Goal: Information Seeking & Learning: Learn about a topic

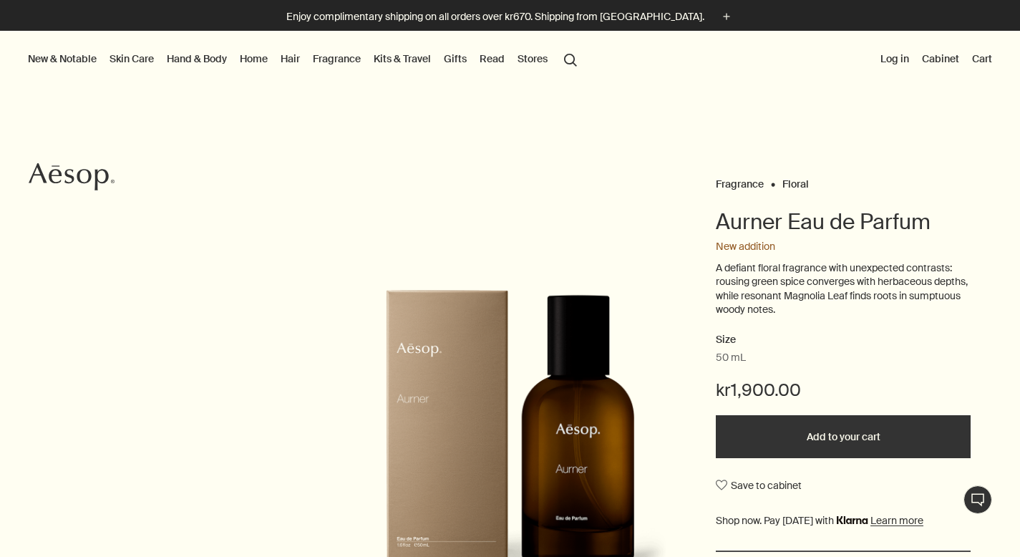
click at [168, 61] on link "Hand & Body" at bounding box center [197, 58] width 66 height 19
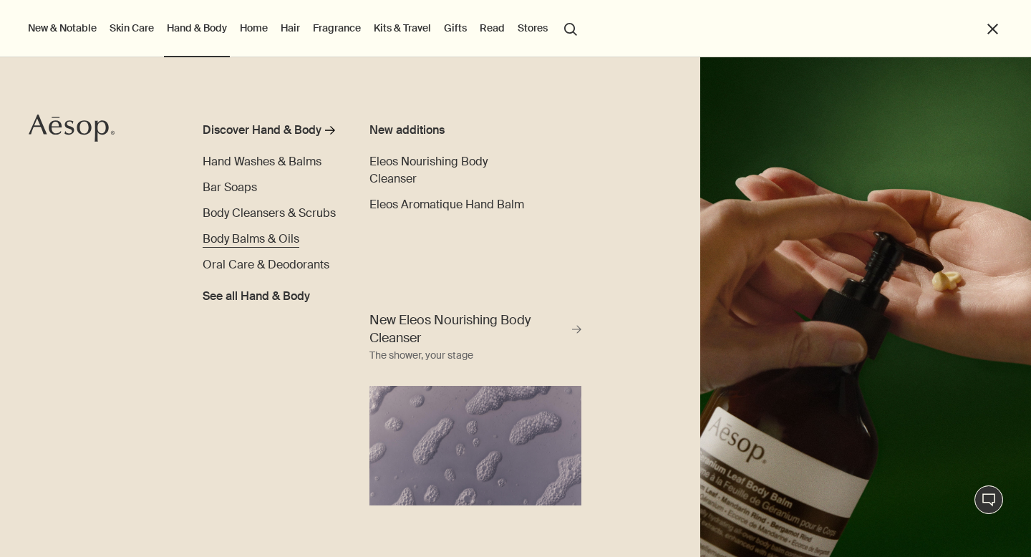
click at [253, 238] on span "Body Balms & Oils" at bounding box center [251, 238] width 97 height 15
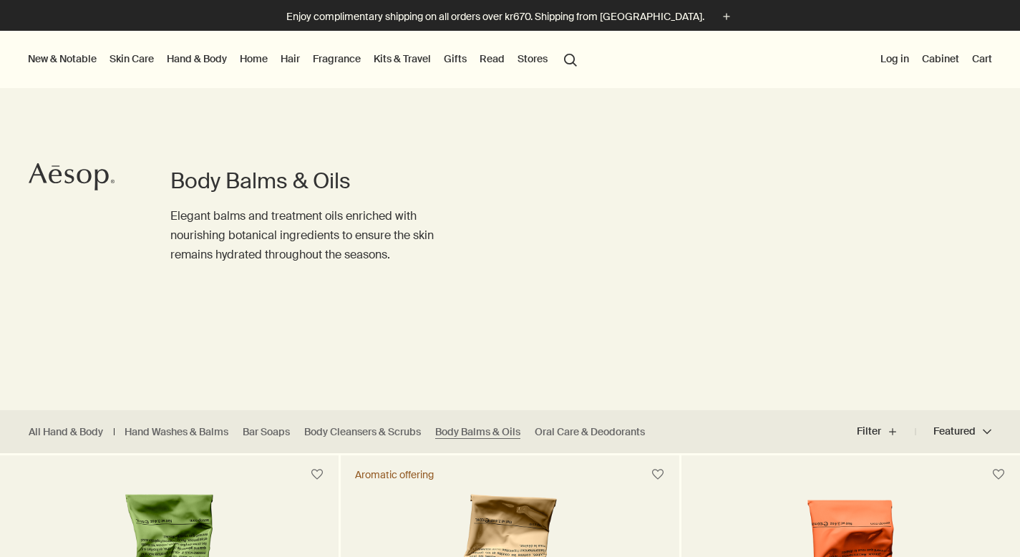
scroll to position [193, 0]
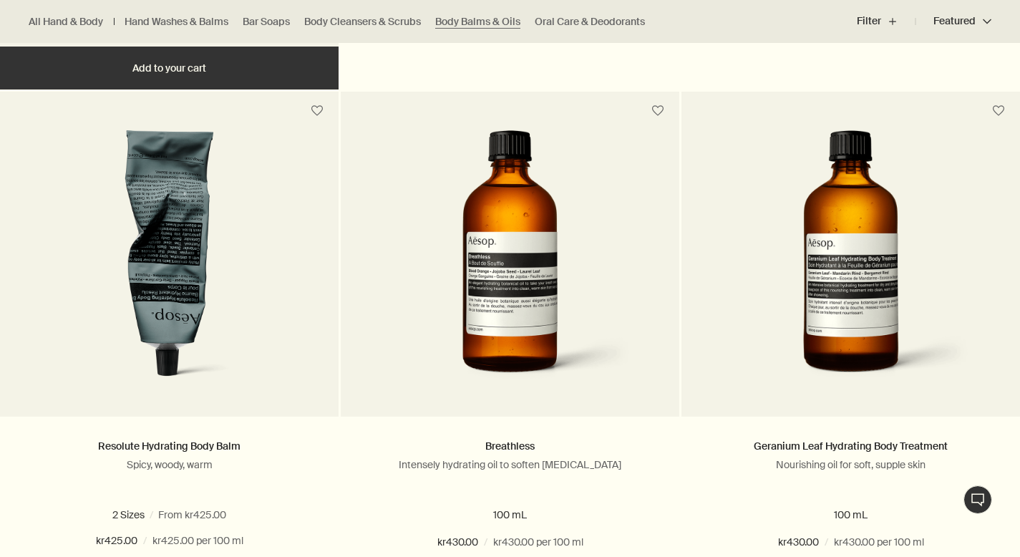
scroll to position [960, 0]
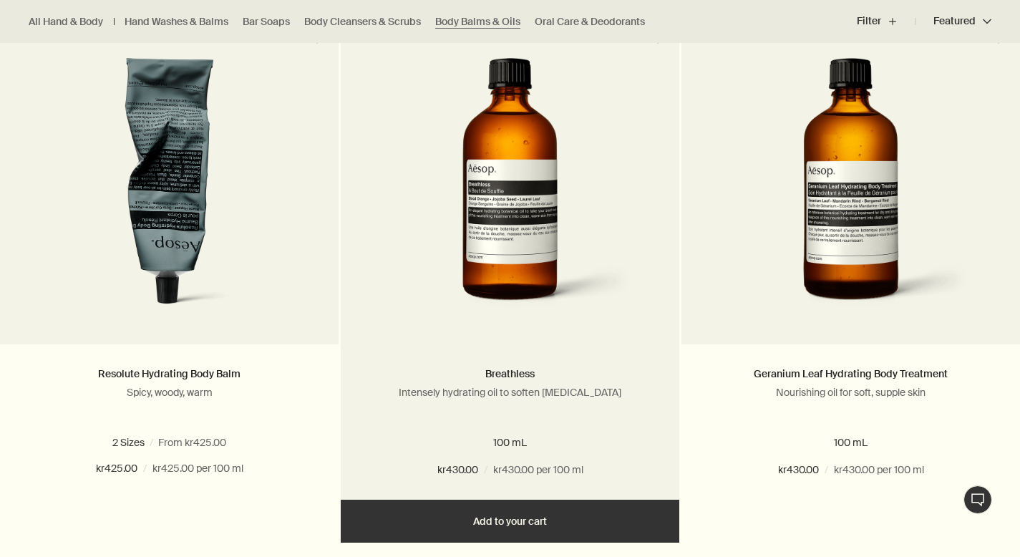
click at [452, 223] on img at bounding box center [510, 190] width 261 height 265
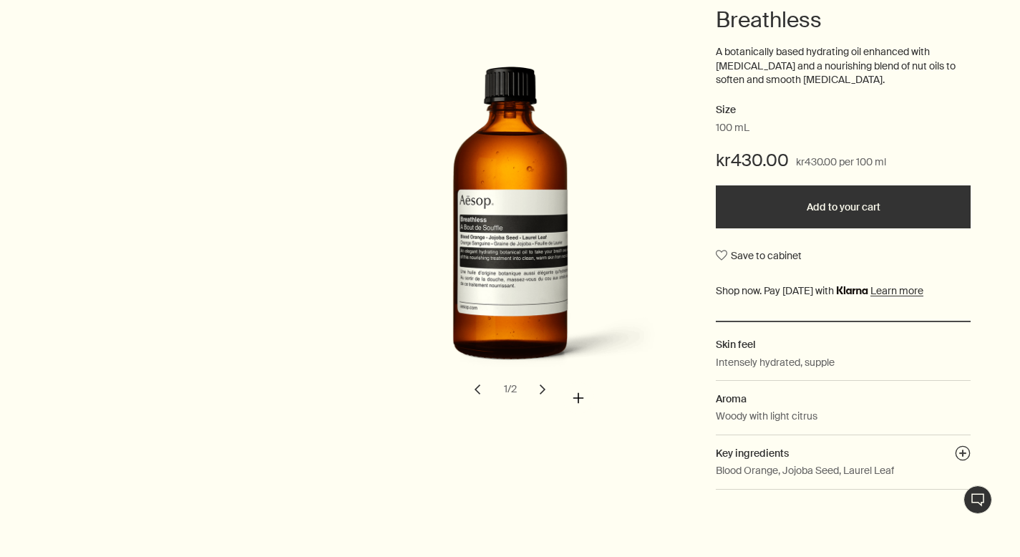
scroll to position [207, 0]
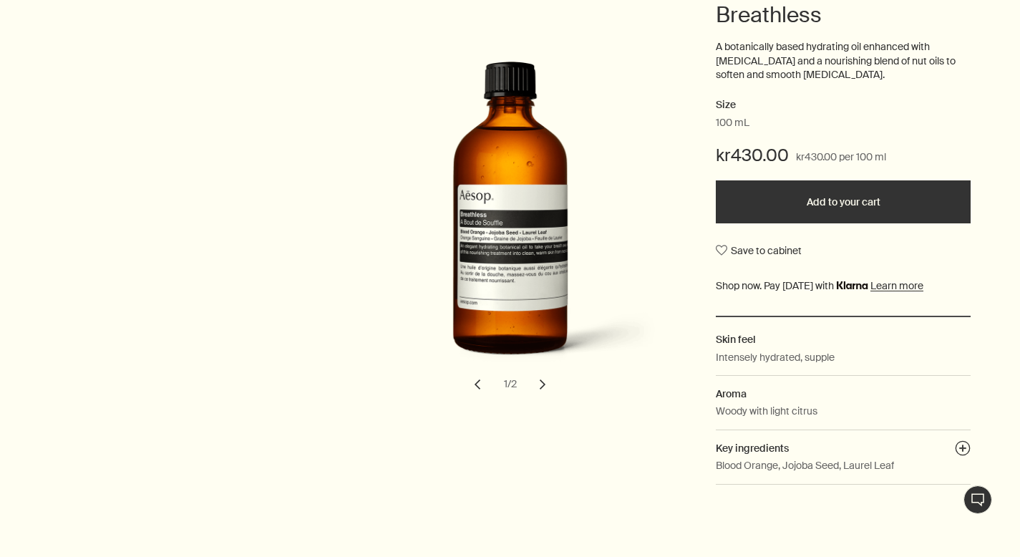
click at [545, 379] on button "chevron" at bounding box center [542, 384] width 31 height 31
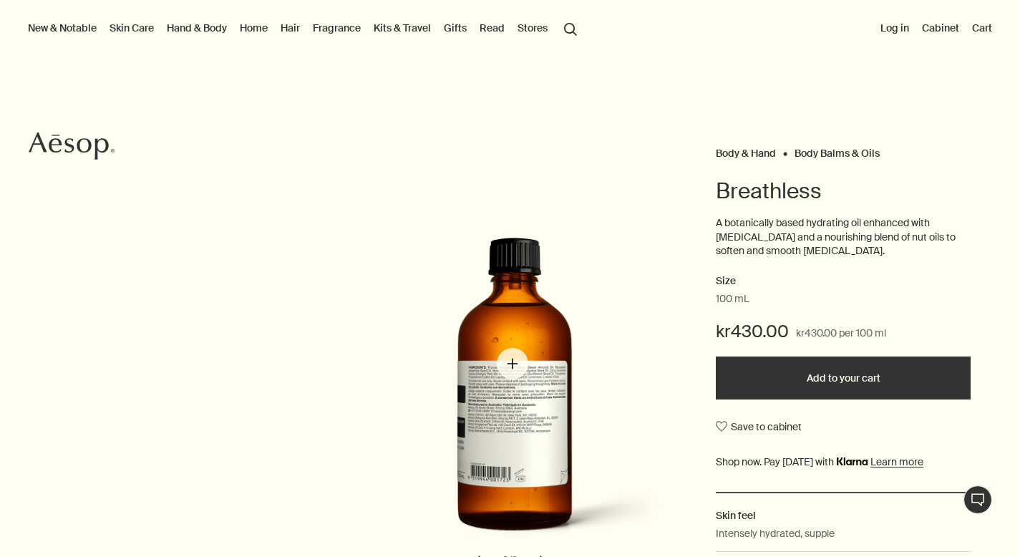
scroll to position [31, 0]
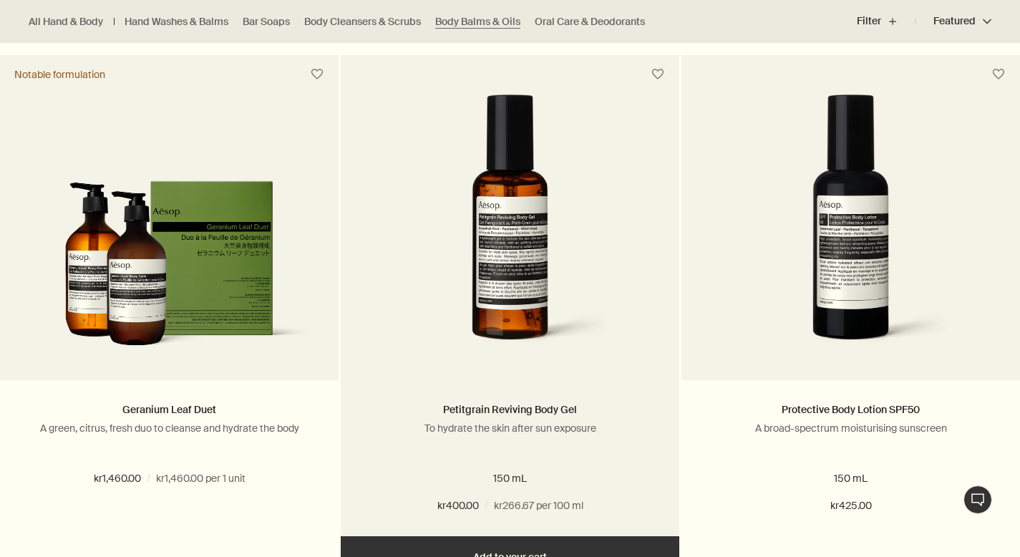
scroll to position [1457, 0]
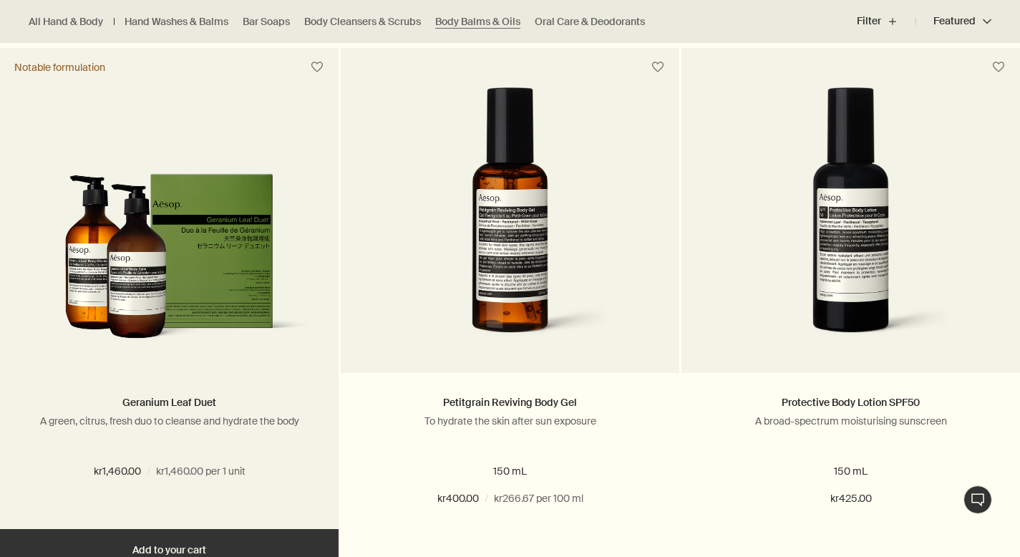
click at [290, 312] on img at bounding box center [169, 263] width 296 height 180
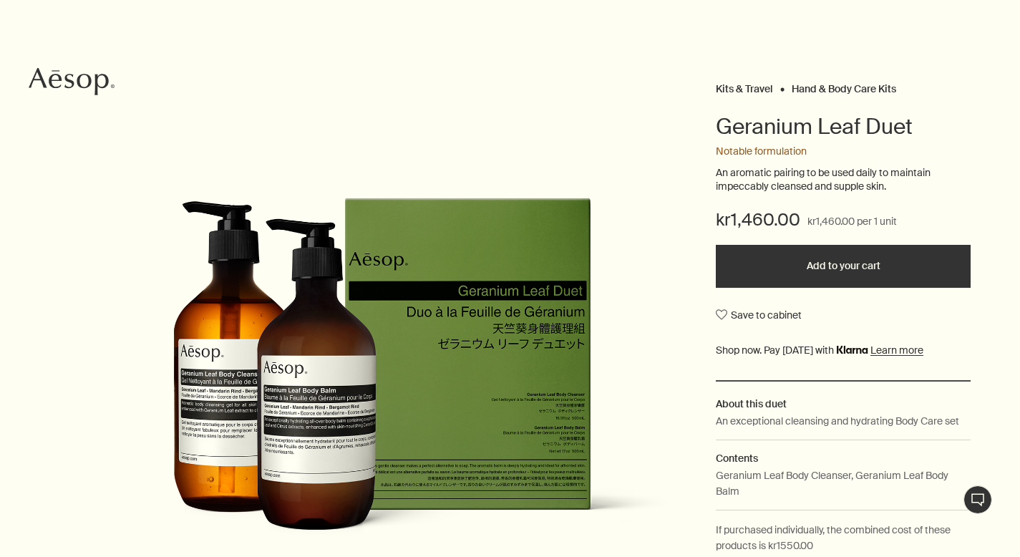
scroll to position [321, 0]
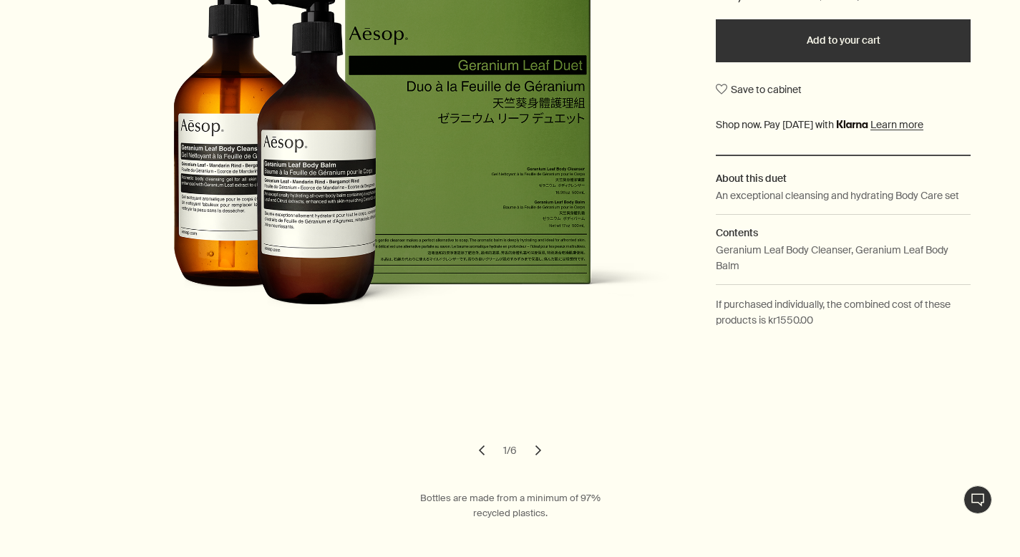
click at [541, 450] on button "chevron" at bounding box center [538, 450] width 31 height 31
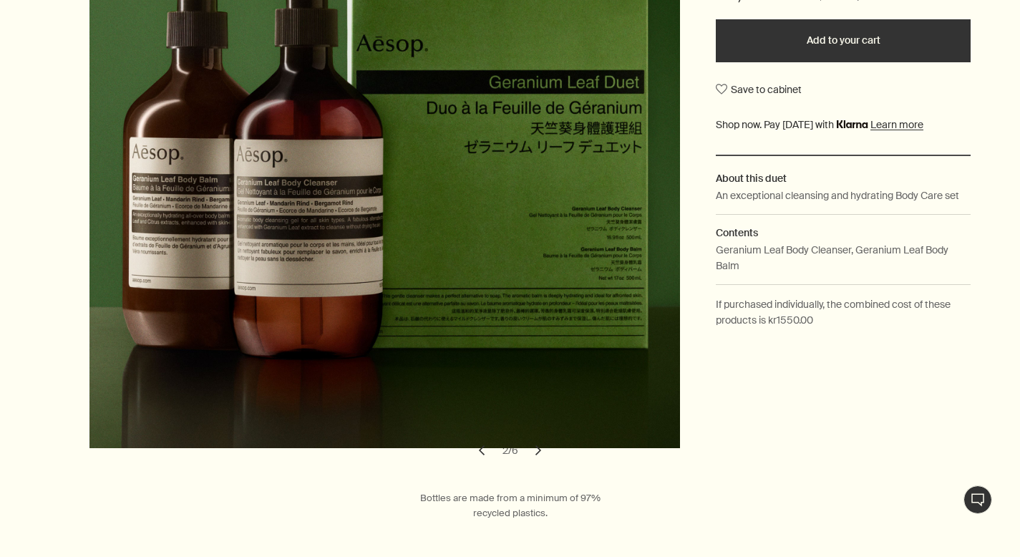
click at [541, 450] on button "chevron" at bounding box center [538, 450] width 31 height 31
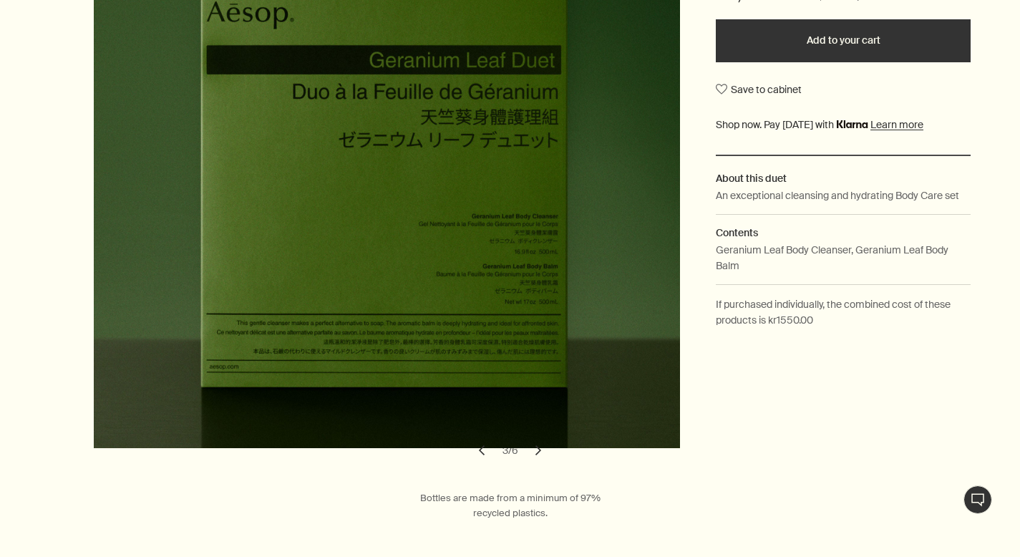
click at [541, 450] on button "chevron" at bounding box center [538, 450] width 31 height 31
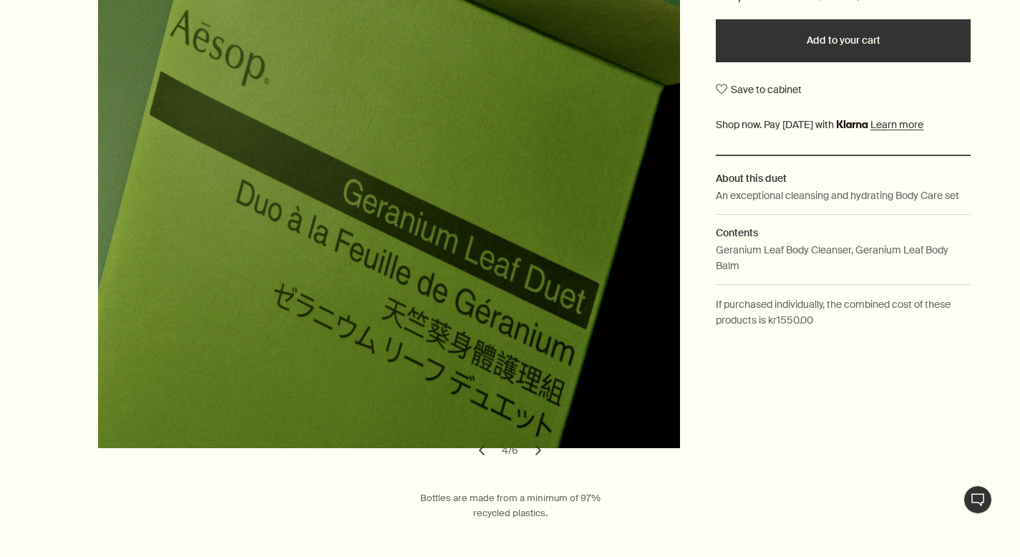
click at [541, 450] on button "chevron" at bounding box center [538, 450] width 31 height 31
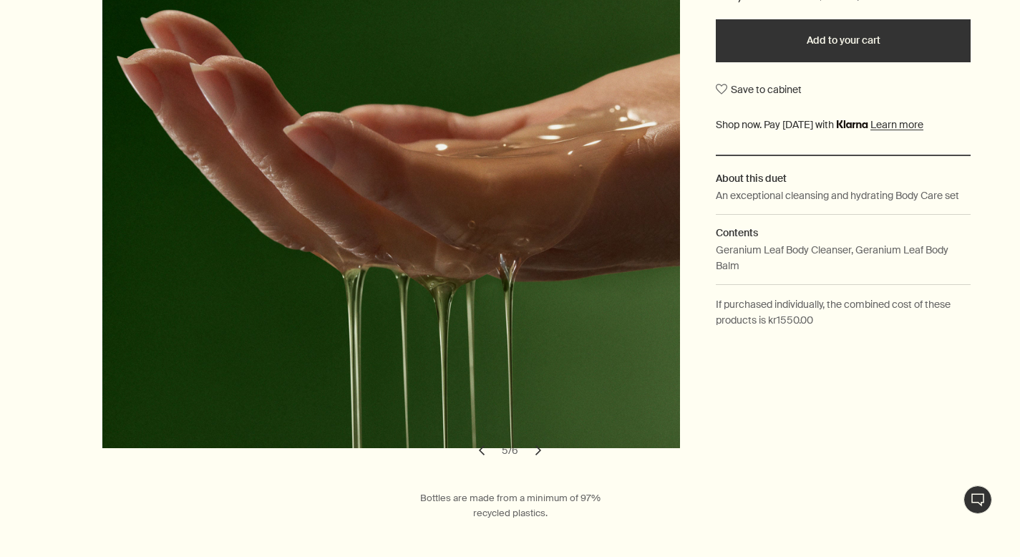
click at [541, 450] on button "chevron" at bounding box center [538, 450] width 31 height 31
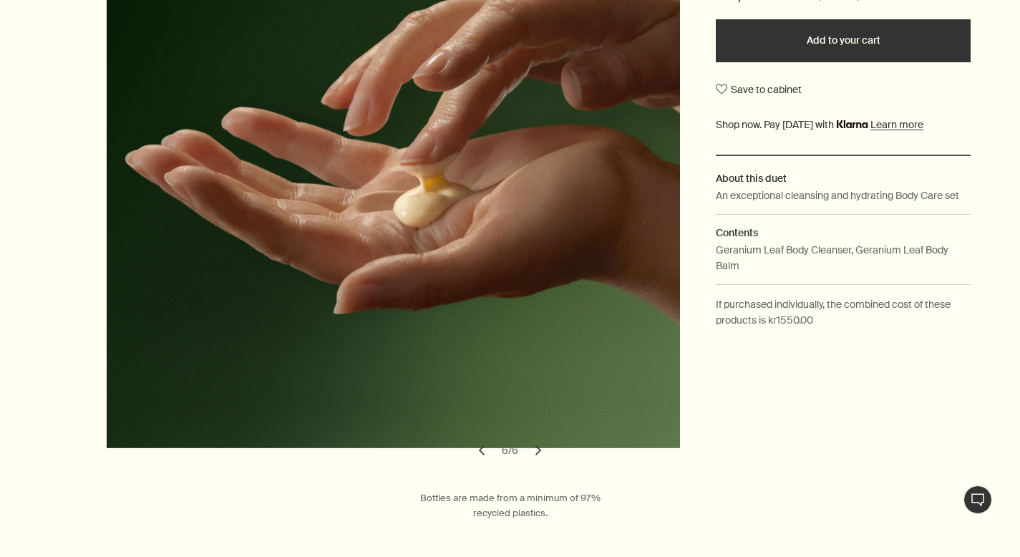
click at [541, 450] on button "chevron" at bounding box center [538, 450] width 31 height 31
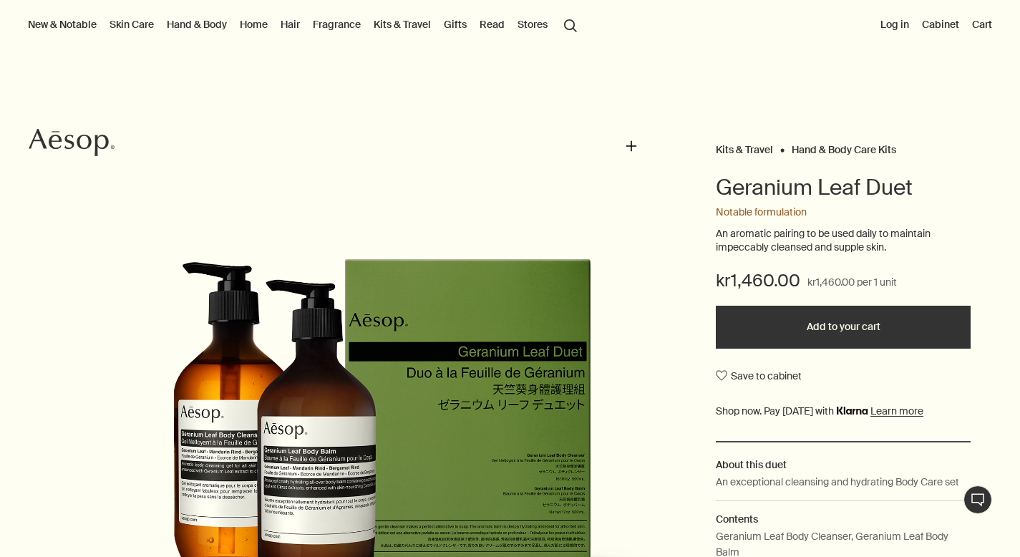
scroll to position [0, 0]
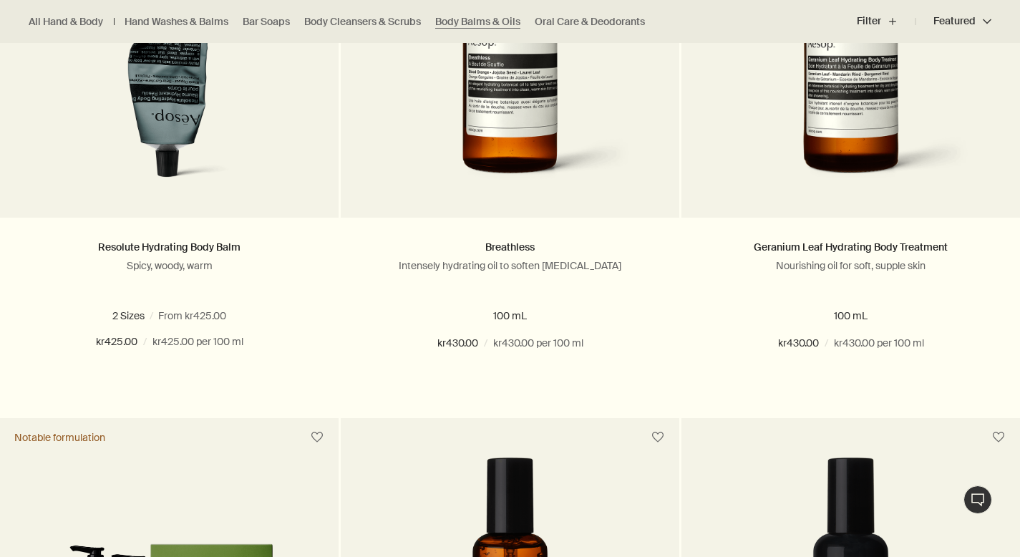
scroll to position [1332, 0]
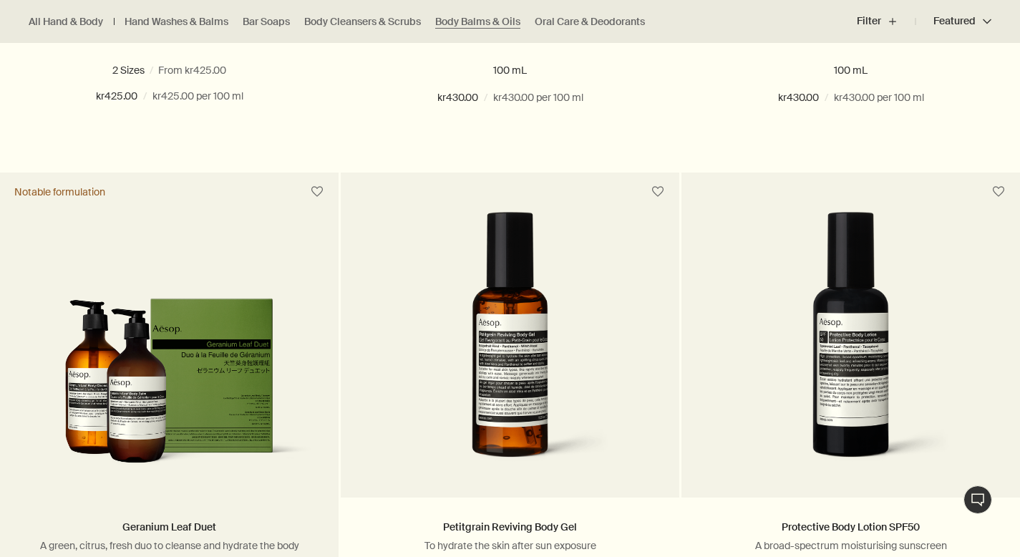
click at [251, 434] on img at bounding box center [169, 387] width 296 height 180
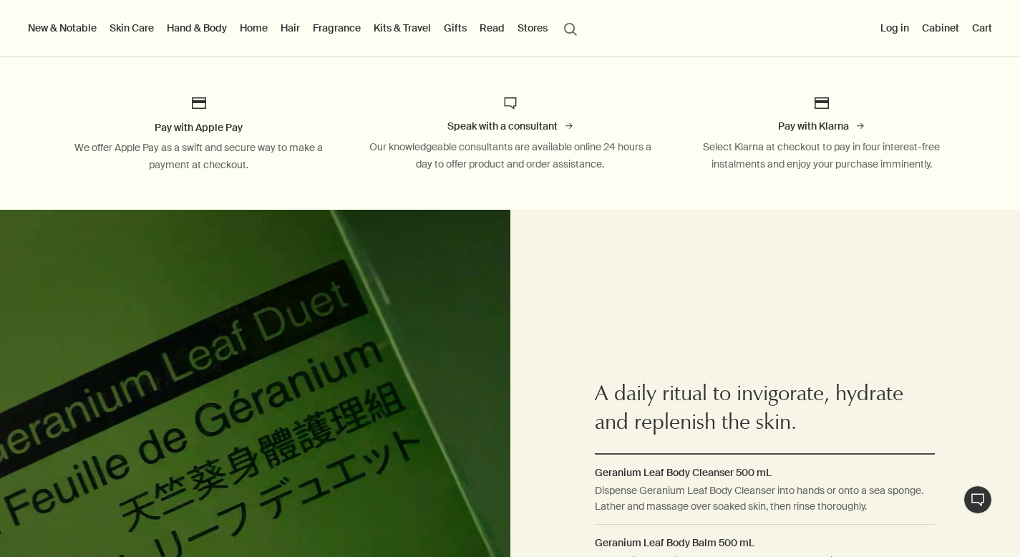
scroll to position [533, 0]
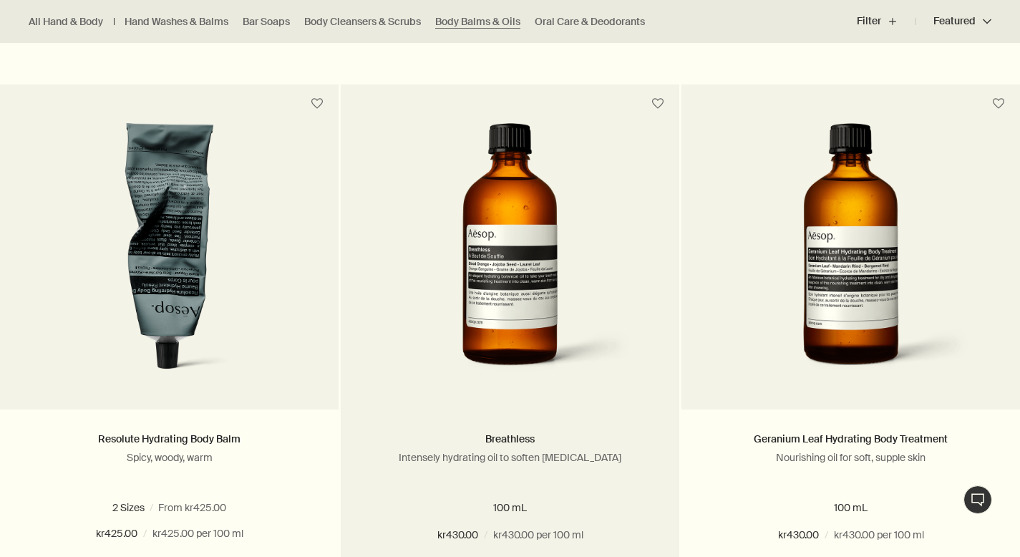
scroll to position [898, 0]
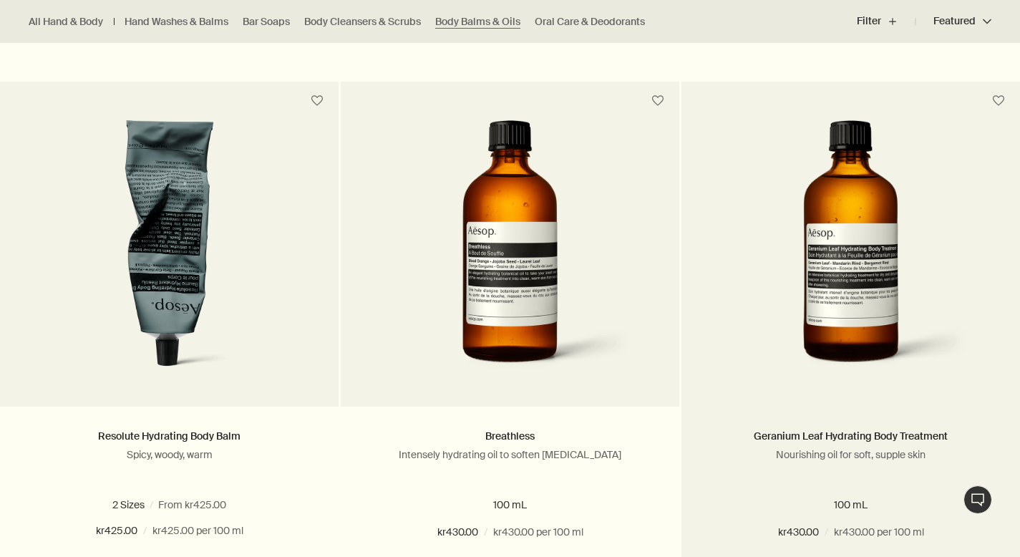
click at [767, 384] on img at bounding box center [851, 252] width 261 height 265
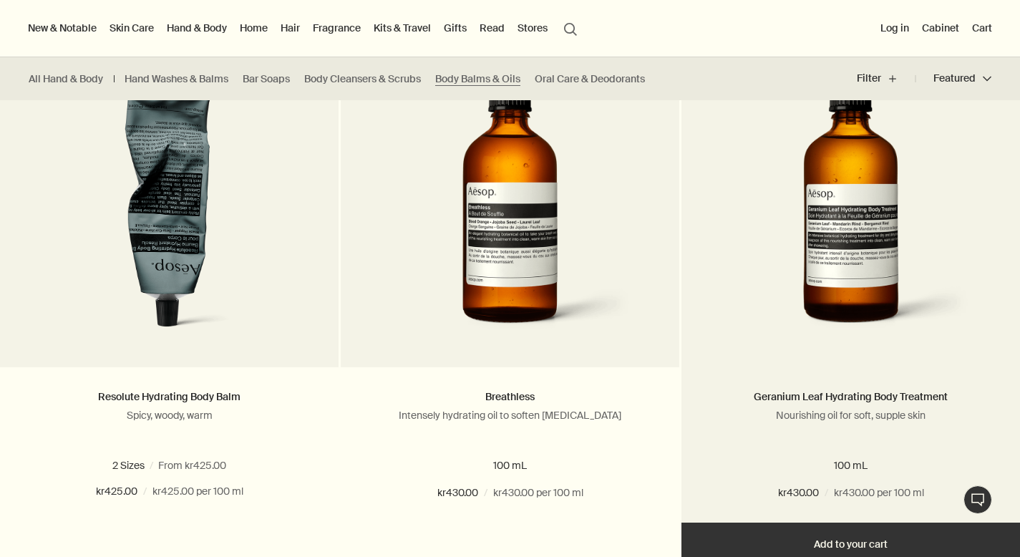
scroll to position [935, 0]
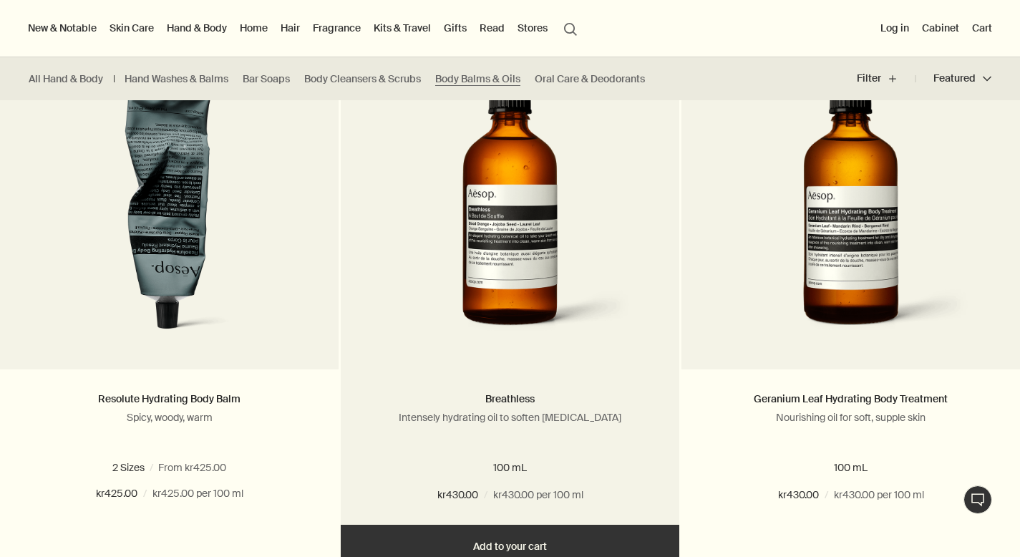
click at [536, 316] on img at bounding box center [510, 215] width 261 height 265
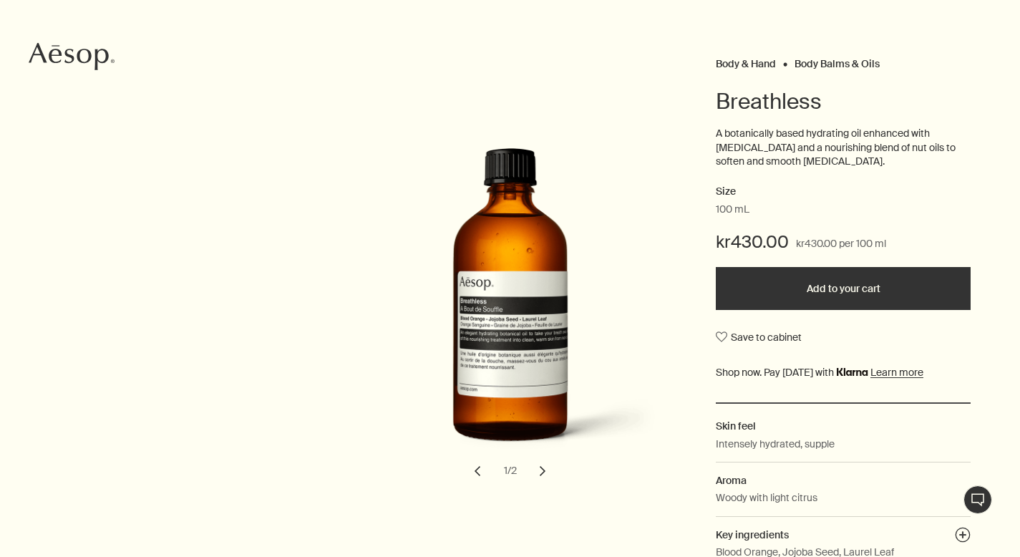
scroll to position [127, 0]
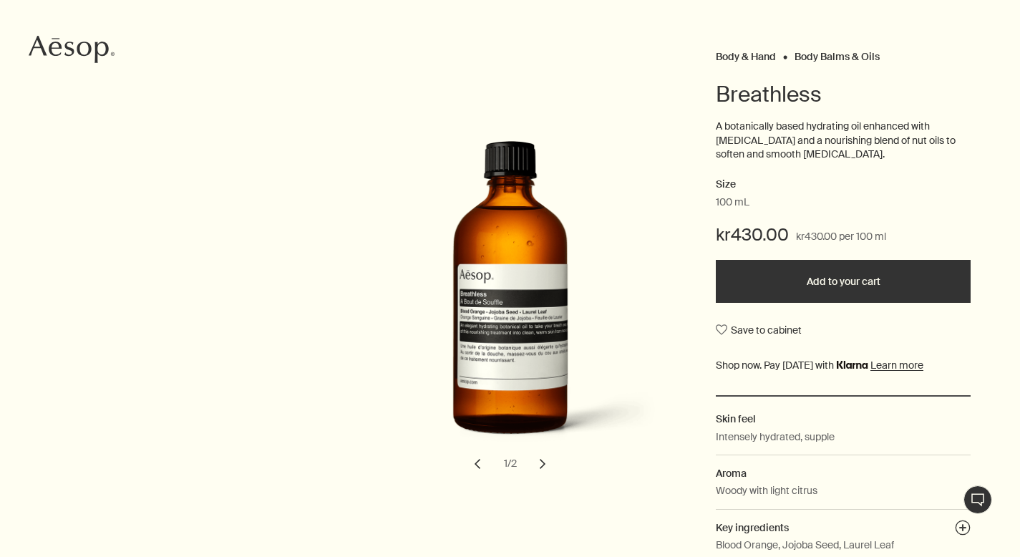
click at [545, 466] on button "chevron" at bounding box center [542, 463] width 31 height 31
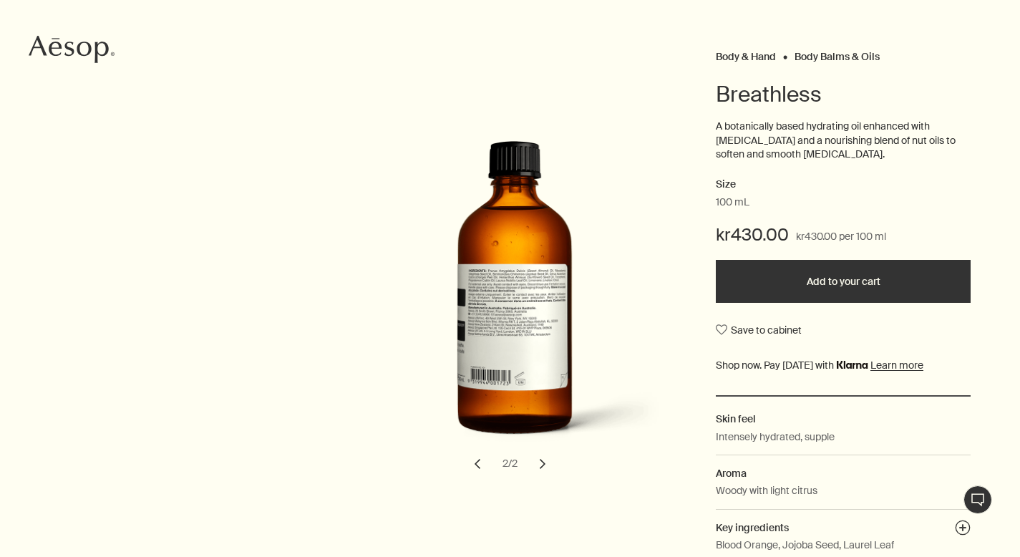
click at [545, 466] on button "chevron" at bounding box center [542, 463] width 31 height 31
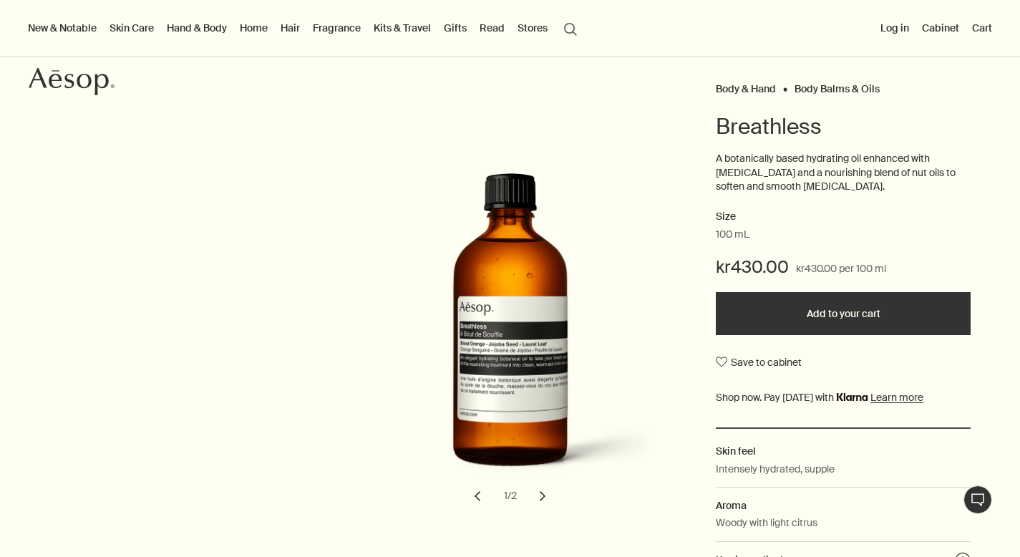
scroll to position [92, 0]
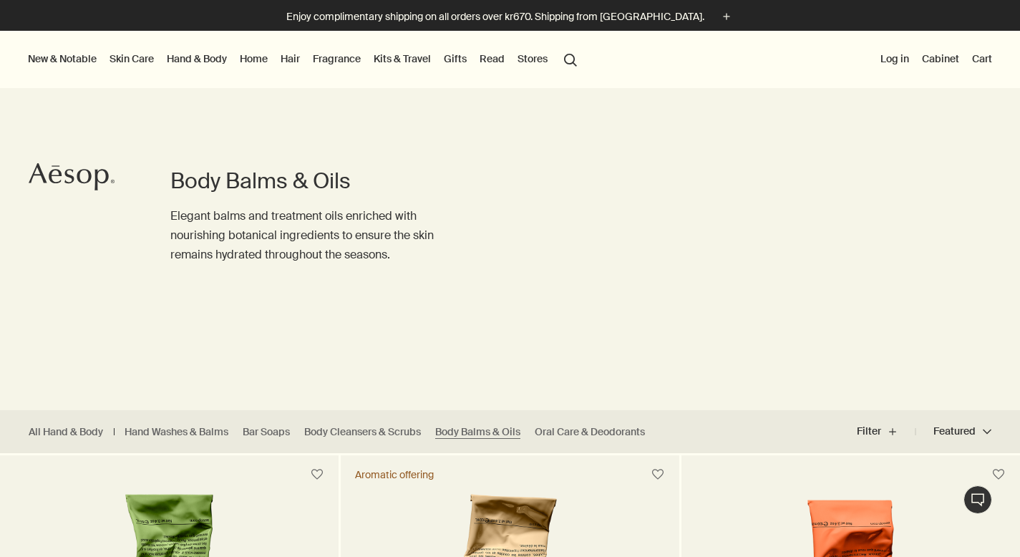
click at [135, 58] on link "Skin Care" at bounding box center [132, 58] width 50 height 19
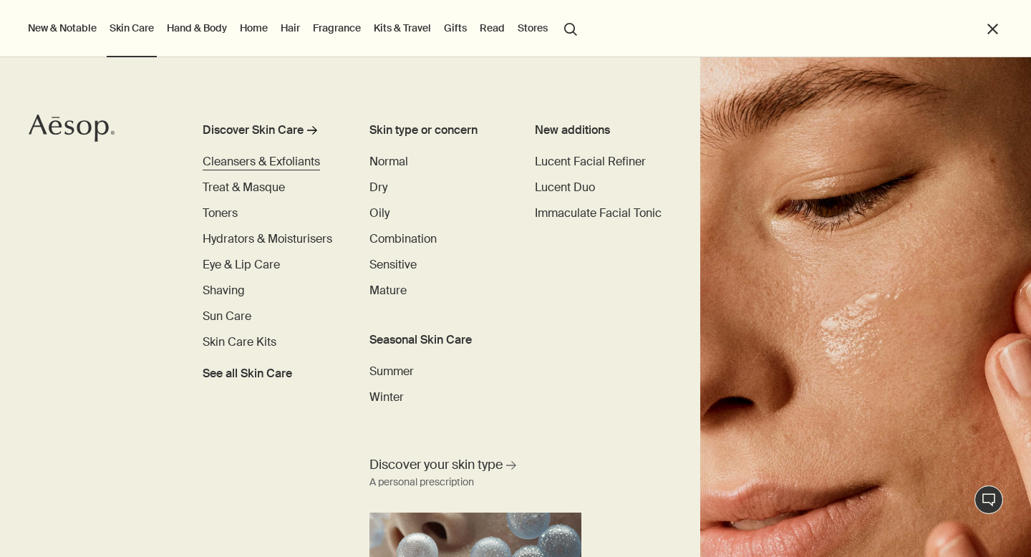
click at [263, 160] on span "Cleansers & Exfoliants" at bounding box center [261, 161] width 117 height 15
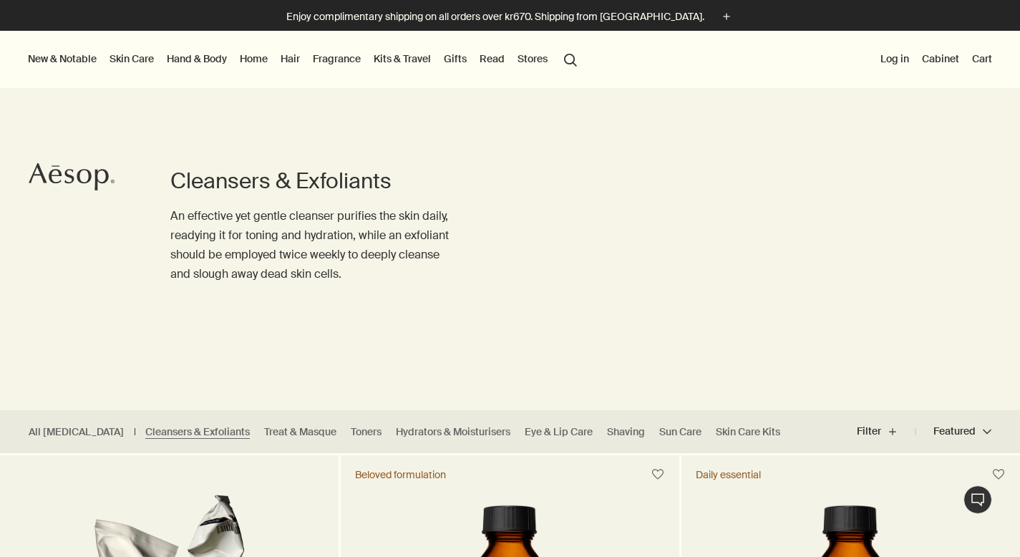
click at [210, 62] on link "Hand & Body" at bounding box center [197, 58] width 66 height 19
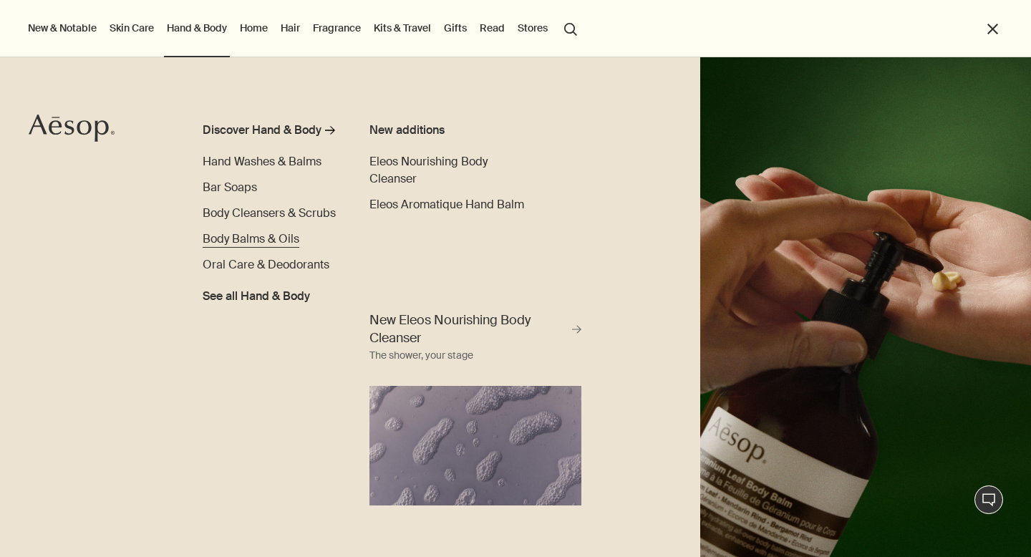
click at [264, 239] on span "Body Balms & Oils" at bounding box center [251, 238] width 97 height 15
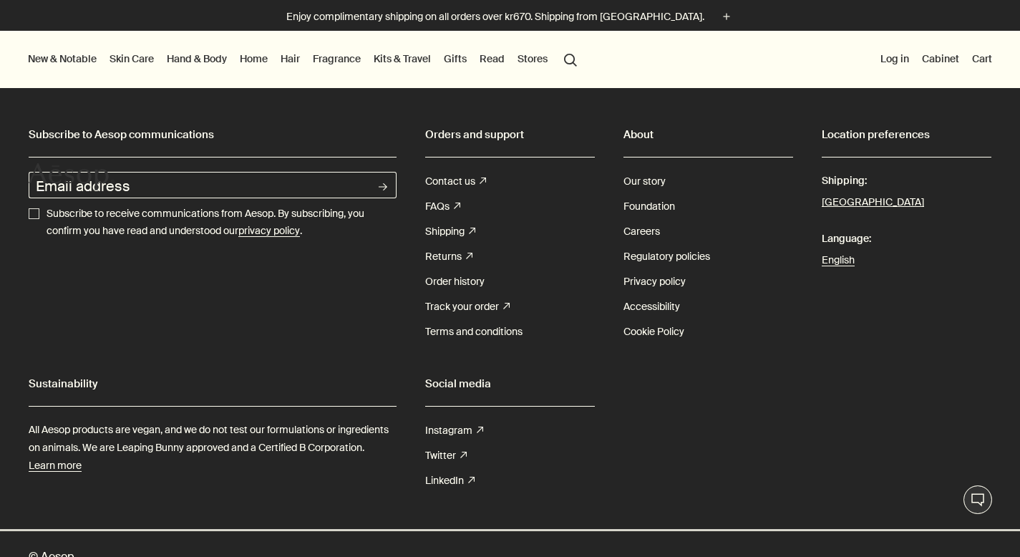
click at [210, 65] on link "Hand & Body" at bounding box center [197, 58] width 66 height 19
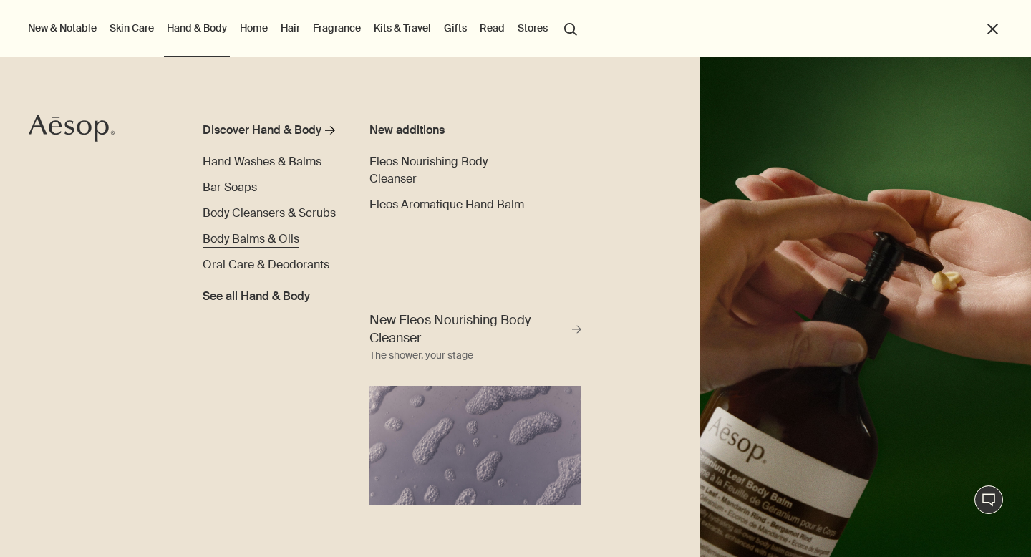
click at [271, 236] on span "Body Balms & Oils" at bounding box center [251, 238] width 97 height 15
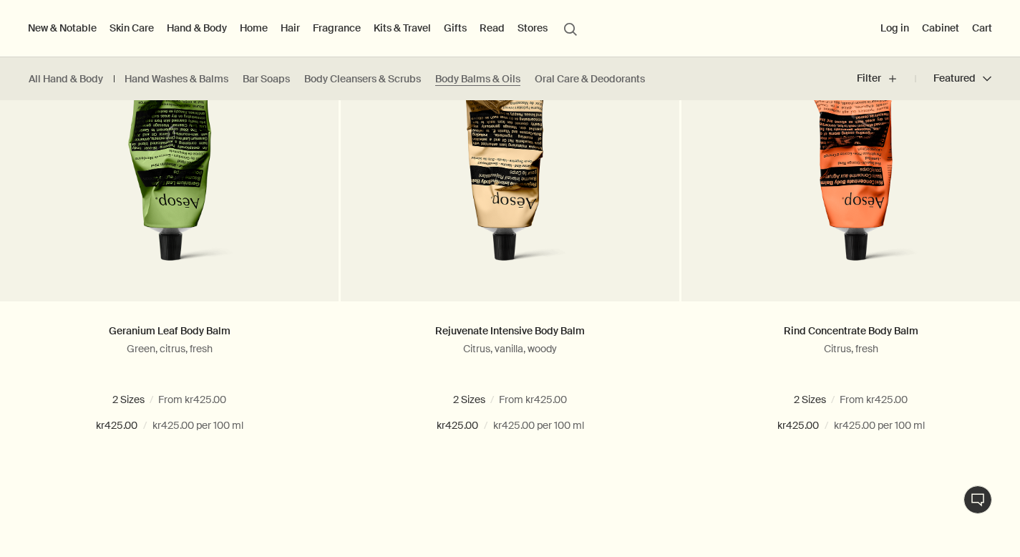
scroll to position [475, 0]
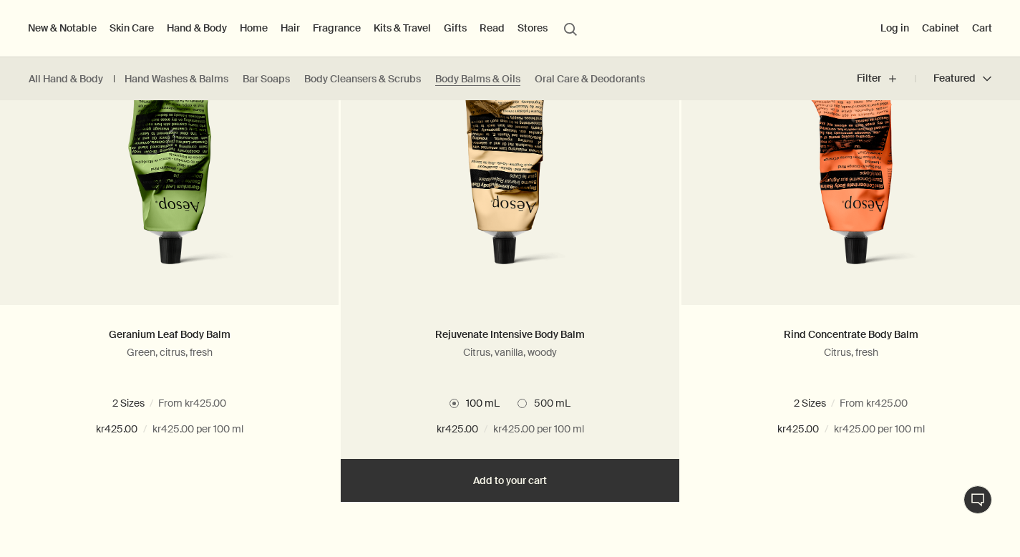
click at [523, 403] on span at bounding box center [522, 403] width 9 height 9
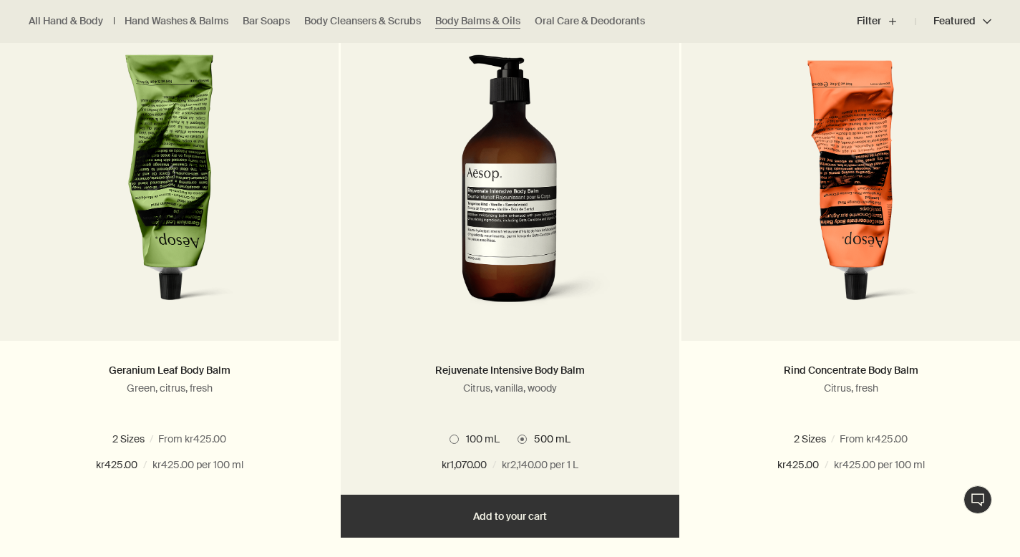
scroll to position [440, 0]
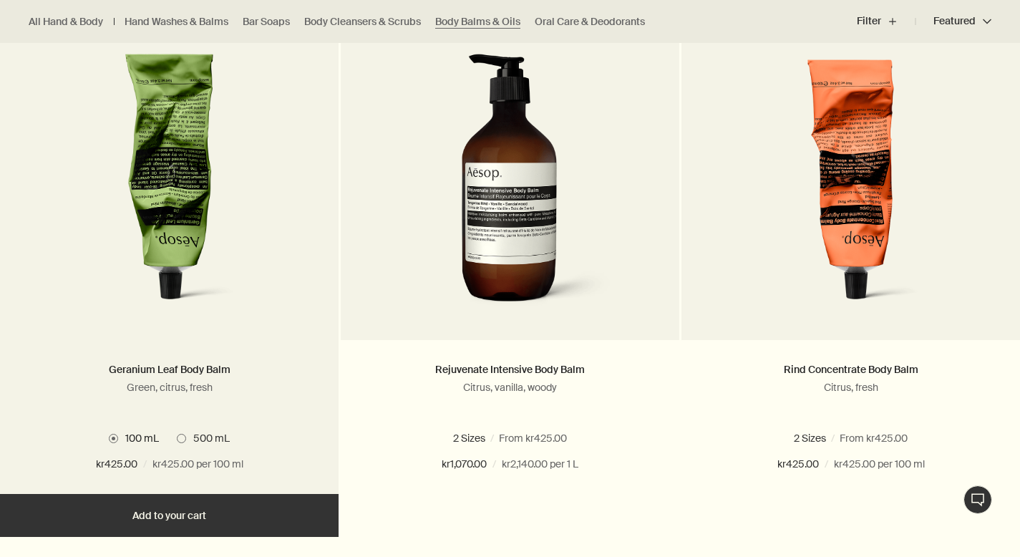
click at [180, 437] on span at bounding box center [181, 438] width 9 height 9
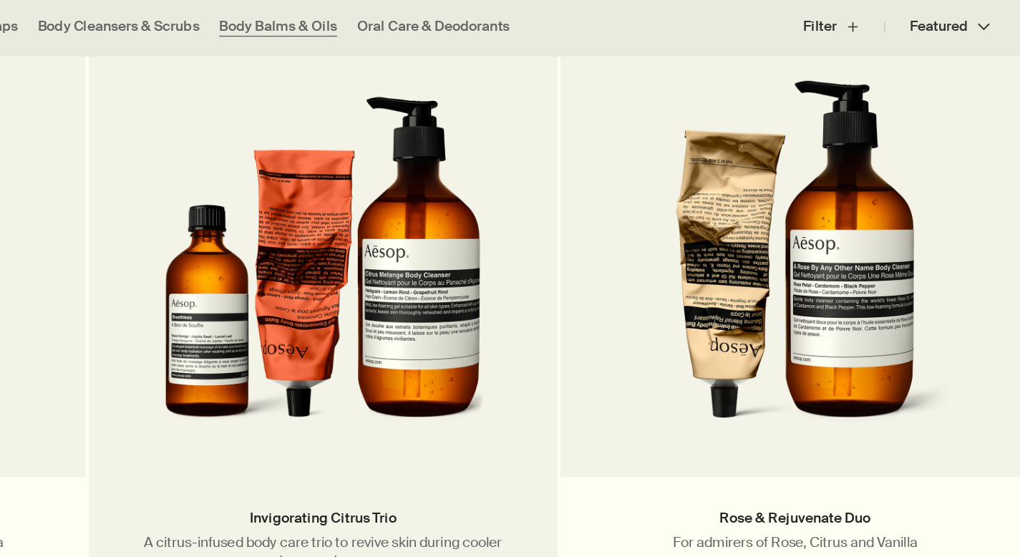
scroll to position [2450, 0]
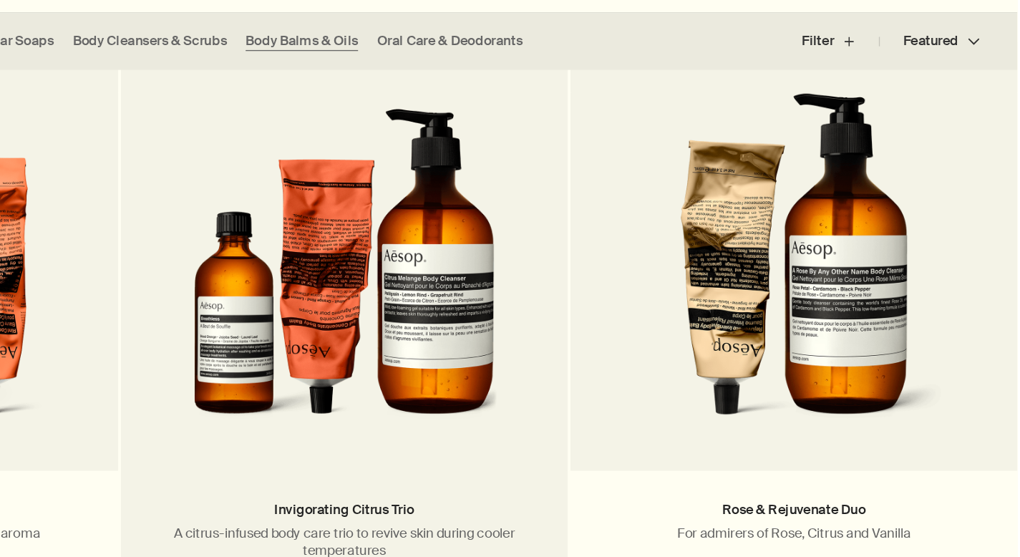
click at [428, 306] on img at bounding box center [510, 249] width 233 height 265
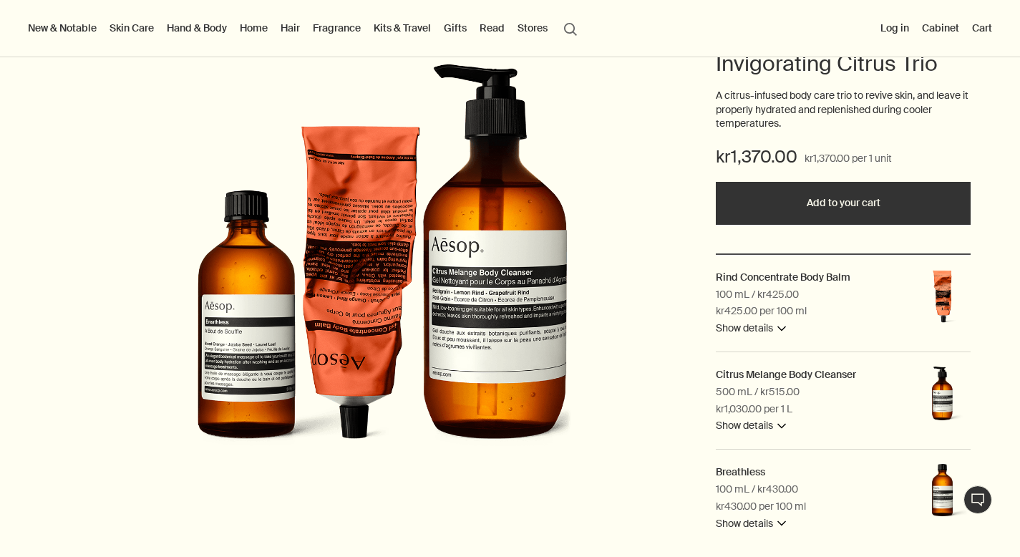
click at [780, 332] on button "Show details downArrow" at bounding box center [751, 328] width 70 height 17
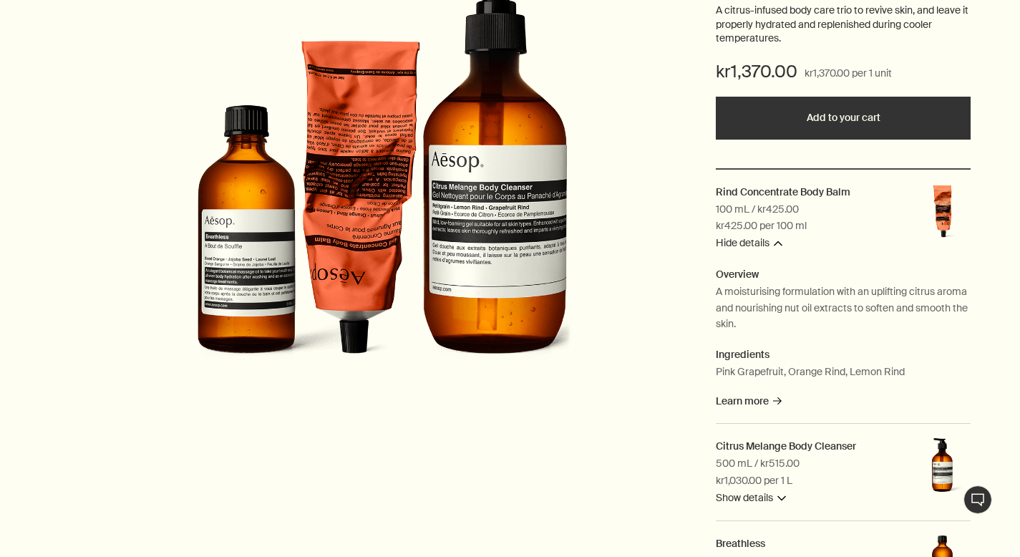
scroll to position [407, 0]
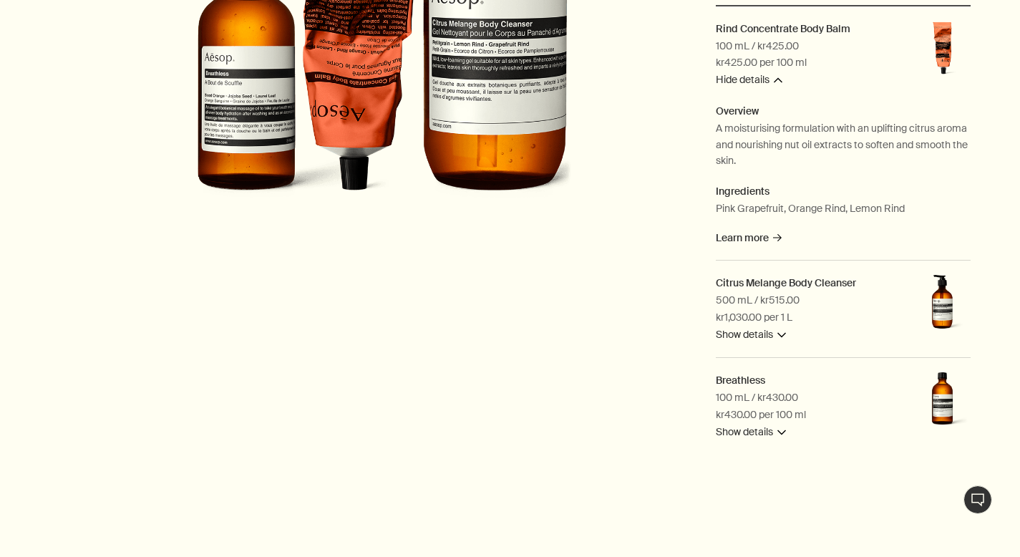
click at [774, 331] on button "Show details downArrow" at bounding box center [751, 334] width 70 height 17
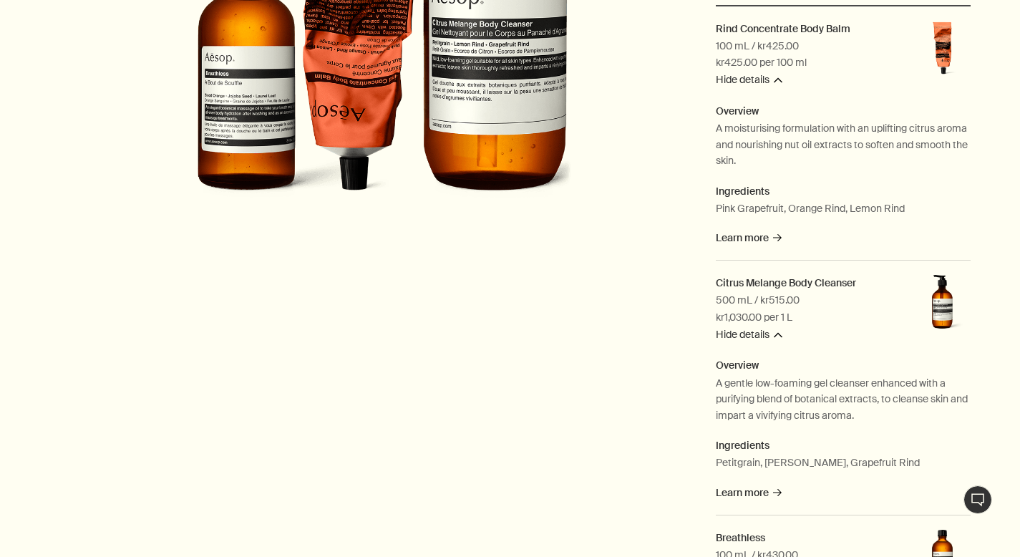
click at [774, 331] on button "Hide details downArrow" at bounding box center [749, 334] width 67 height 17
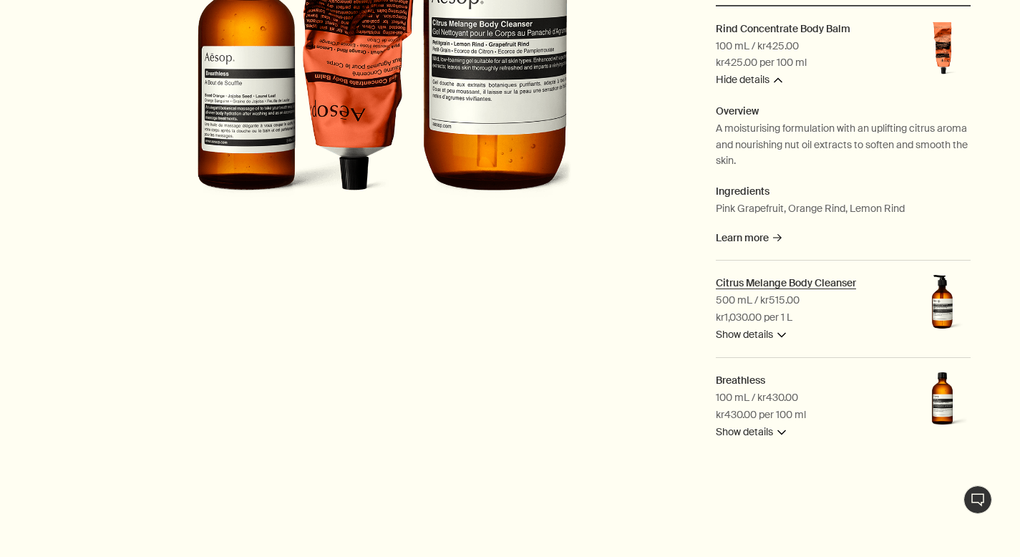
scroll to position [401, 0]
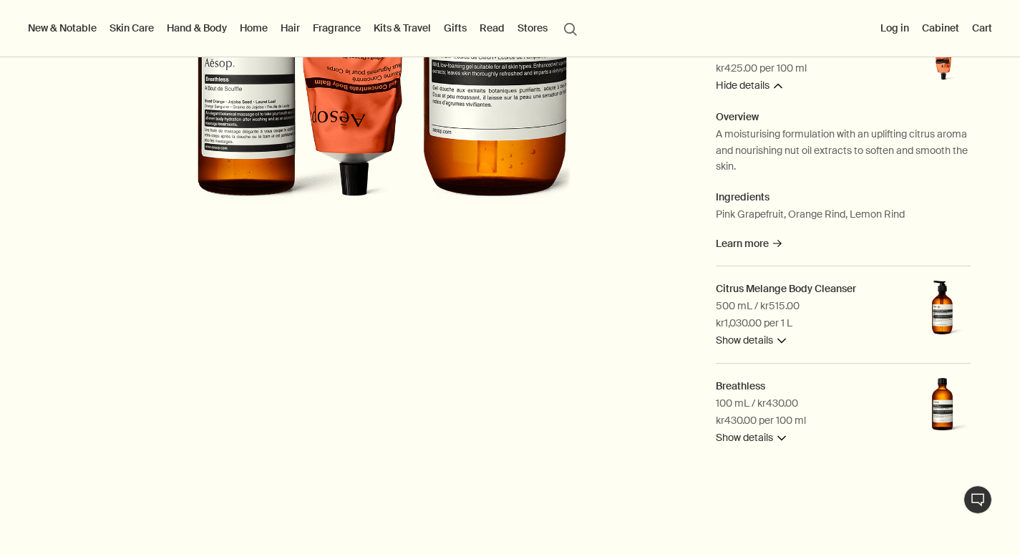
click at [744, 436] on button "Show details downArrow" at bounding box center [751, 438] width 70 height 17
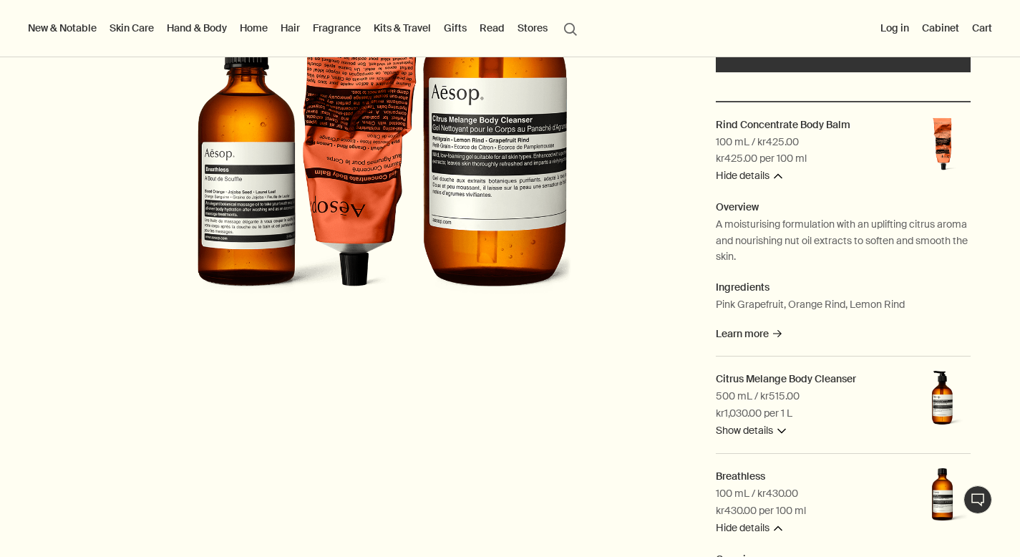
scroll to position [255, 0]
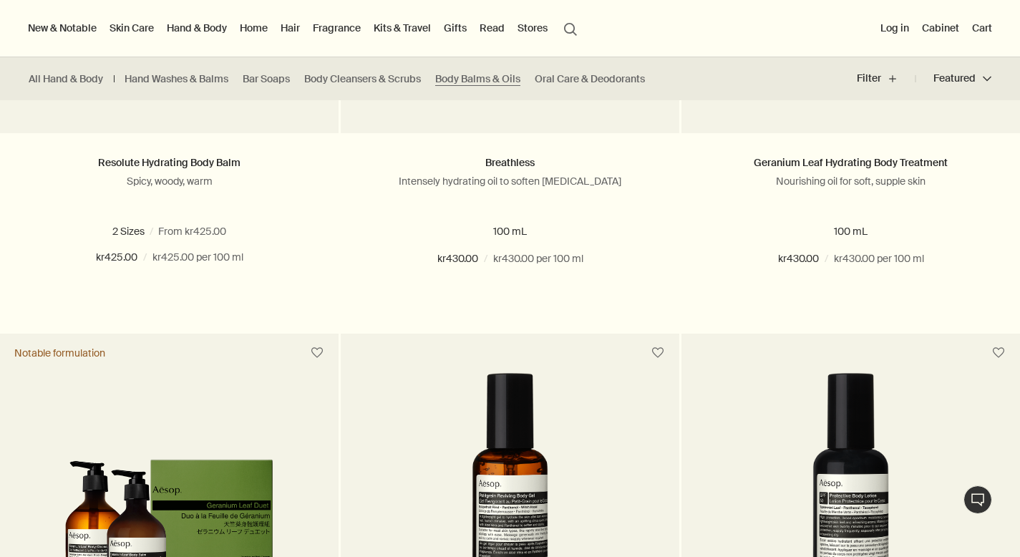
scroll to position [1367, 0]
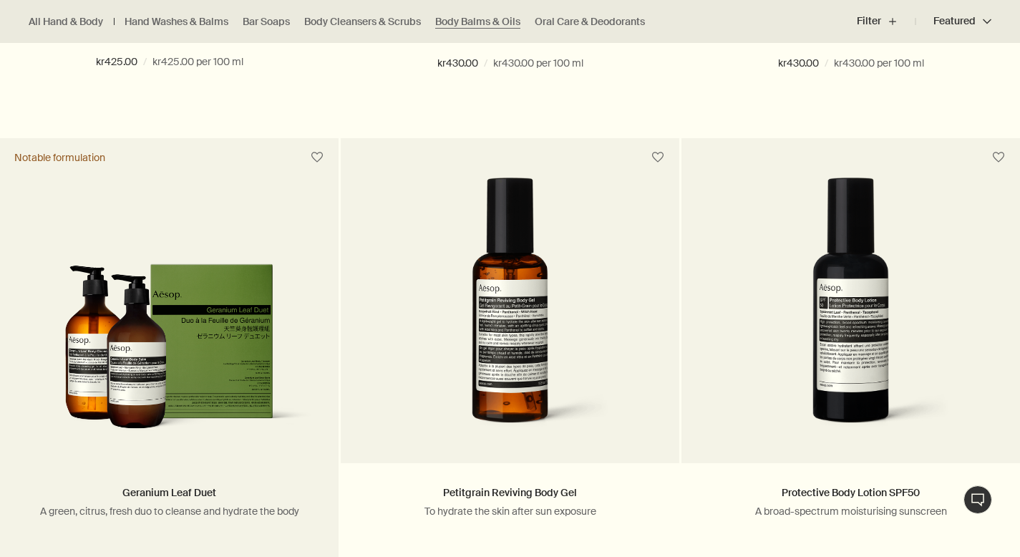
click at [208, 374] on img at bounding box center [169, 353] width 296 height 180
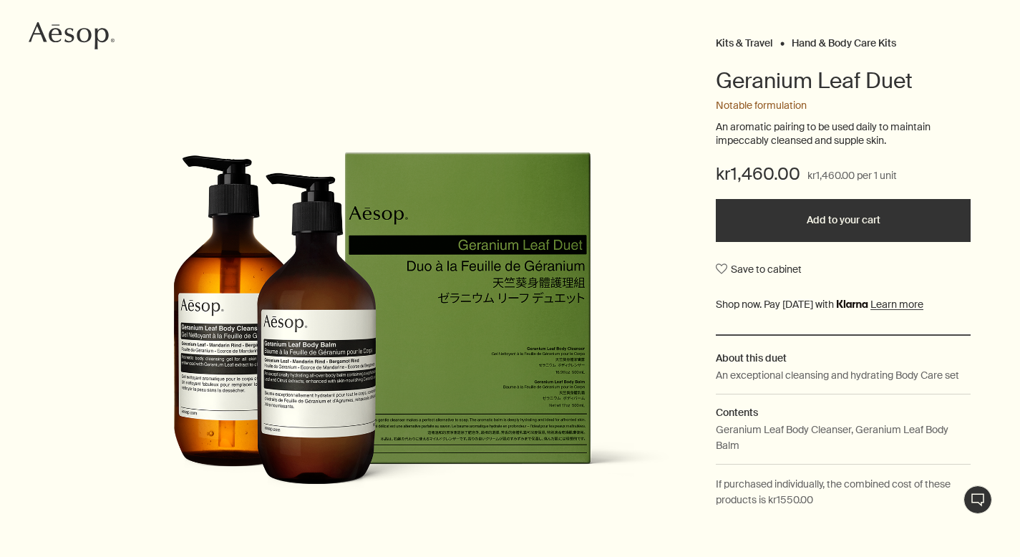
scroll to position [145, 0]
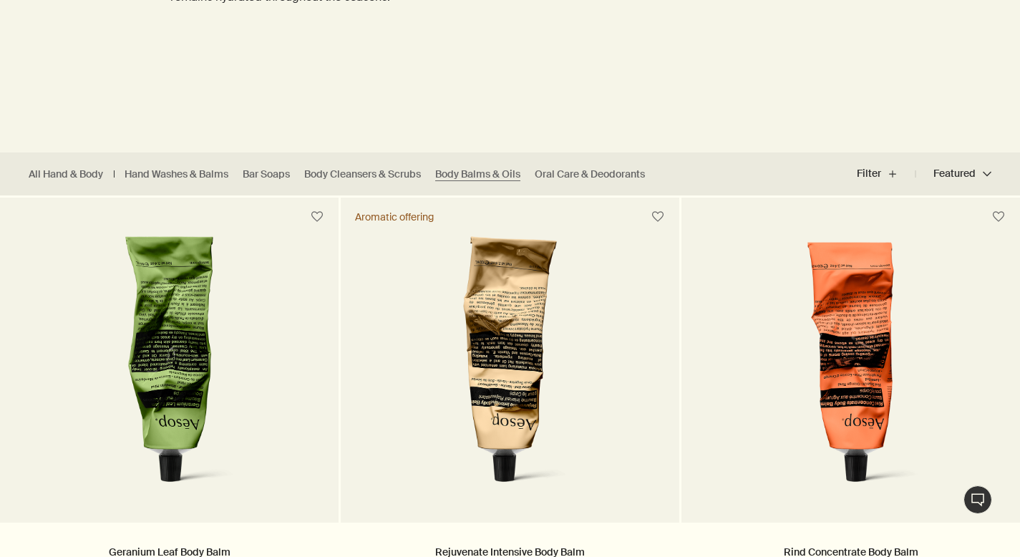
scroll to position [457, 0]
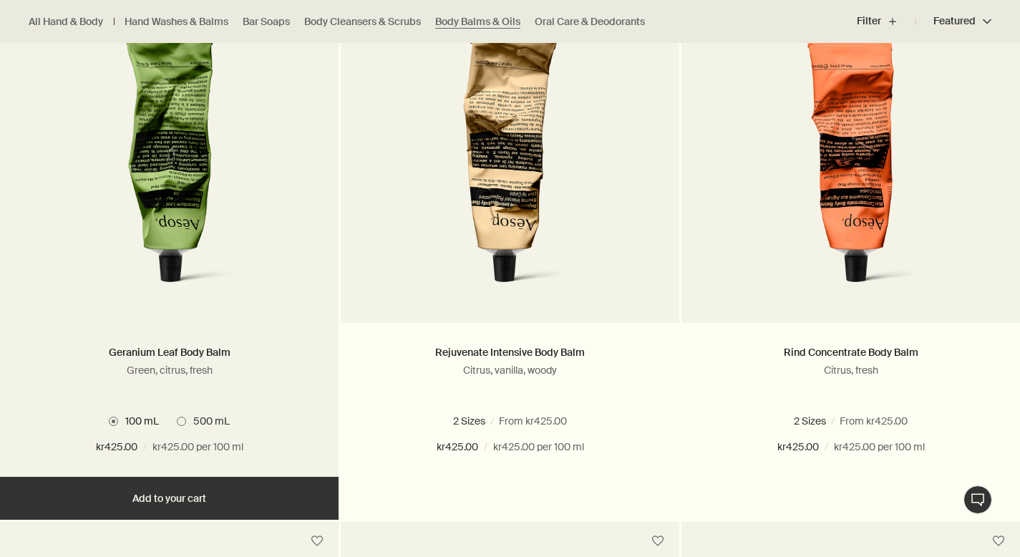
click at [180, 419] on span at bounding box center [181, 421] width 9 height 9
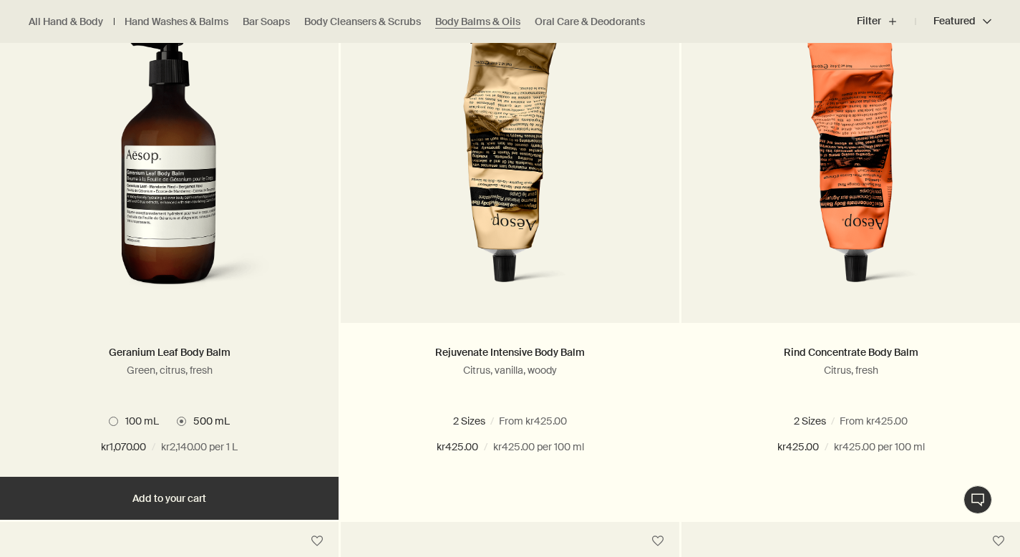
click at [190, 232] on img at bounding box center [169, 169] width 214 height 265
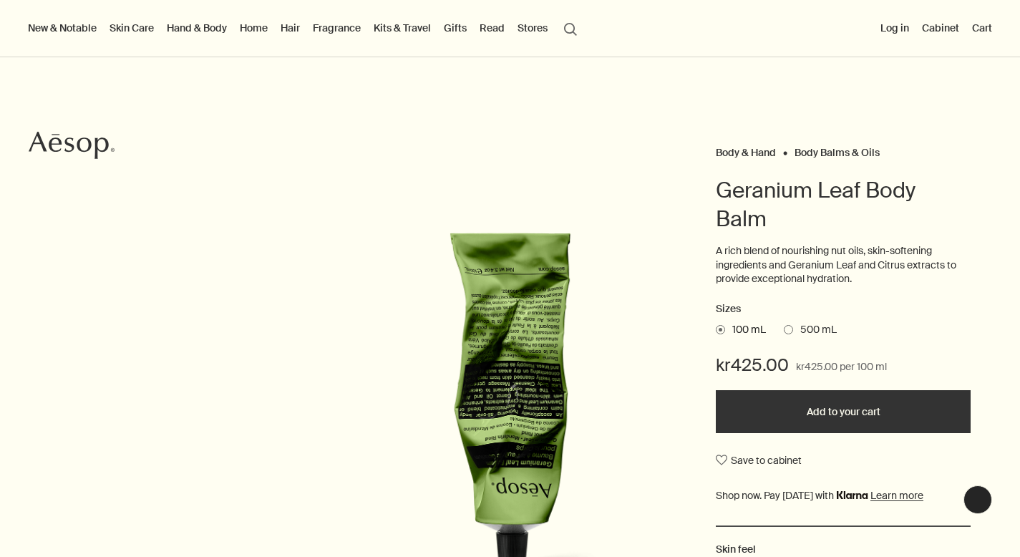
scroll to position [44, 0]
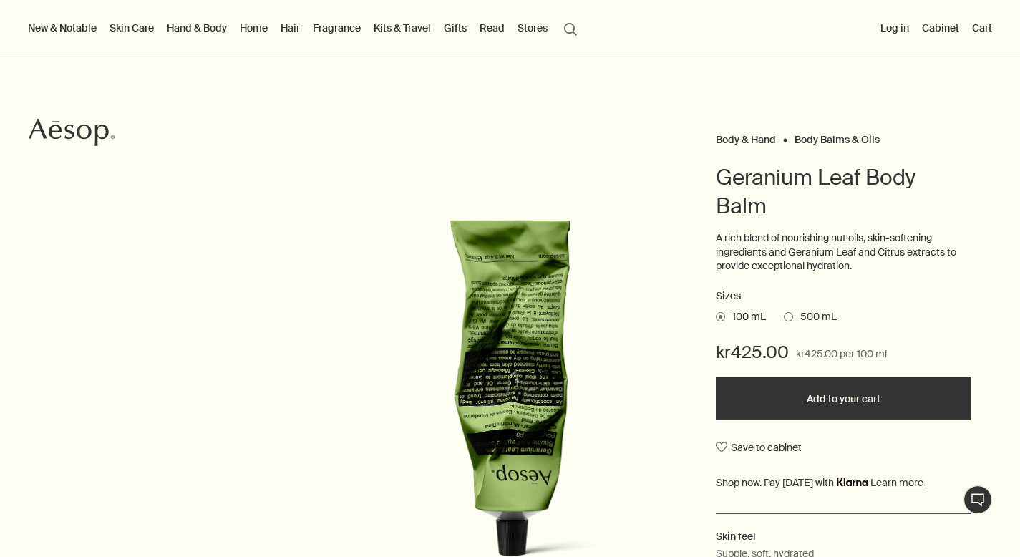
click at [789, 317] on span at bounding box center [788, 316] width 9 height 9
click at [784, 317] on input "500 mL" at bounding box center [784, 314] width 0 height 9
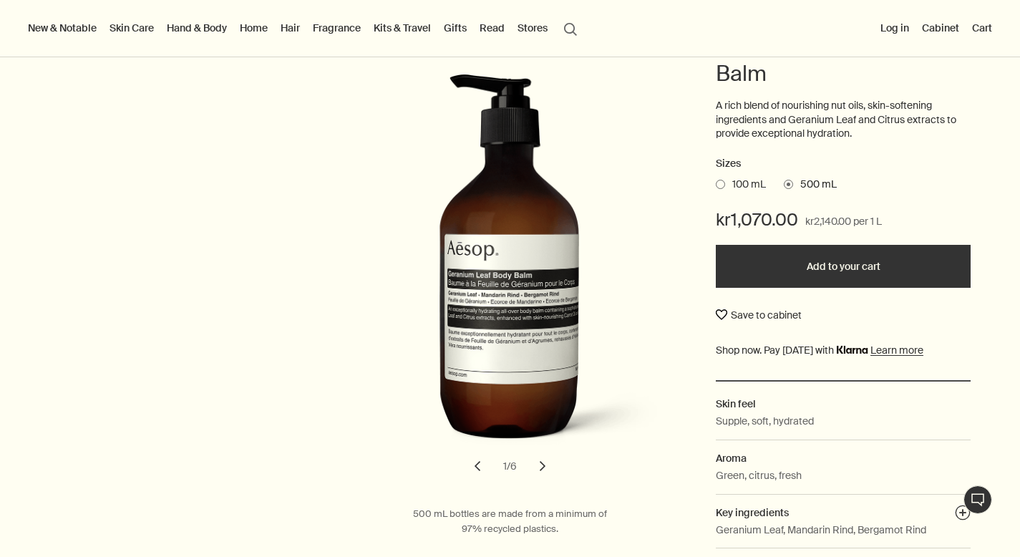
scroll to position [170, 0]
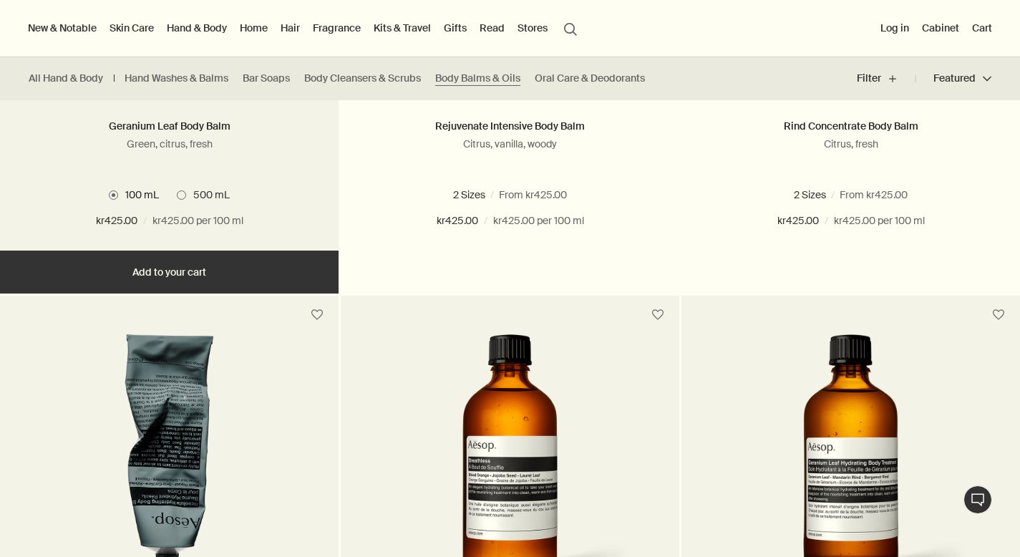
scroll to position [243, 0]
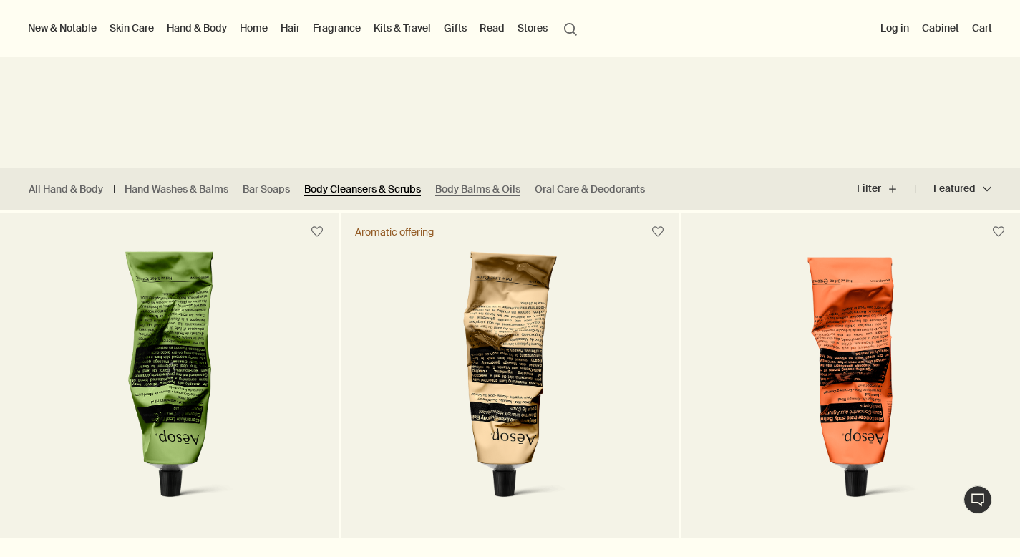
click at [368, 190] on link "Body Cleansers & Scrubs" at bounding box center [362, 190] width 117 height 14
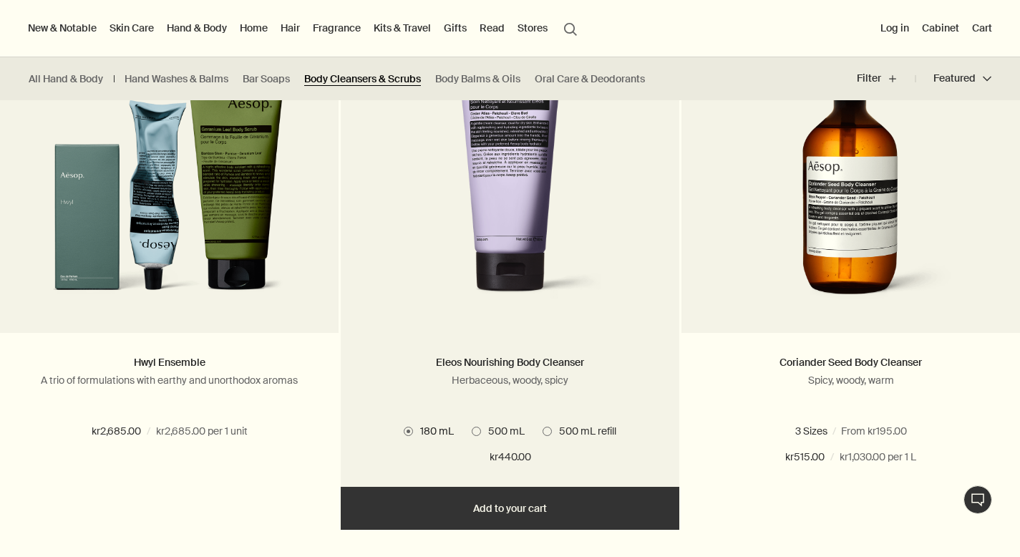
scroll to position [951, 0]
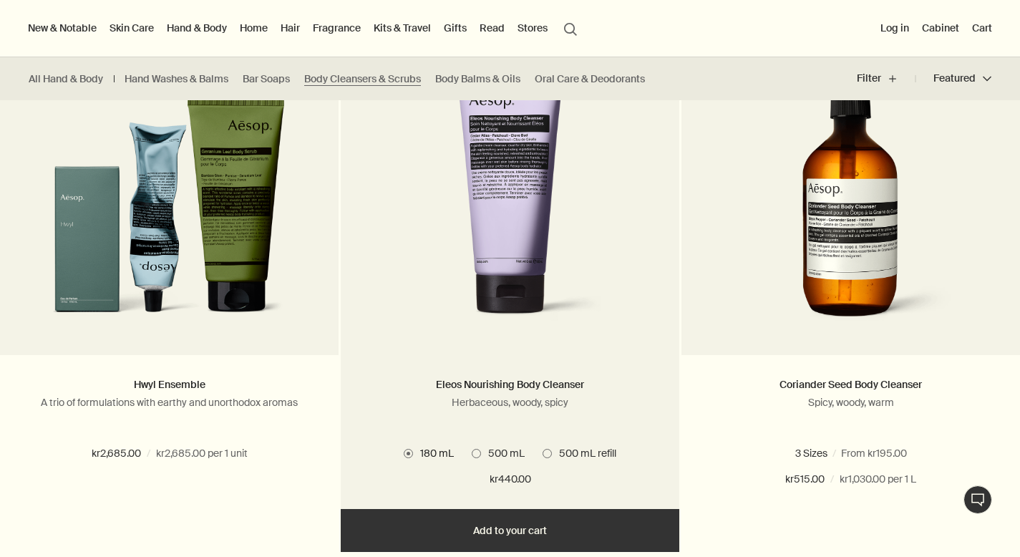
click at [489, 451] on span "500 mL" at bounding box center [503, 453] width 44 height 13
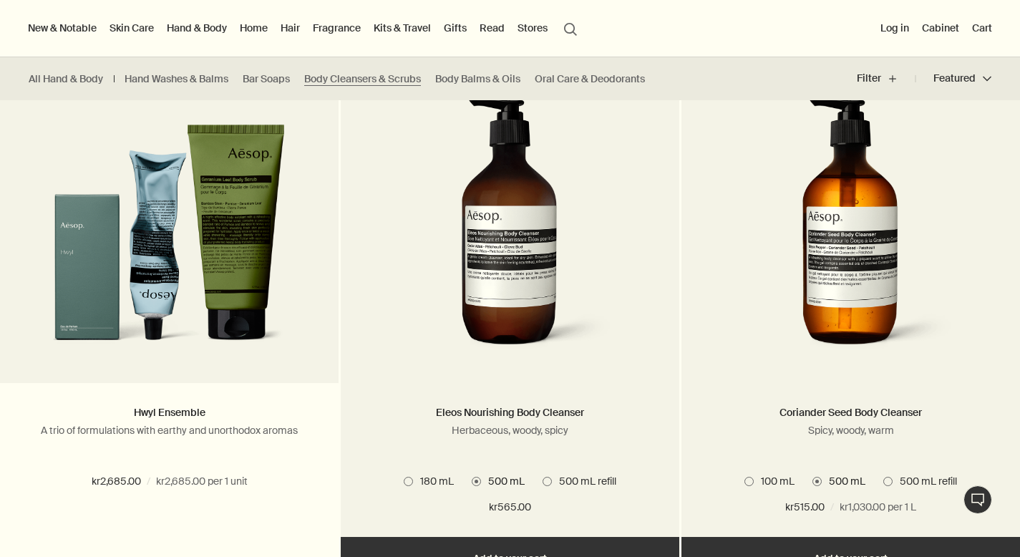
scroll to position [921, 0]
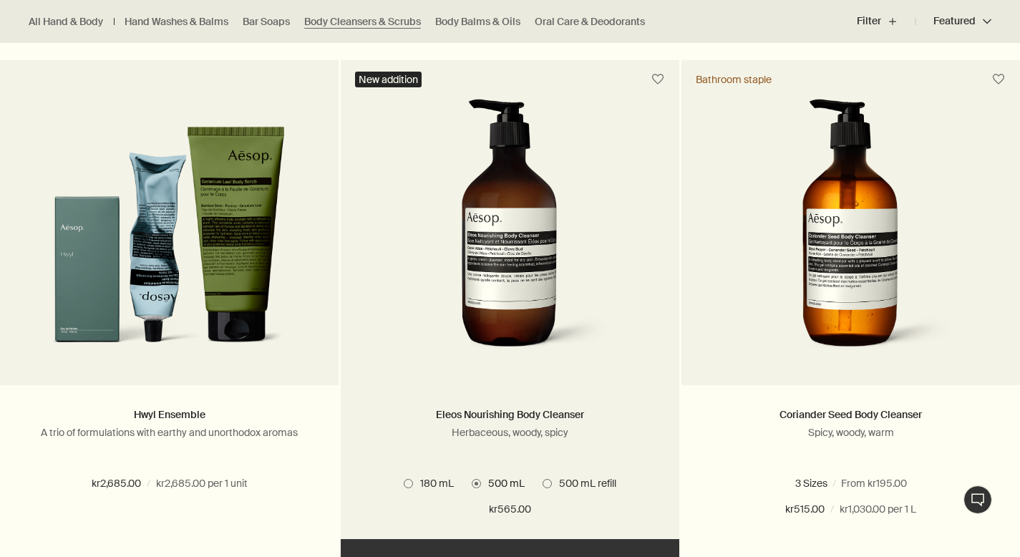
click at [571, 287] on img at bounding box center [510, 231] width 214 height 265
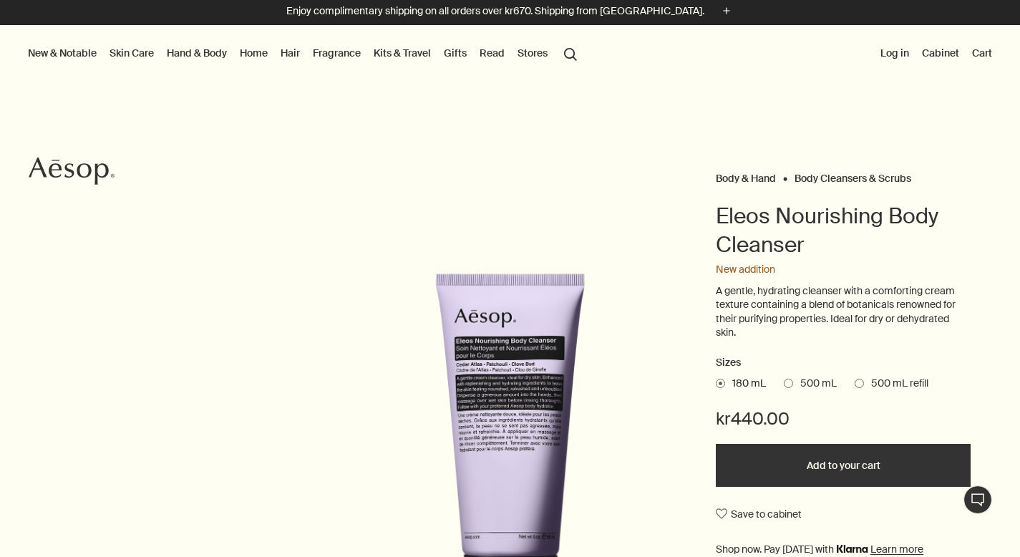
click at [802, 387] on span "500 mL" at bounding box center [815, 384] width 44 height 14
click at [784, 386] on input "500 mL" at bounding box center [784, 381] width 0 height 9
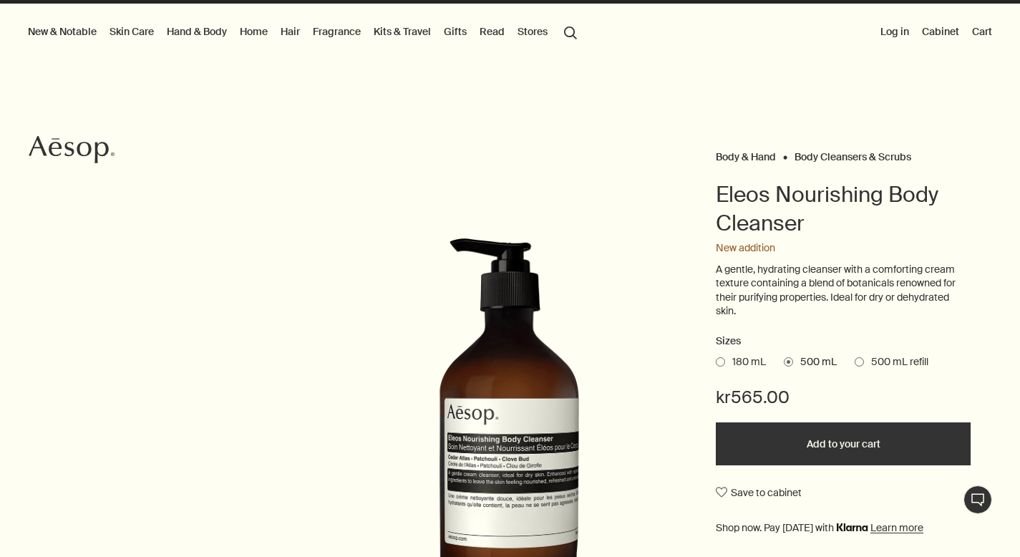
scroll to position [49, 0]
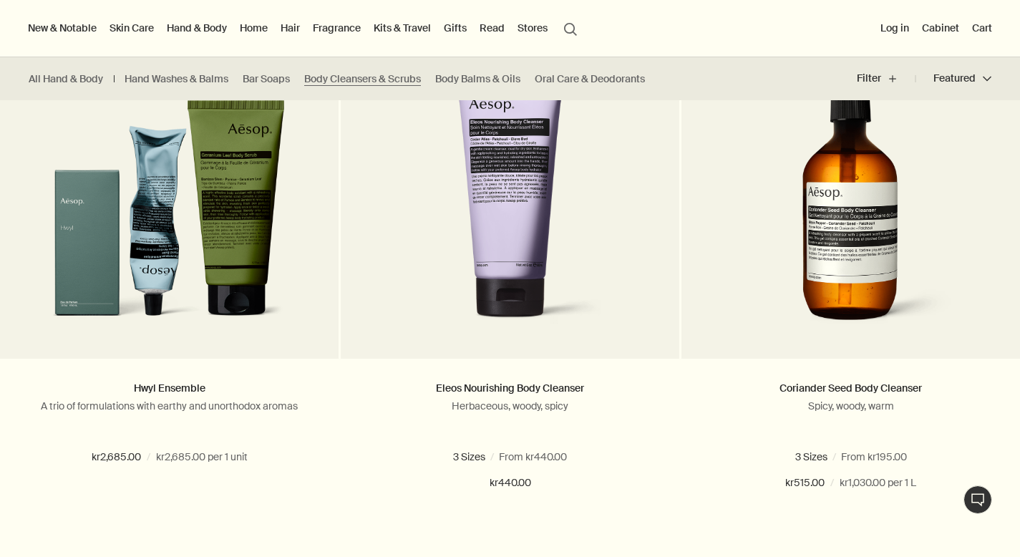
scroll to position [883, 0]
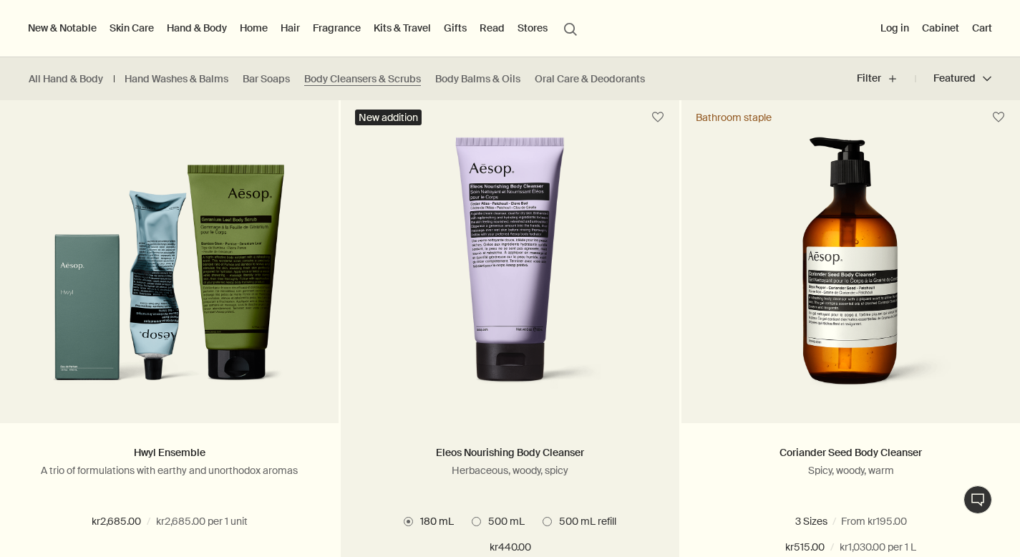
click at [500, 526] on span "500 mL" at bounding box center [503, 521] width 44 height 13
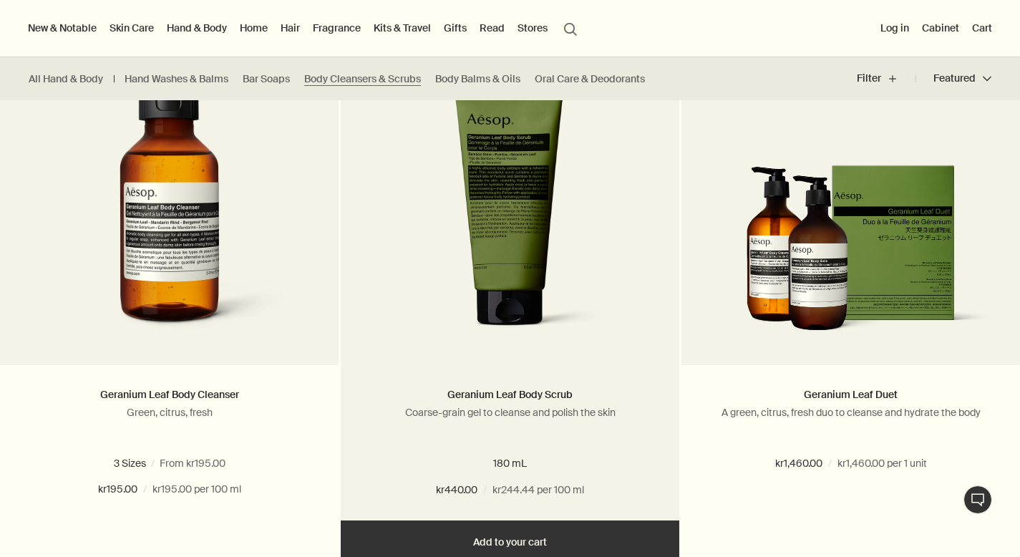
scroll to position [405, 0]
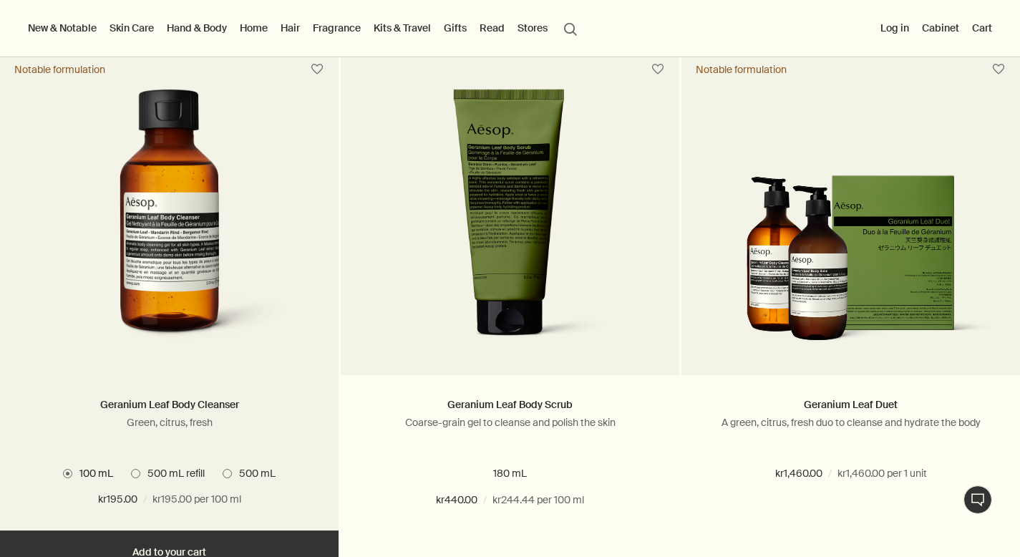
click at [170, 477] on span "500 mL refill" at bounding box center [172, 473] width 64 height 13
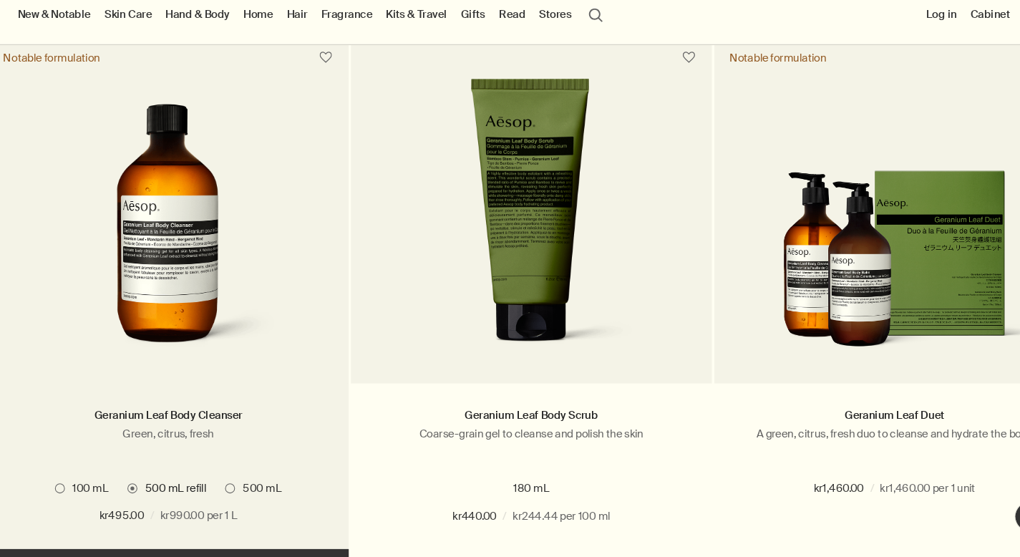
click at [185, 255] on img at bounding box center [169, 221] width 214 height 265
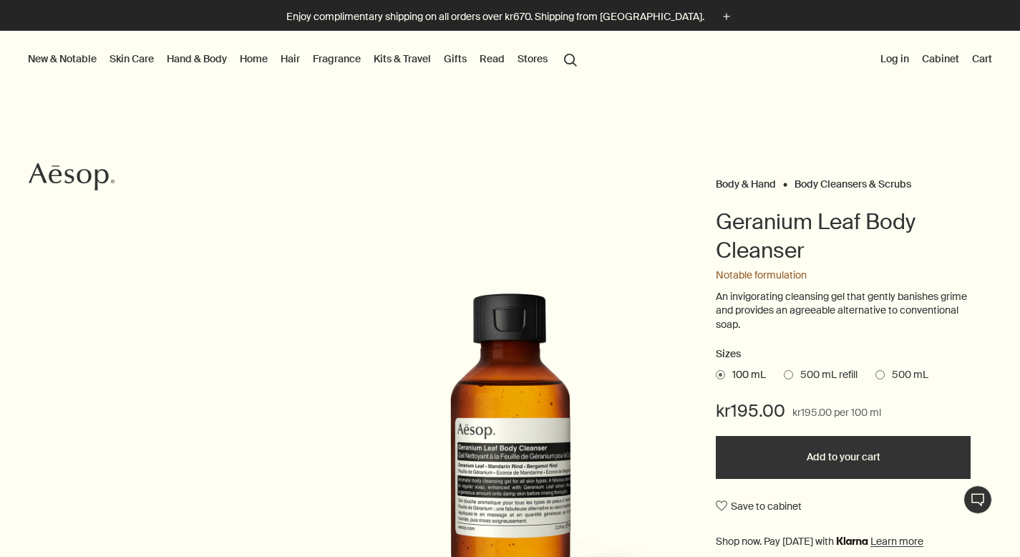
click at [897, 374] on span "500 mL" at bounding box center [907, 375] width 44 height 14
click at [875, 374] on input "500 mL" at bounding box center [875, 372] width 0 height 9
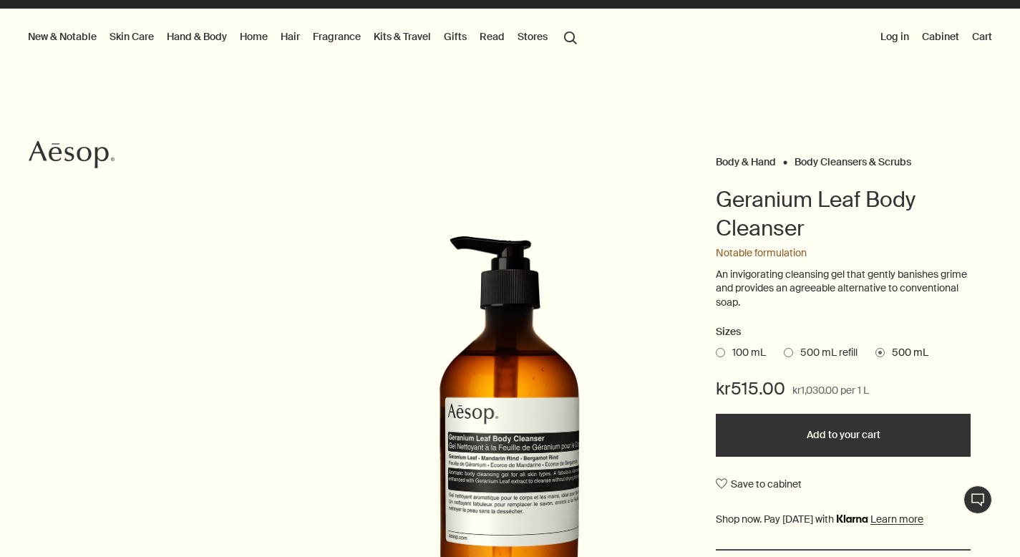
scroll to position [24, 0]
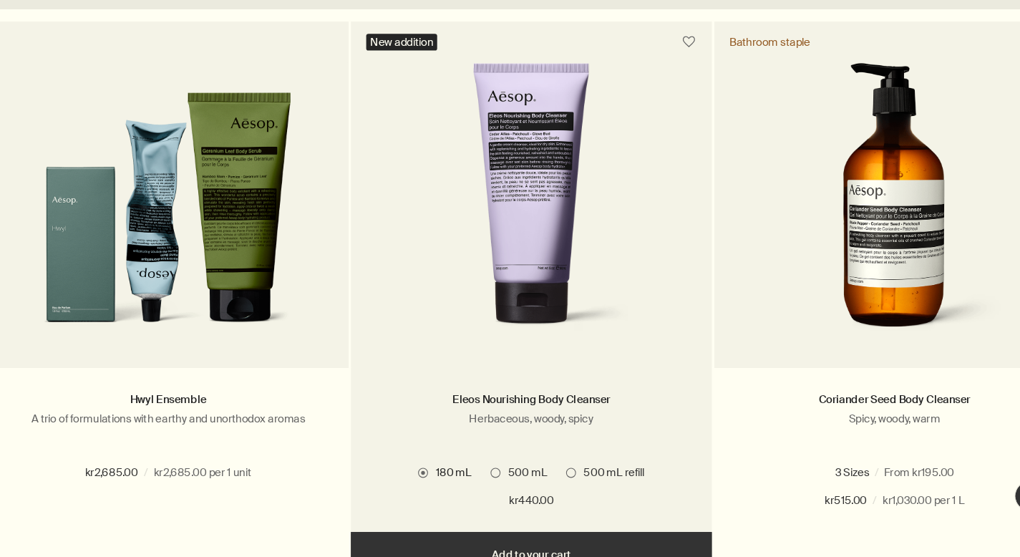
scroll to position [937, 0]
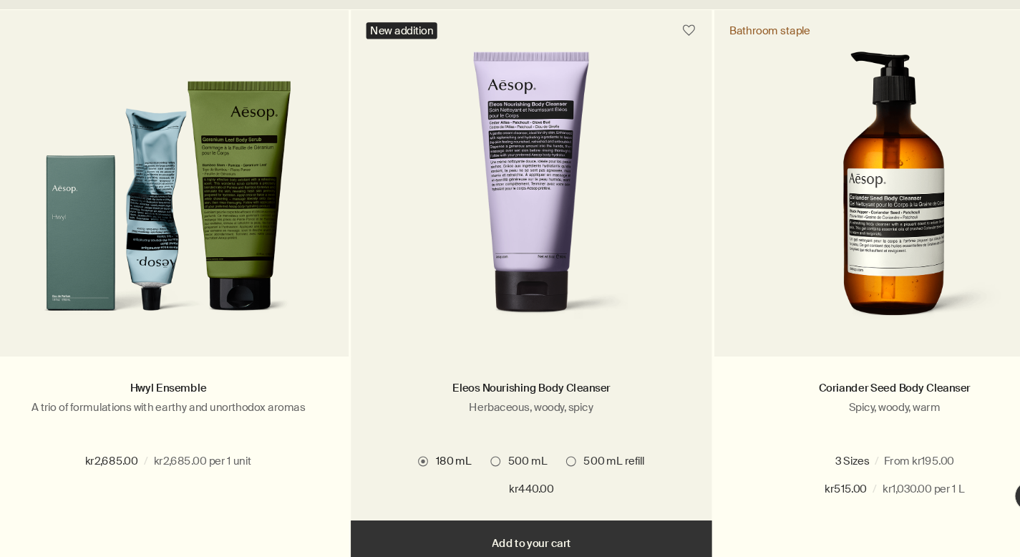
click at [513, 467] on span "500 mL" at bounding box center [503, 466] width 44 height 13
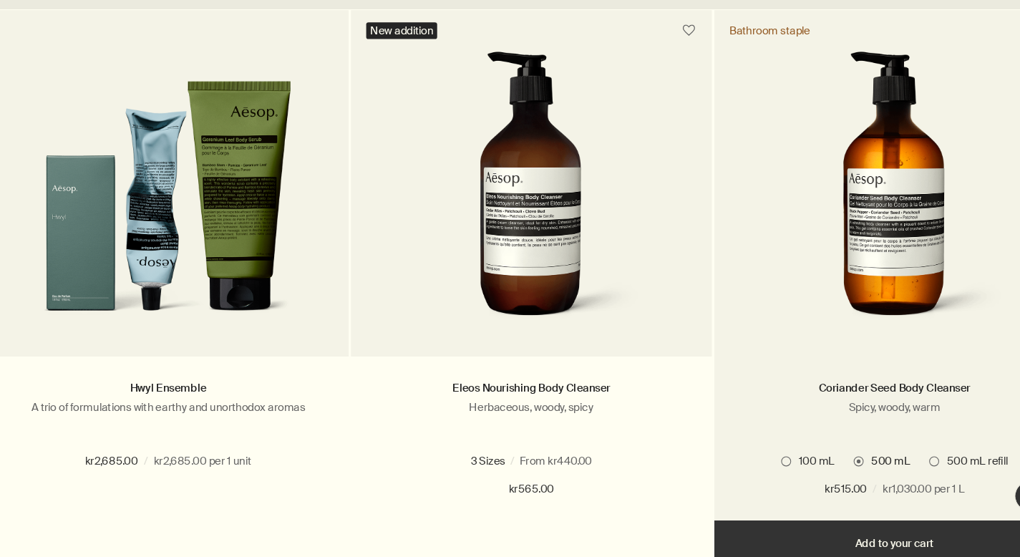
click at [804, 318] on img at bounding box center [851, 214] width 214 height 265
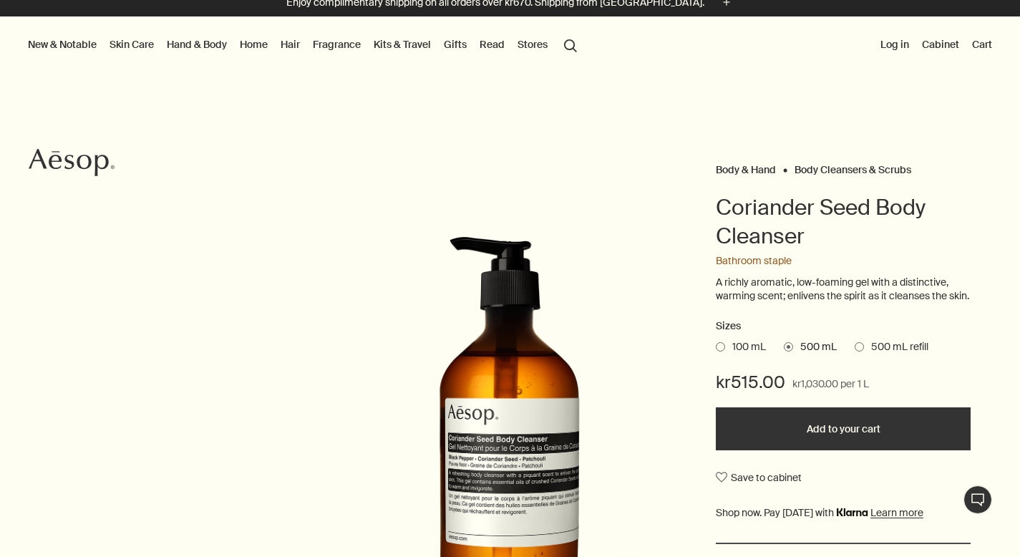
scroll to position [15, 0]
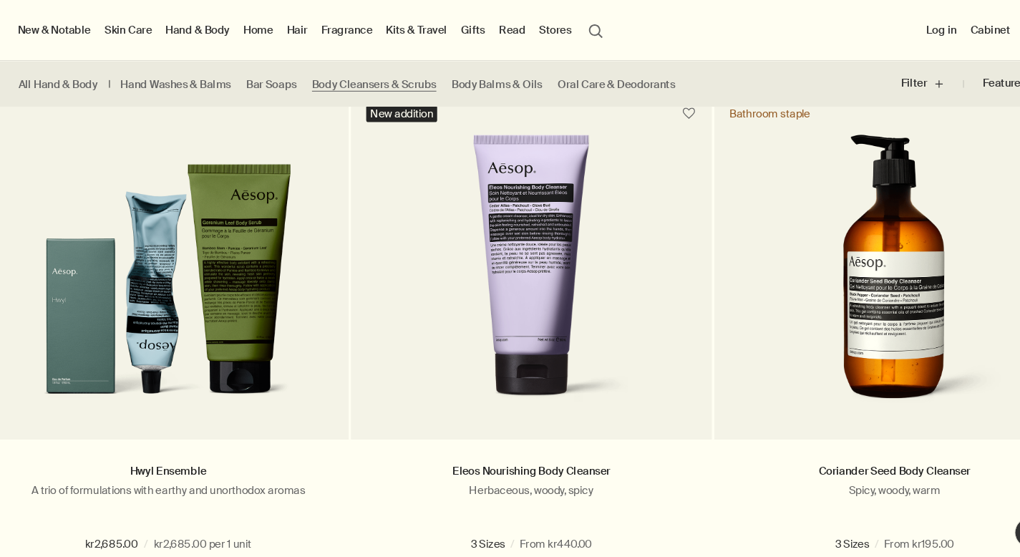
scroll to position [847, 0]
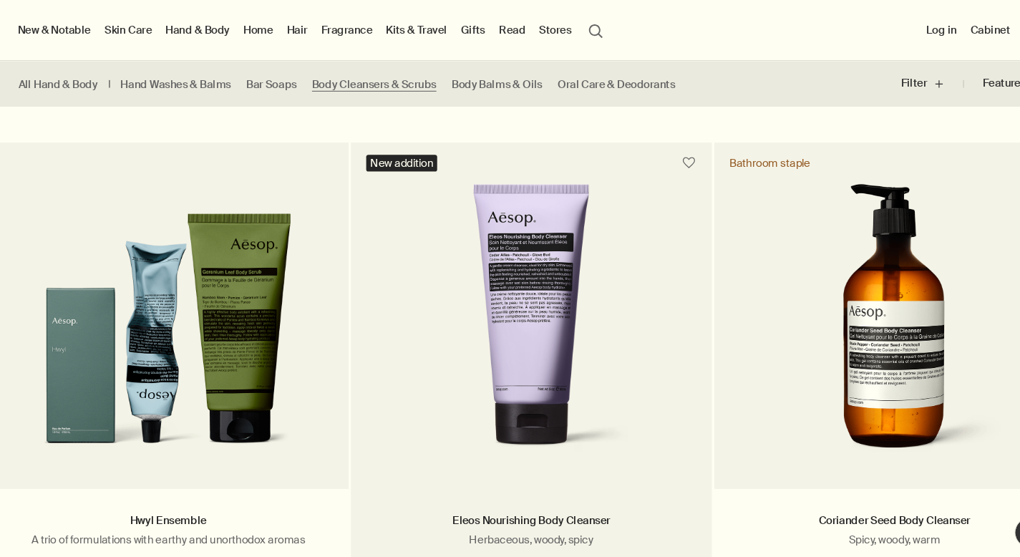
click at [576, 359] on img at bounding box center [510, 305] width 230 height 265
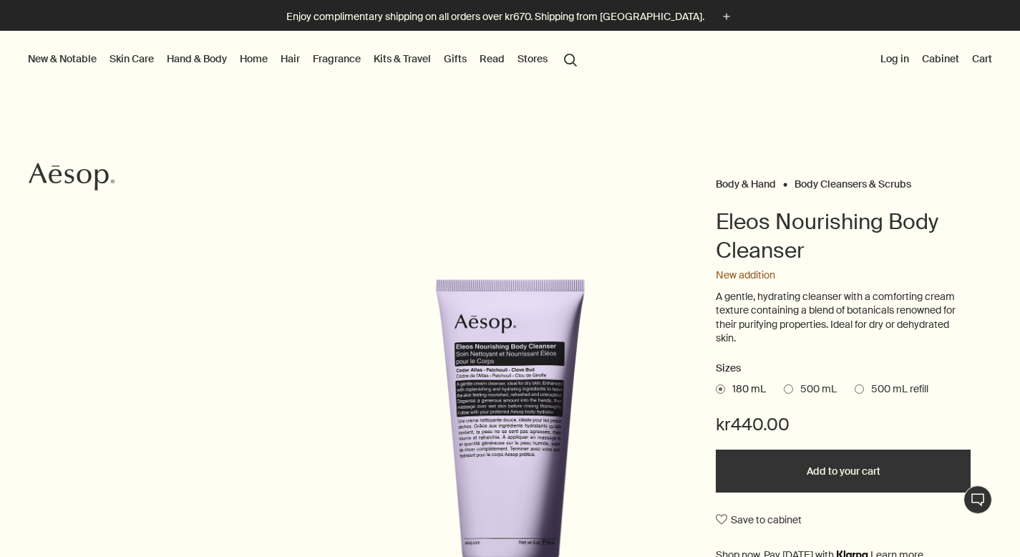
click at [823, 393] on span "500 mL" at bounding box center [815, 389] width 44 height 14
click at [784, 392] on input "500 mL" at bounding box center [784, 386] width 0 height 9
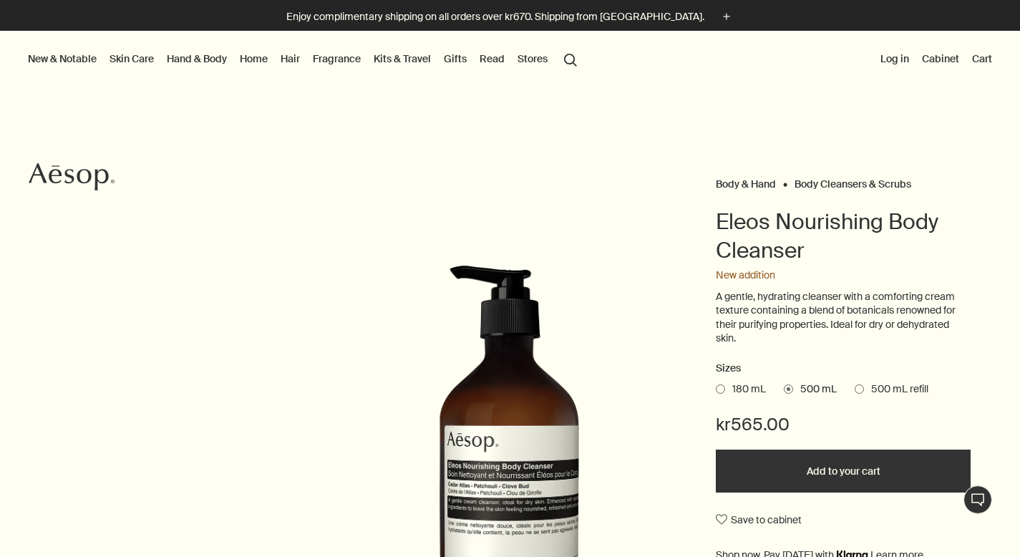
click at [878, 382] on span "500 mL refill" at bounding box center [896, 389] width 64 height 14
click at [855, 382] on input "500 mL refill" at bounding box center [855, 386] width 0 height 9
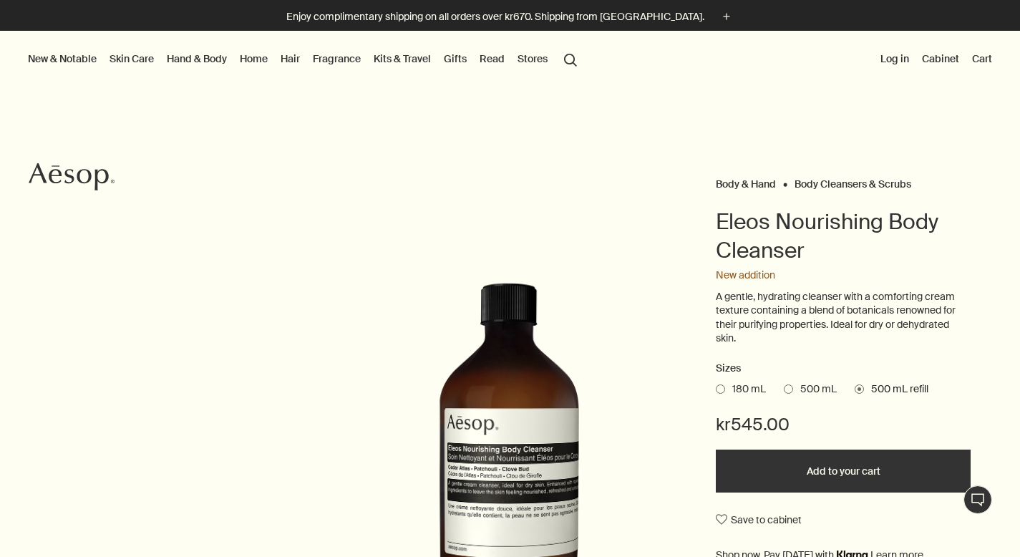
click at [827, 386] on span "500 mL" at bounding box center [815, 389] width 44 height 14
click at [784, 386] on input "500 mL" at bounding box center [784, 386] width 0 height 9
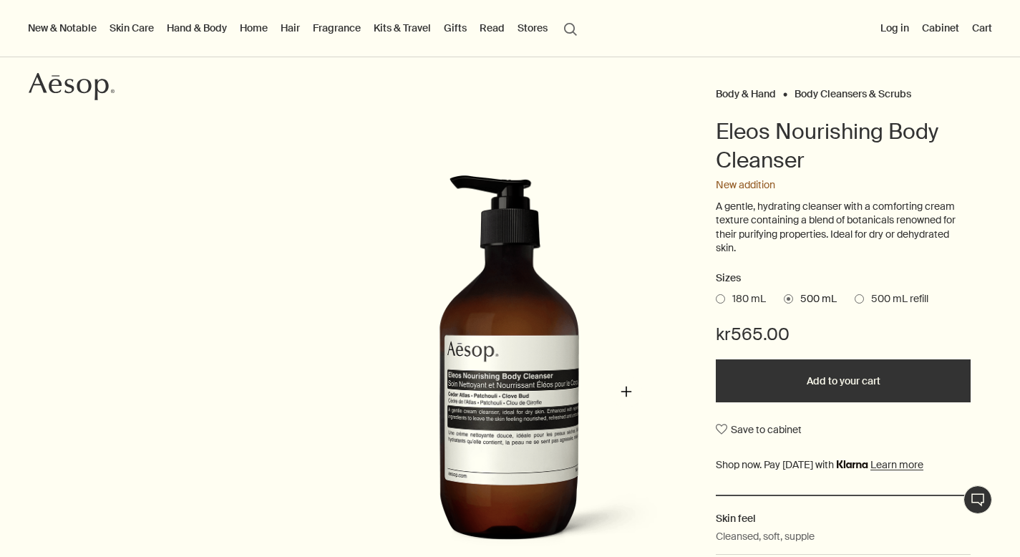
scroll to position [87, 0]
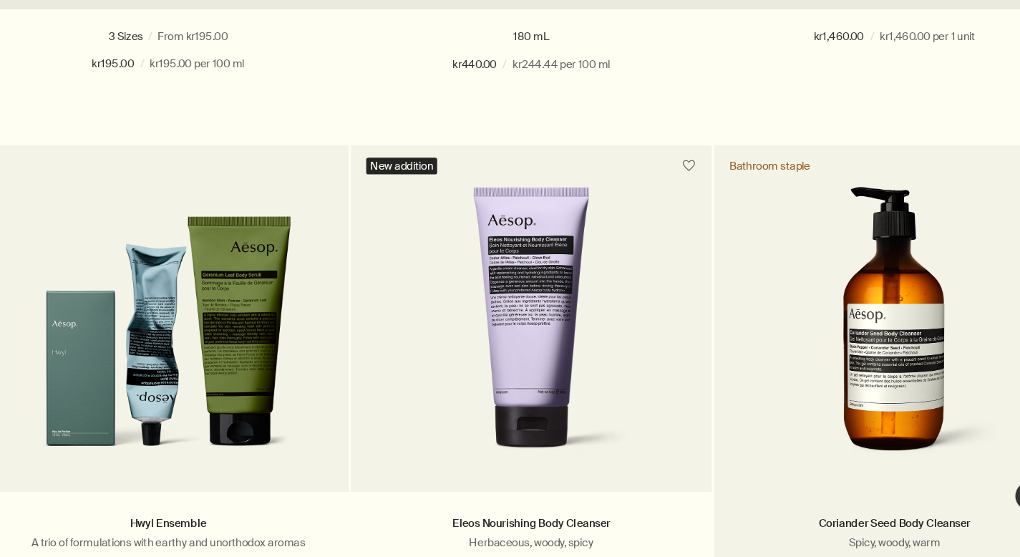
scroll to position [840, 0]
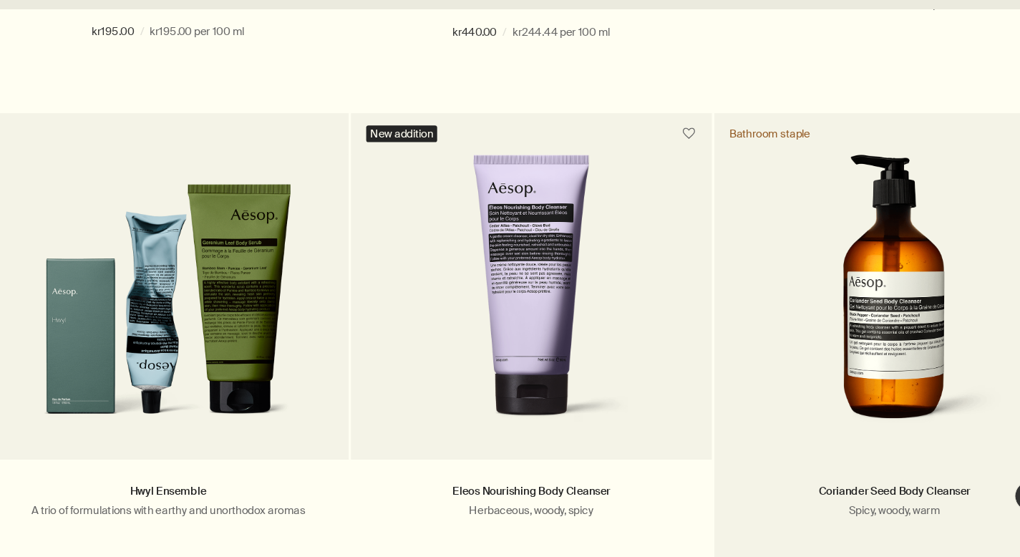
click at [787, 280] on img at bounding box center [851, 311] width 214 height 265
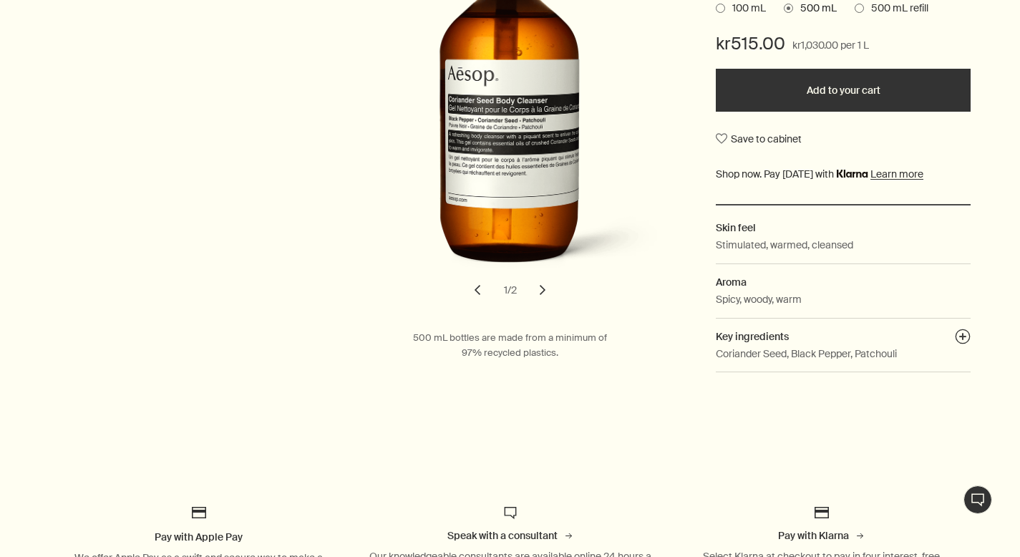
scroll to position [354, 0]
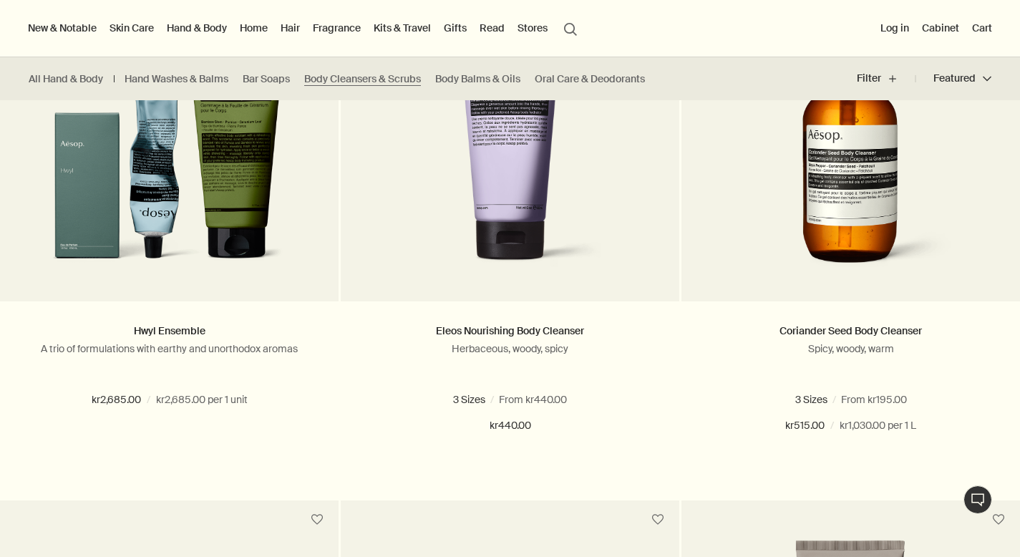
scroll to position [1001, 0]
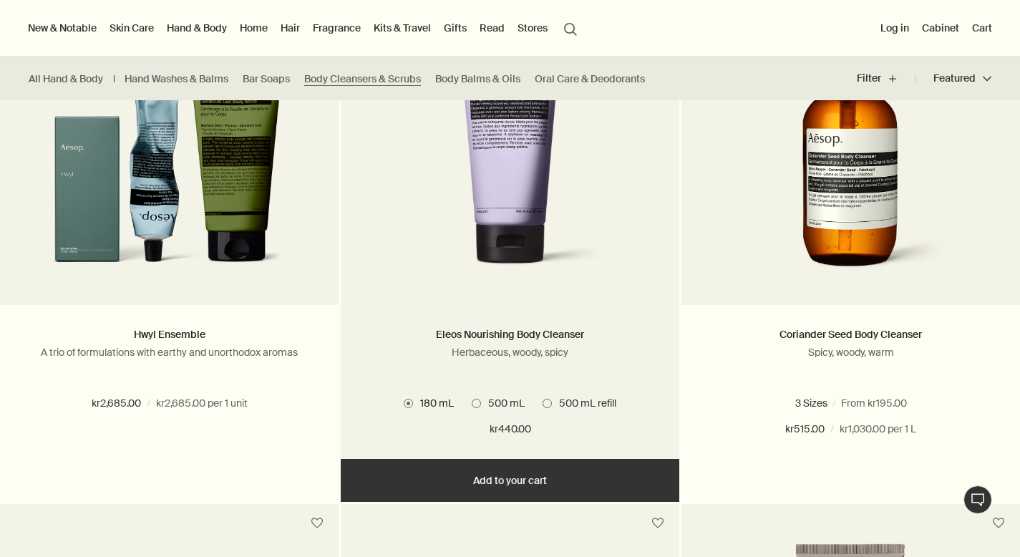
click at [440, 285] on link at bounding box center [510, 162] width 339 height 286
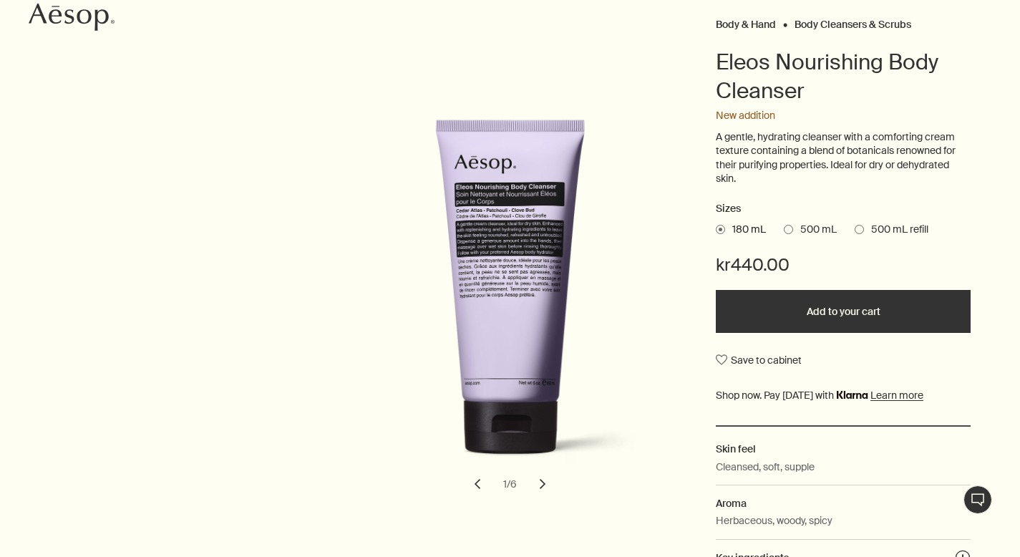
scroll to position [167, 0]
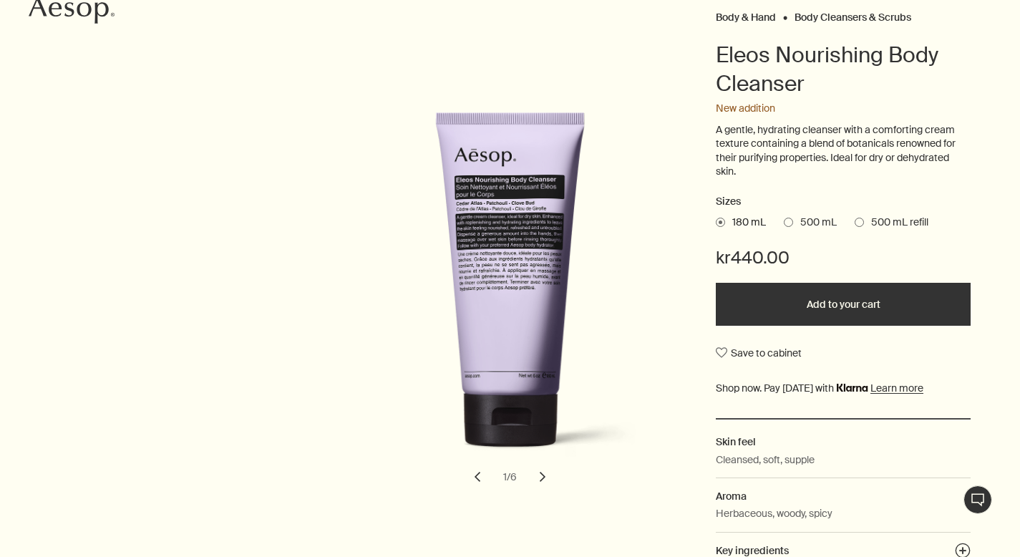
click at [802, 223] on span "500 mL" at bounding box center [815, 222] width 44 height 14
click at [784, 223] on input "500 mL" at bounding box center [784, 219] width 0 height 9
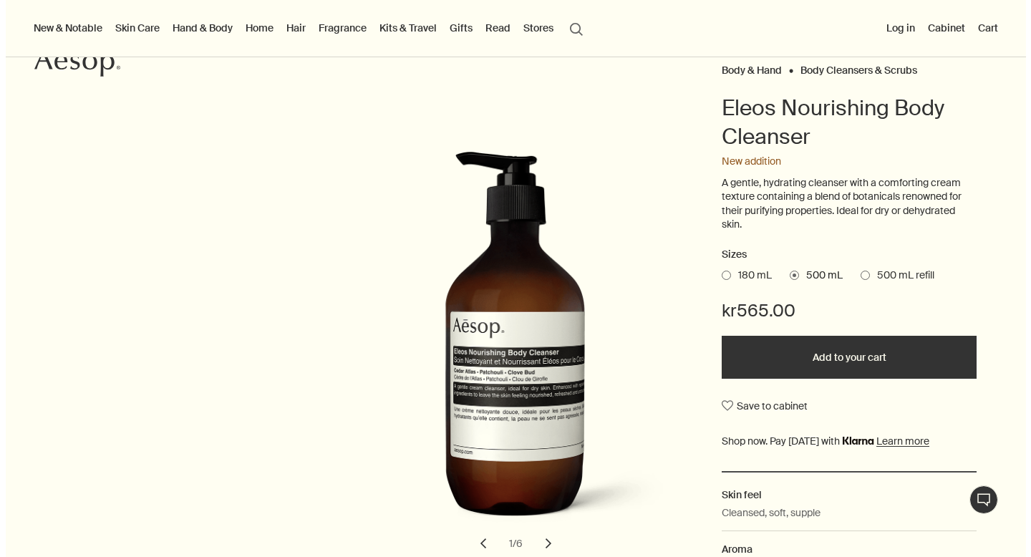
scroll to position [104, 0]
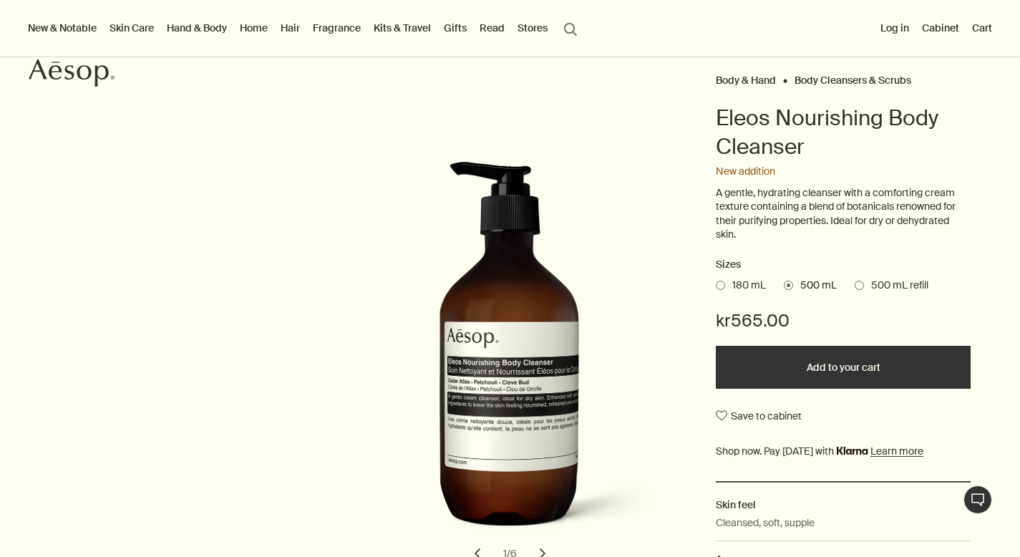
click at [283, 26] on link "Hair" at bounding box center [290, 28] width 25 height 19
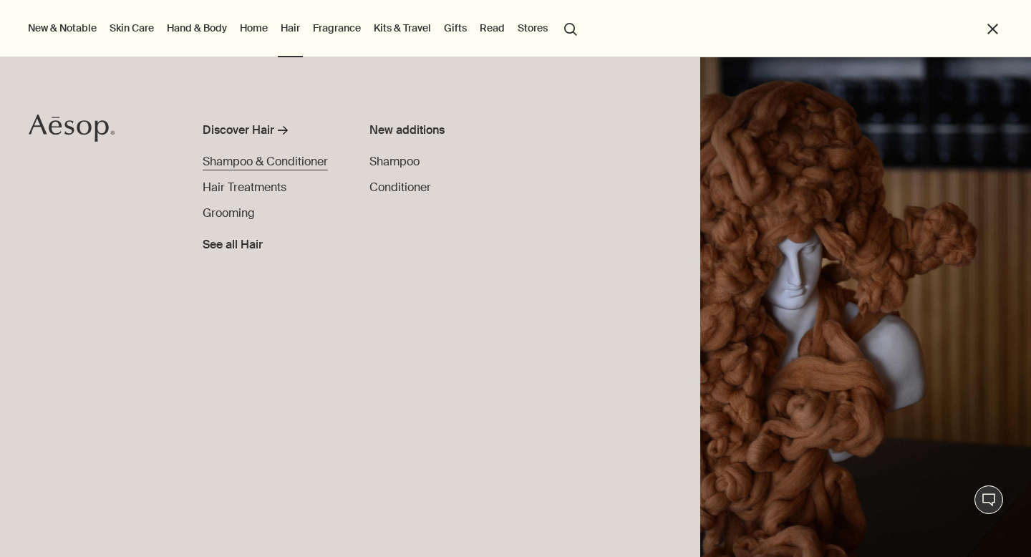
click at [286, 157] on span "Shampoo & Conditioner" at bounding box center [265, 161] width 125 height 15
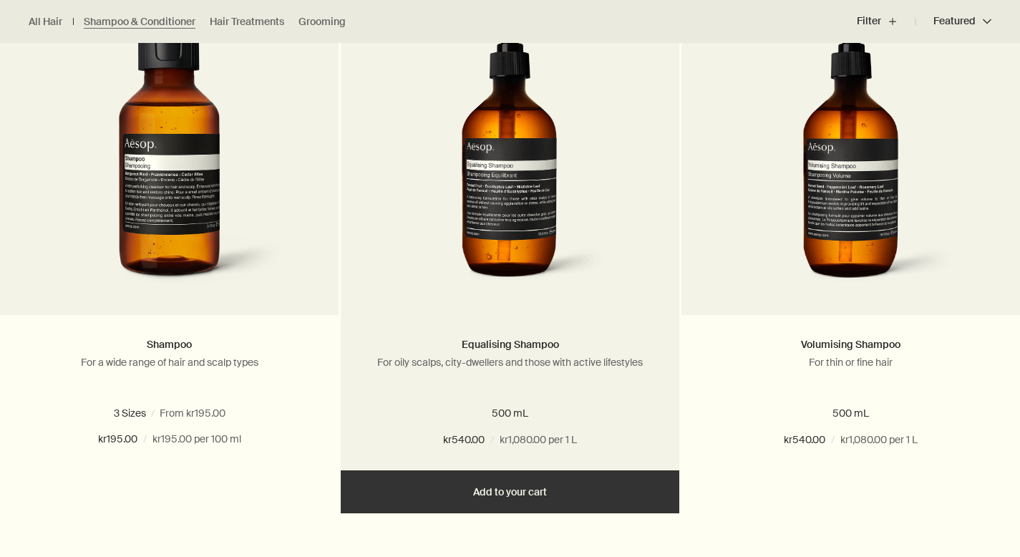
scroll to position [477, 0]
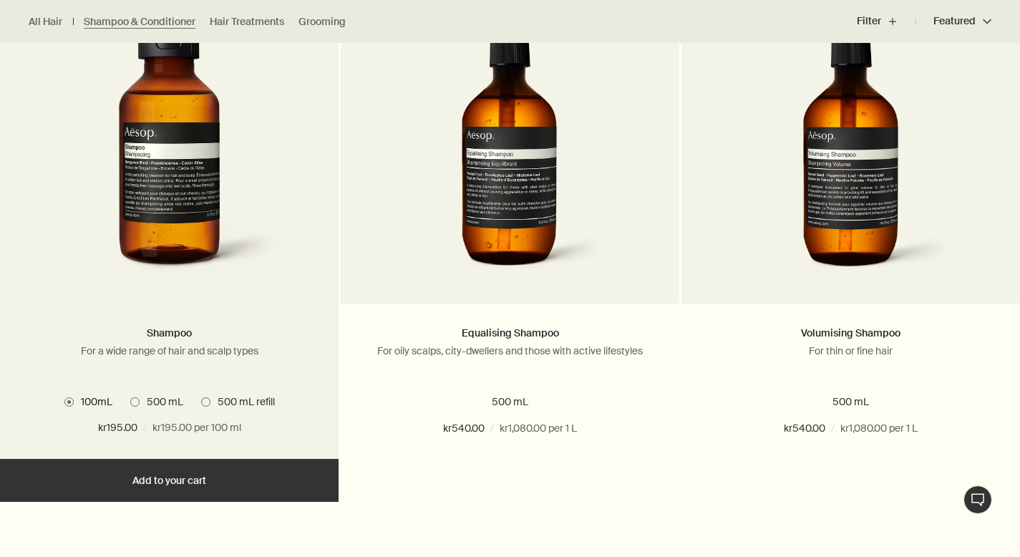
click at [153, 397] on span "500 mL" at bounding box center [162, 401] width 44 height 13
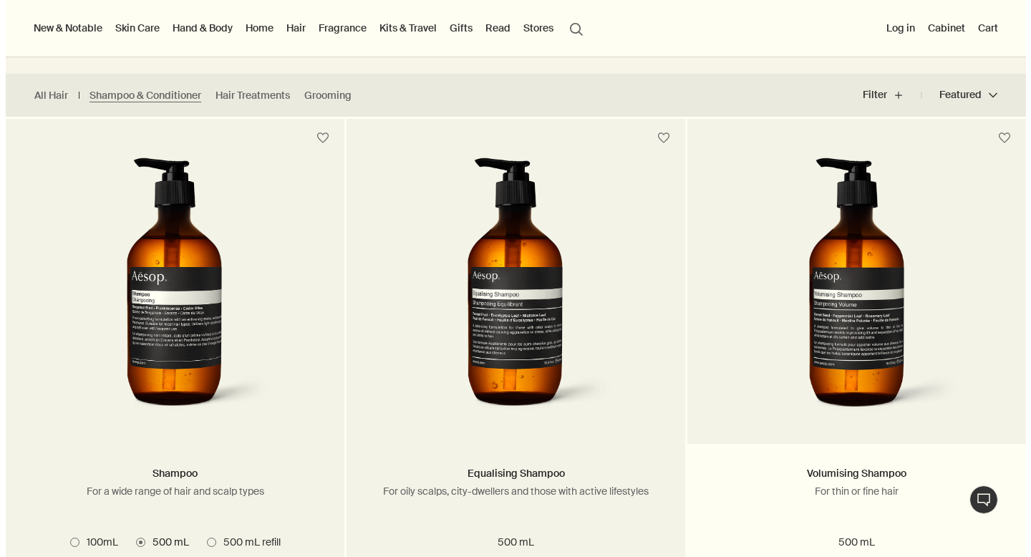
scroll to position [0, 0]
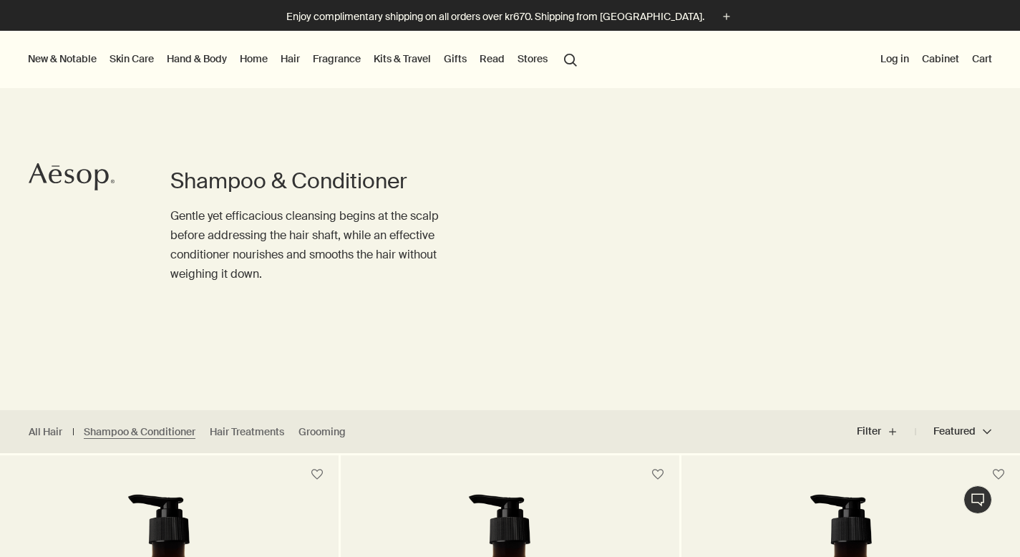
click at [258, 62] on link "Home" at bounding box center [254, 58] width 34 height 19
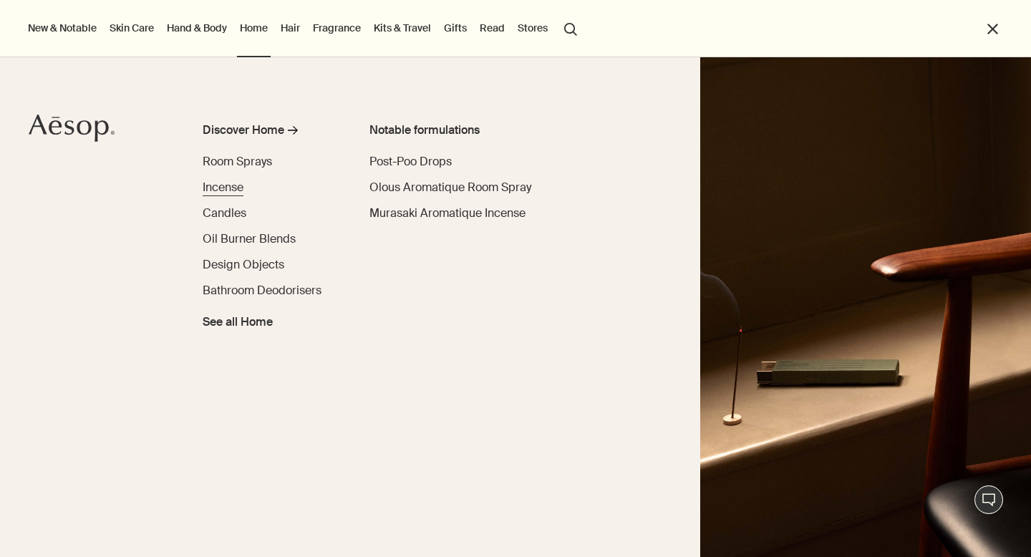
click at [238, 188] on span "Incense" at bounding box center [223, 187] width 41 height 15
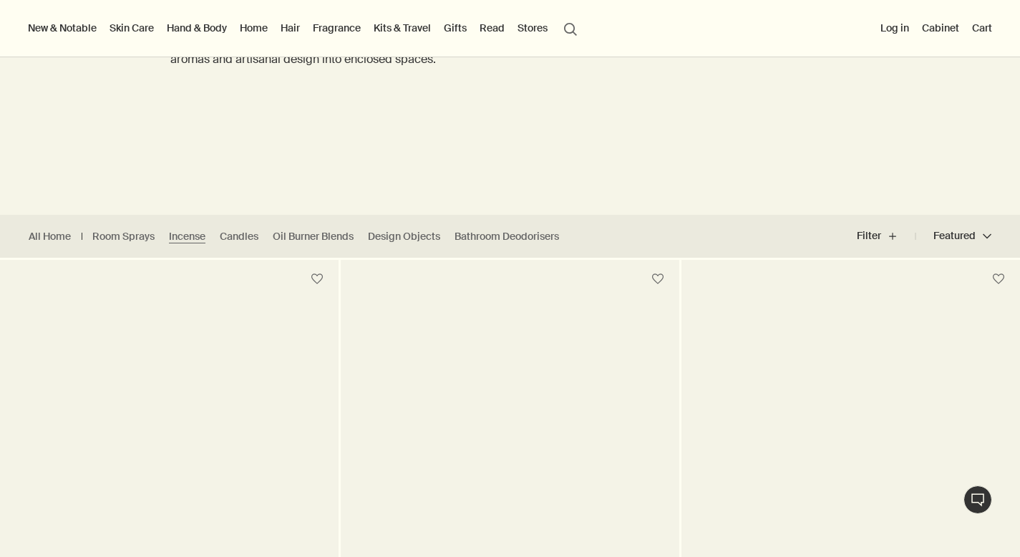
scroll to position [244, 0]
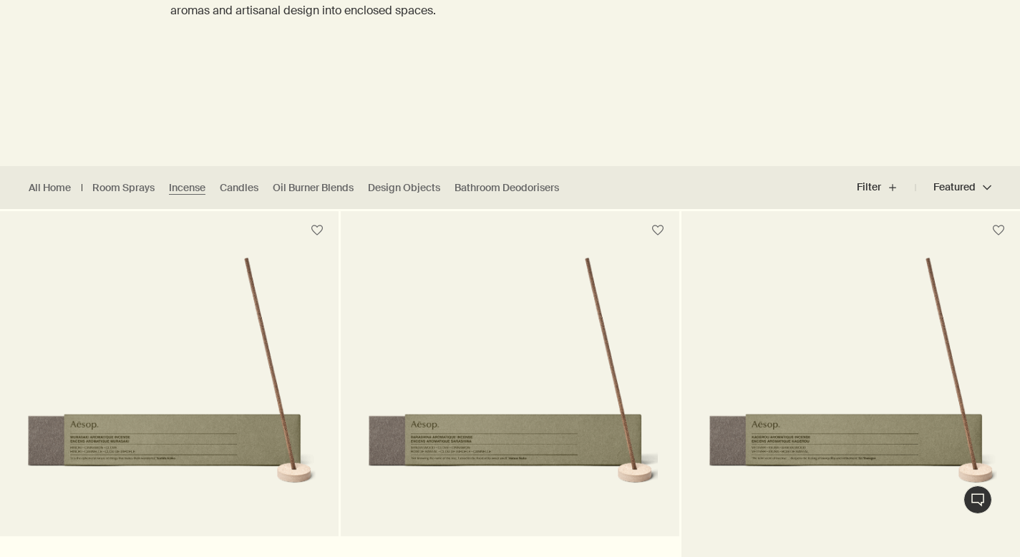
click at [765, 352] on img at bounding box center [851, 385] width 296 height 258
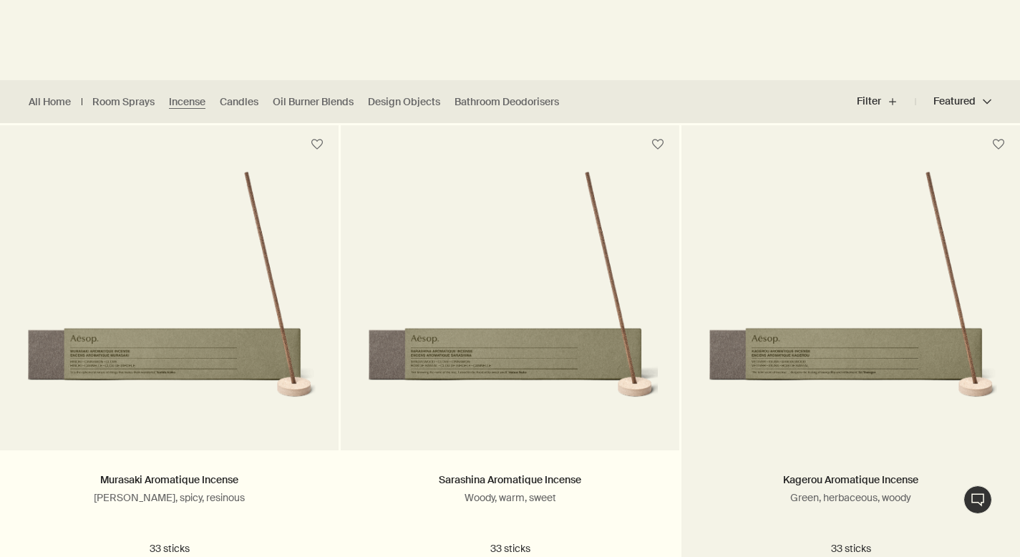
scroll to position [350, 0]
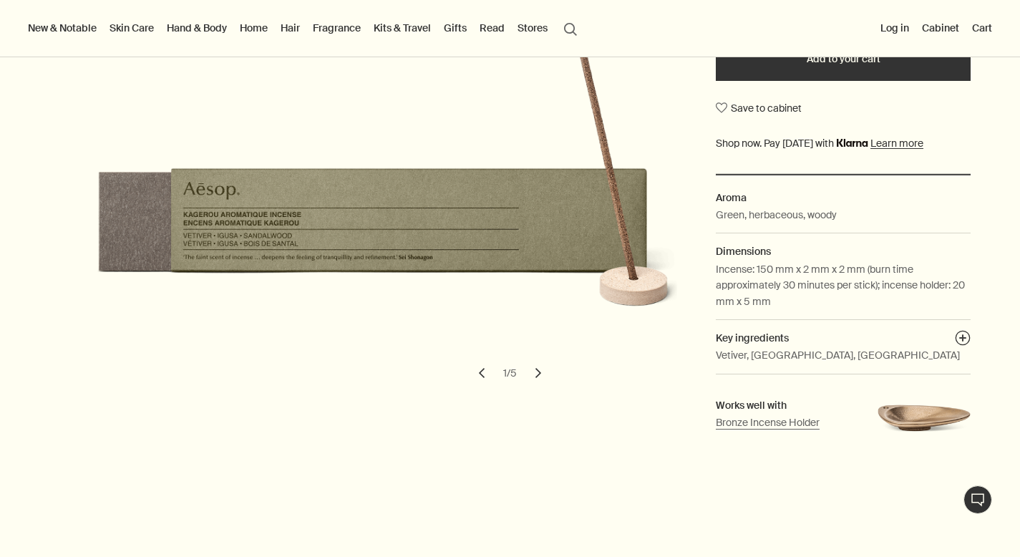
scroll to position [406, 0]
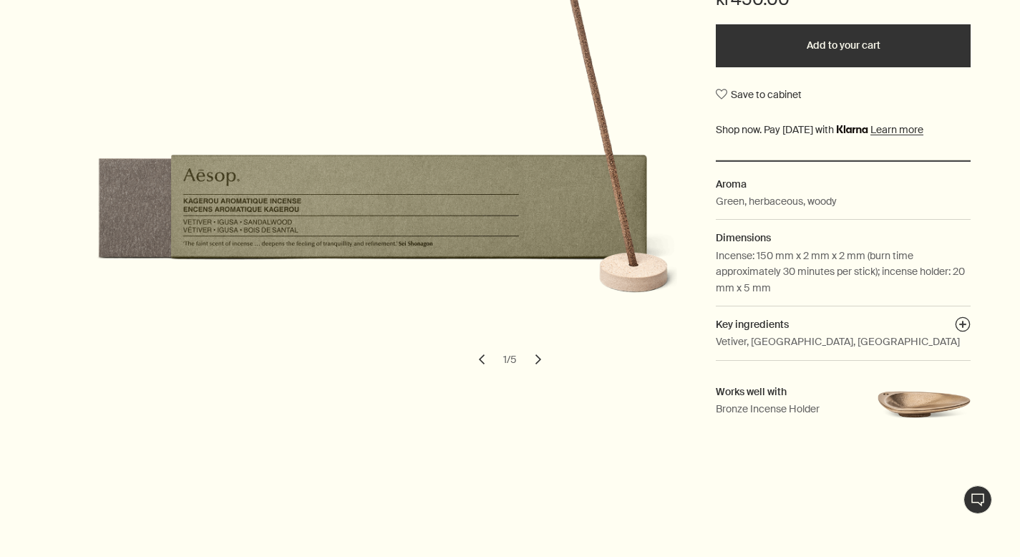
click at [539, 362] on button "chevron" at bounding box center [538, 359] width 31 height 31
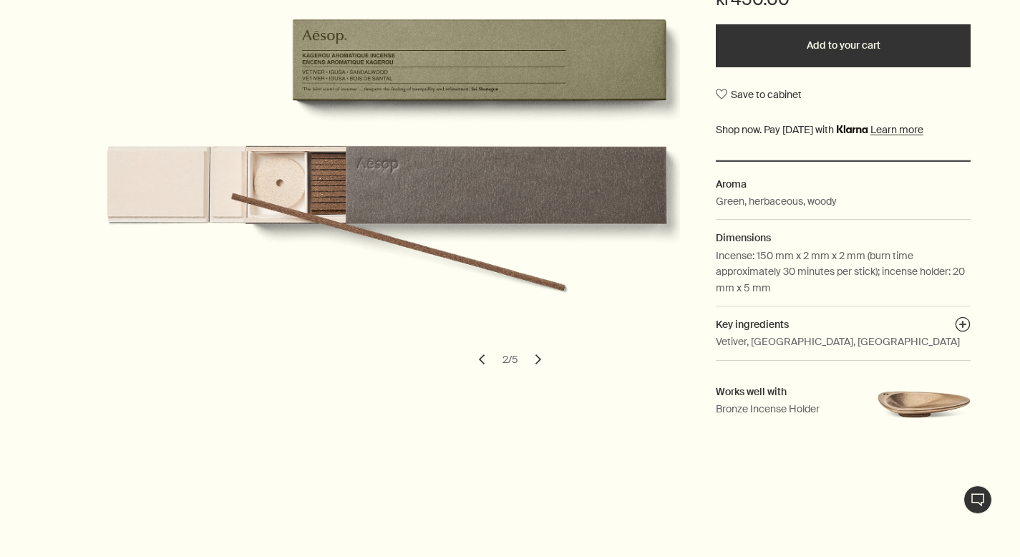
click at [539, 362] on button "chevron" at bounding box center [538, 359] width 31 height 31
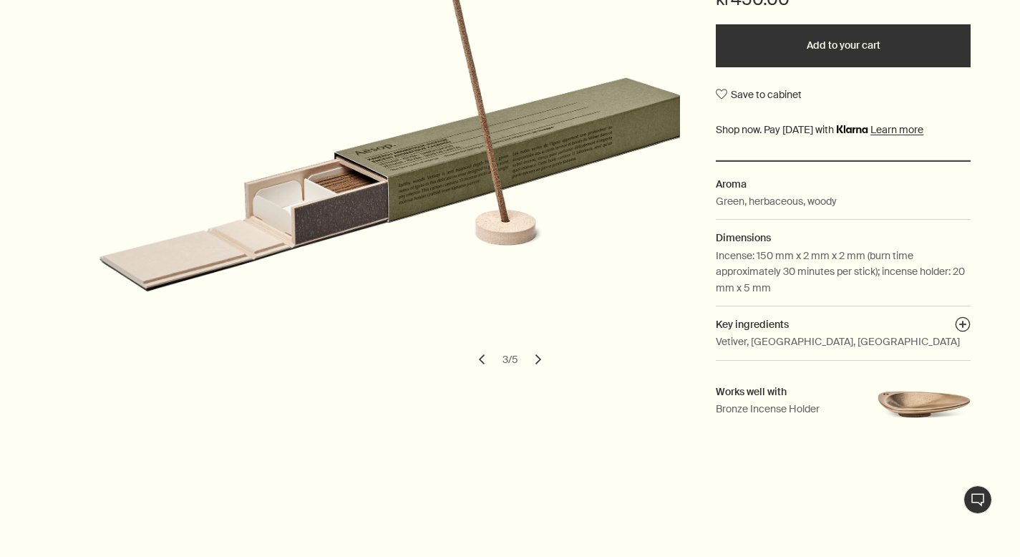
click at [540, 361] on button "chevron" at bounding box center [538, 359] width 31 height 31
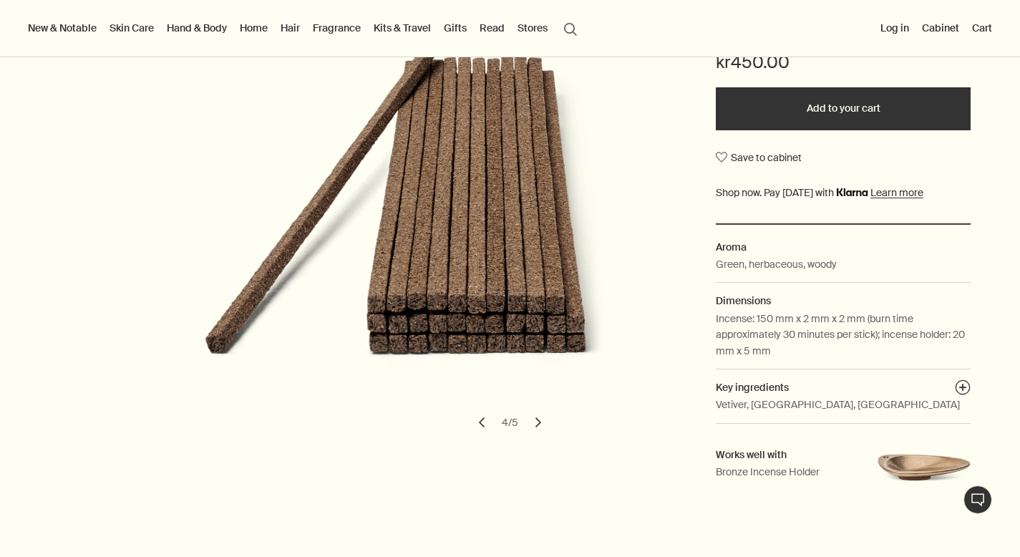
scroll to position [10, 0]
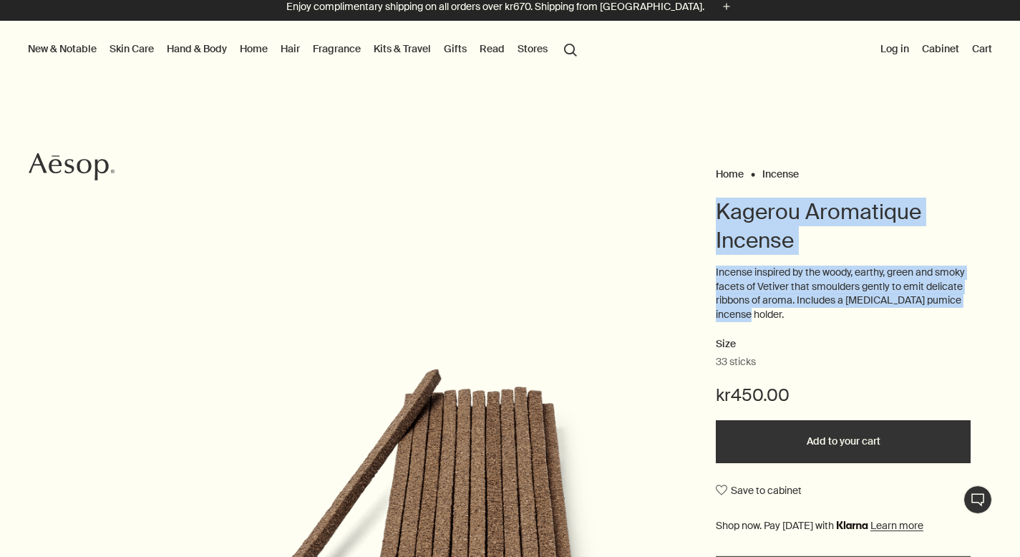
drag, startPoint x: 762, startPoint y: 316, endPoint x: 704, endPoint y: 215, distance: 116.8
click at [704, 214] on div "Home Incense Kagerou Aromatique Incense Incense inspired by the woody, earthy, …" at bounding box center [510, 502] width 1020 height 676
copy div "Kagerou Aromatique Incense Incense inspired by the woody, earthy, green and smo…"
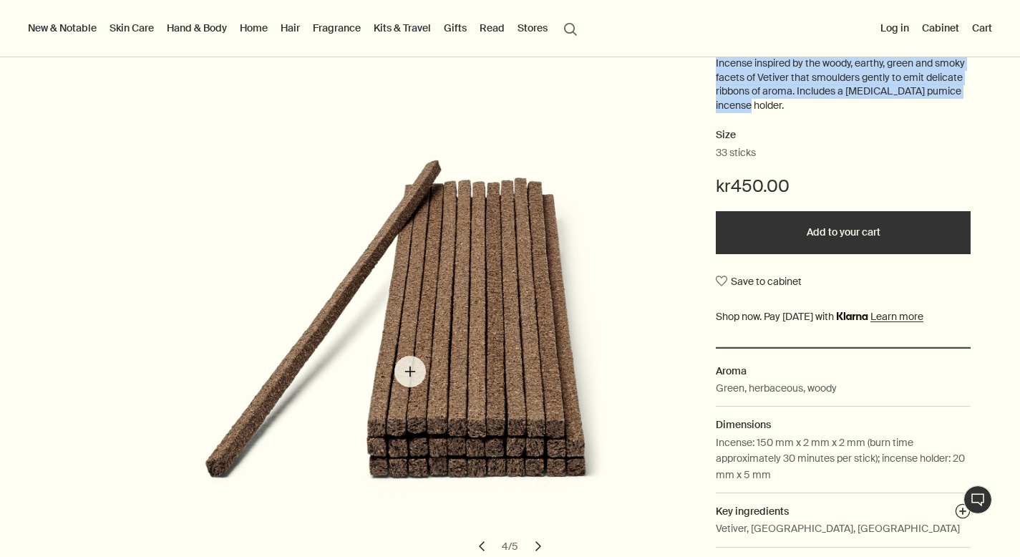
scroll to position [195, 0]
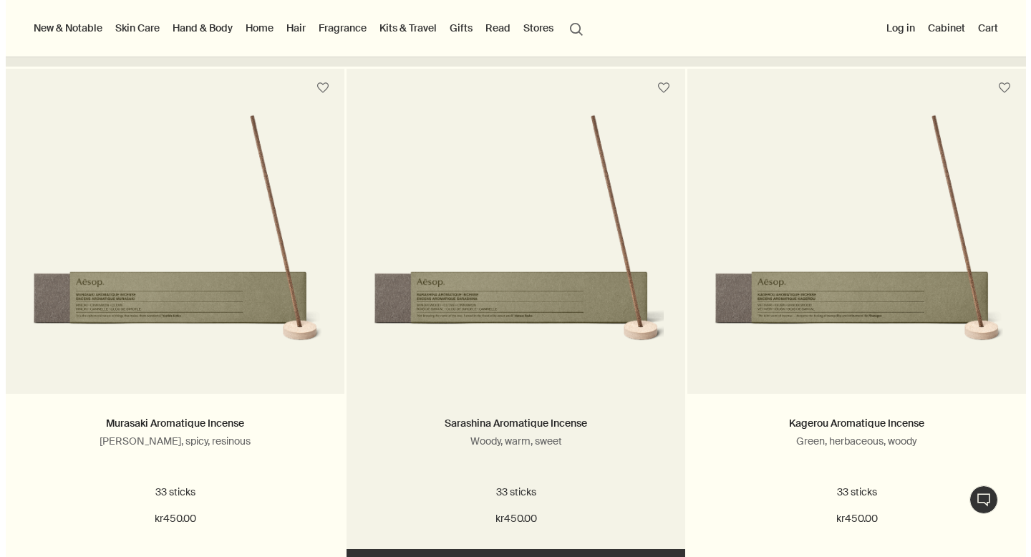
scroll to position [385, 0]
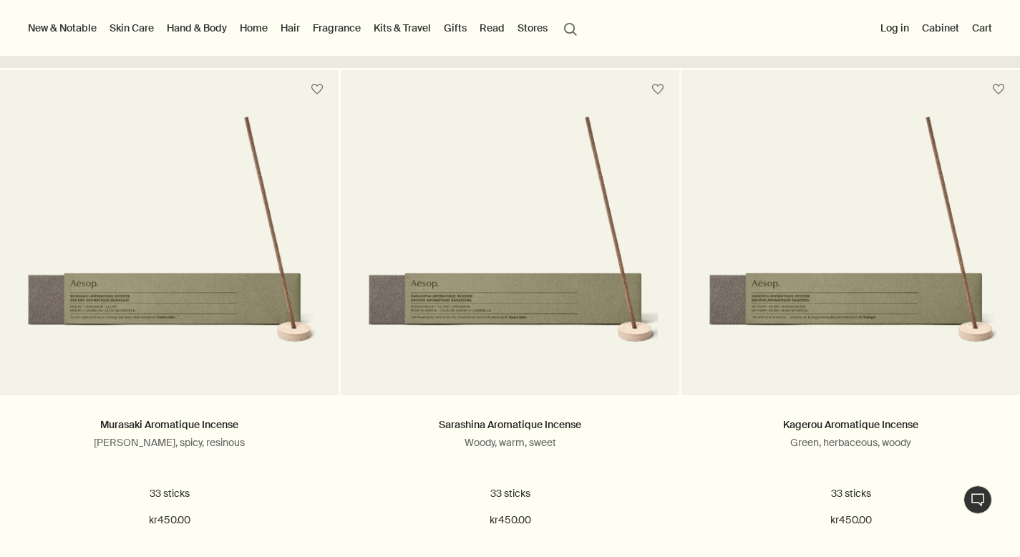
click at [256, 29] on link "Home" at bounding box center [254, 28] width 34 height 19
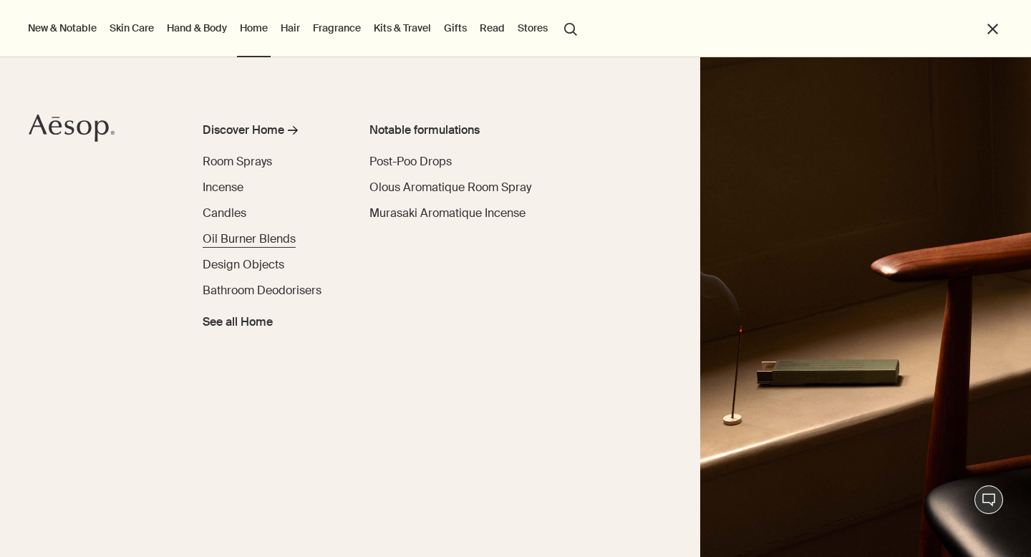
click at [255, 241] on span "Oil Burner Blends" at bounding box center [249, 238] width 93 height 15
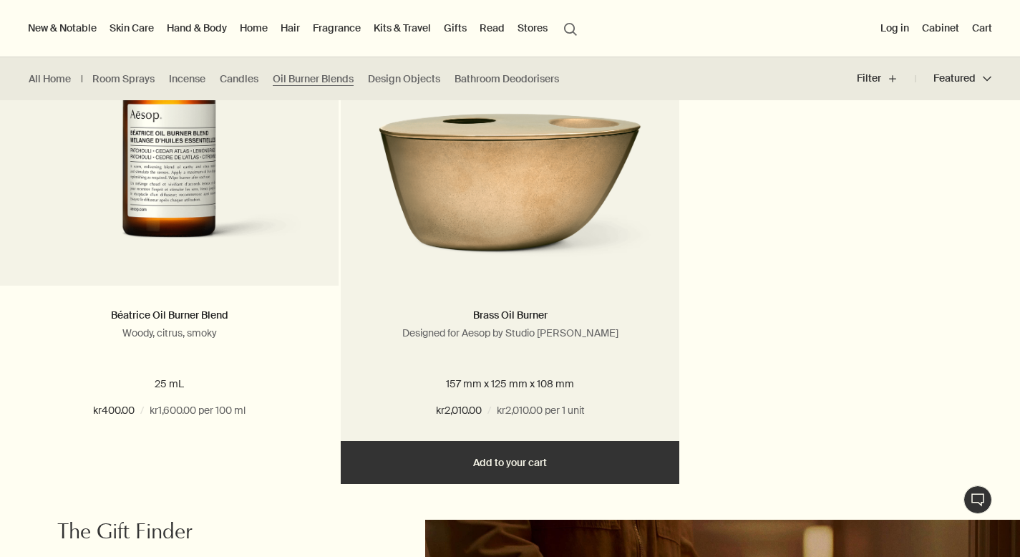
scroll to position [955, 0]
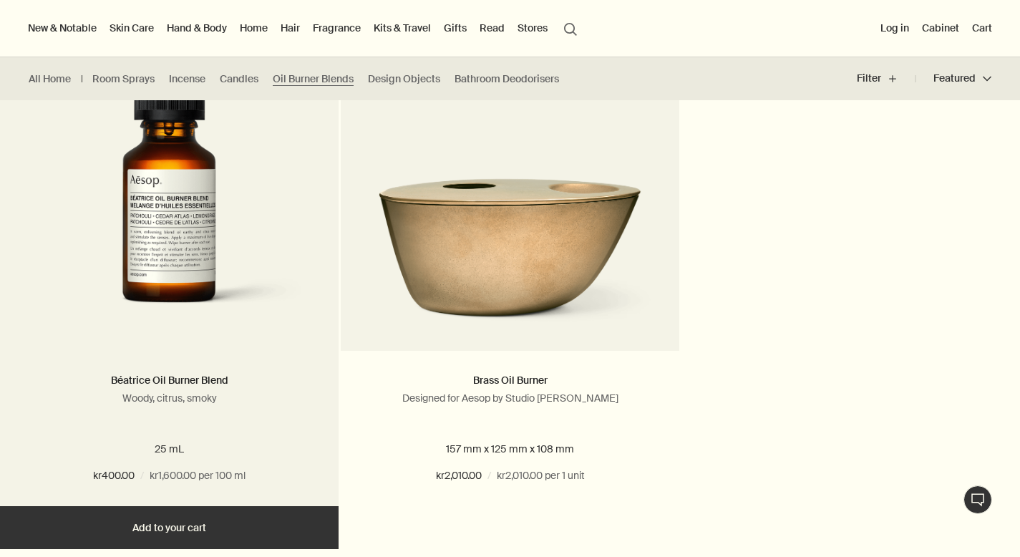
click at [208, 271] on img at bounding box center [169, 196] width 271 height 265
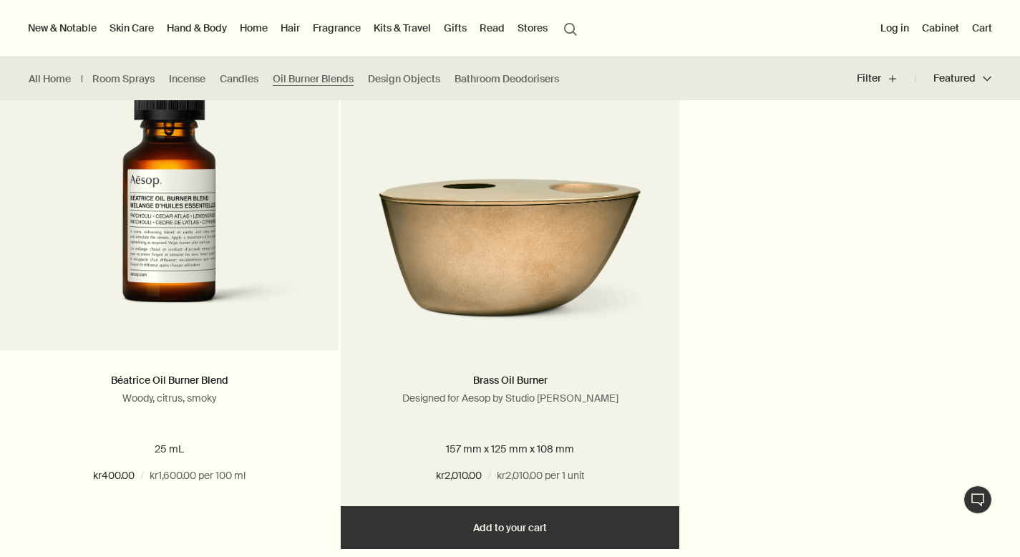
click at [404, 297] on img at bounding box center [510, 240] width 296 height 180
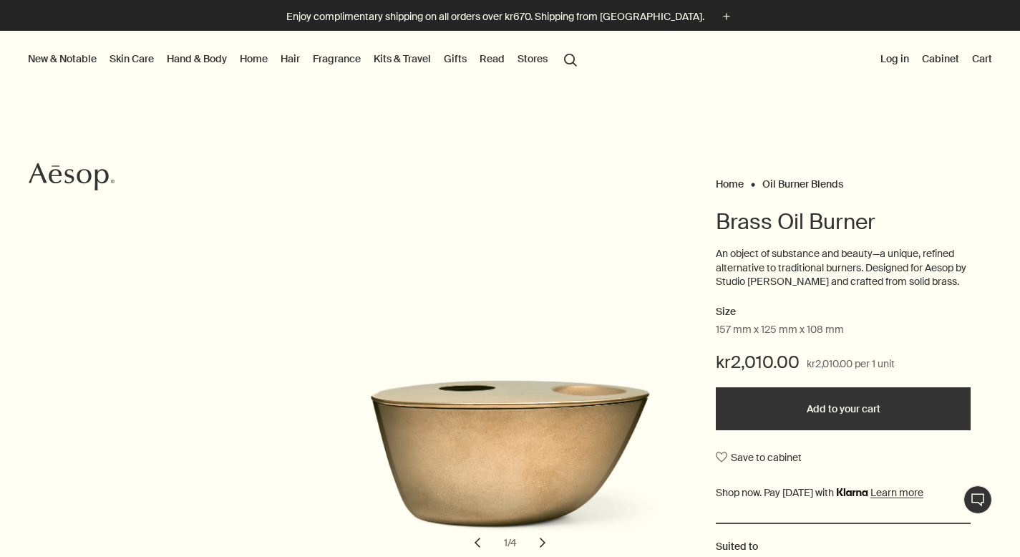
click at [546, 543] on button "chevron" at bounding box center [542, 542] width 31 height 31
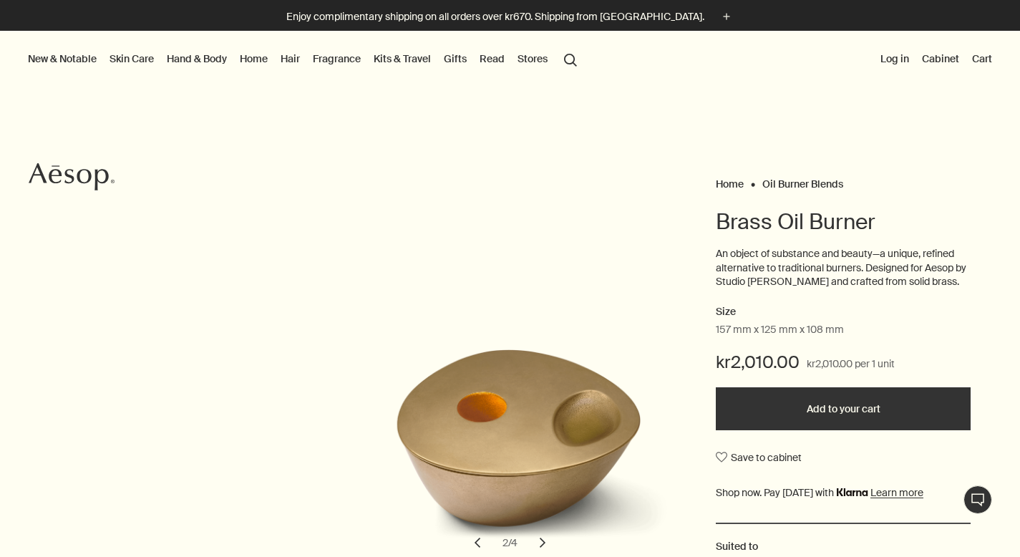
click at [546, 543] on button "chevron" at bounding box center [542, 542] width 31 height 31
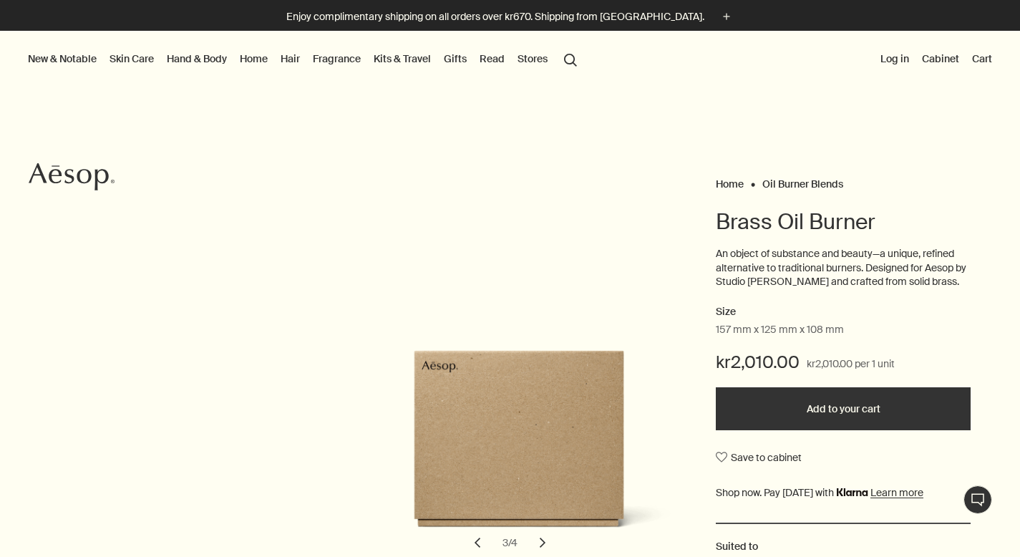
click at [546, 543] on button "chevron" at bounding box center [542, 542] width 31 height 31
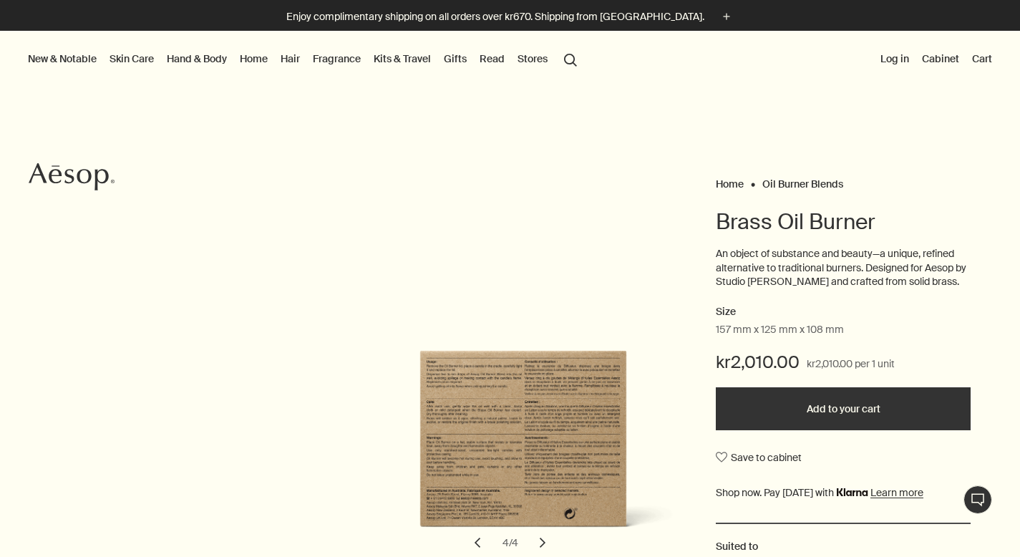
click at [546, 543] on button "chevron" at bounding box center [542, 542] width 31 height 31
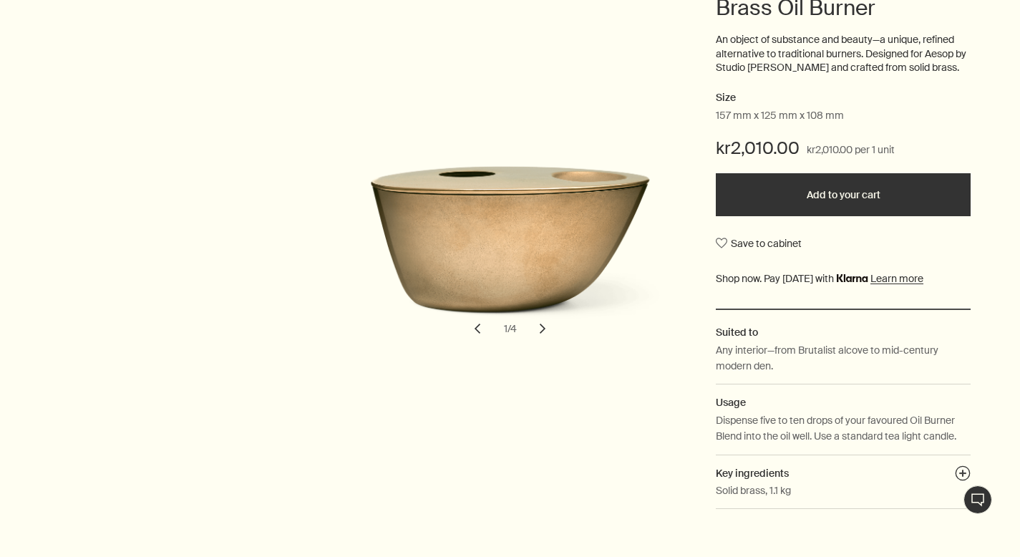
scroll to position [288, 0]
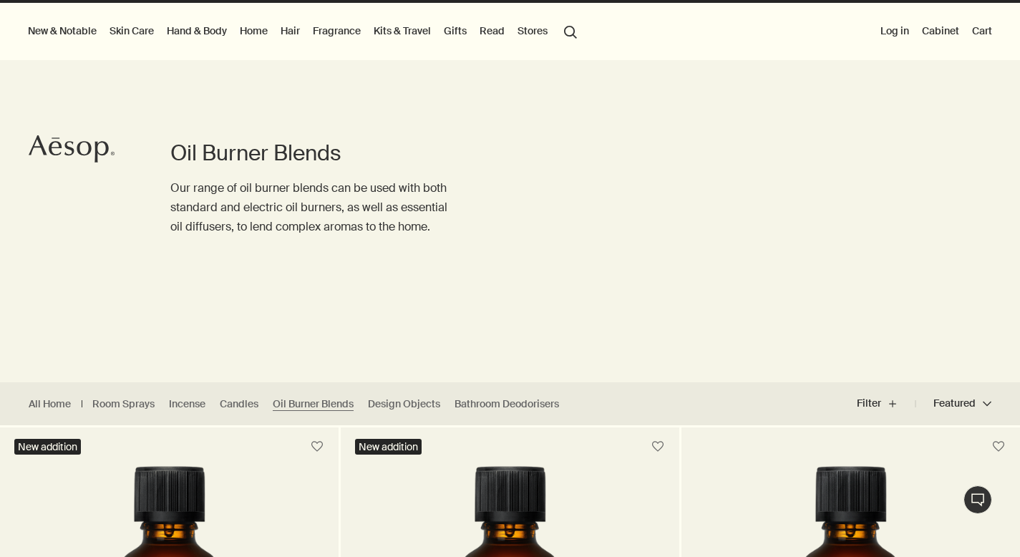
scroll to position [29, 0]
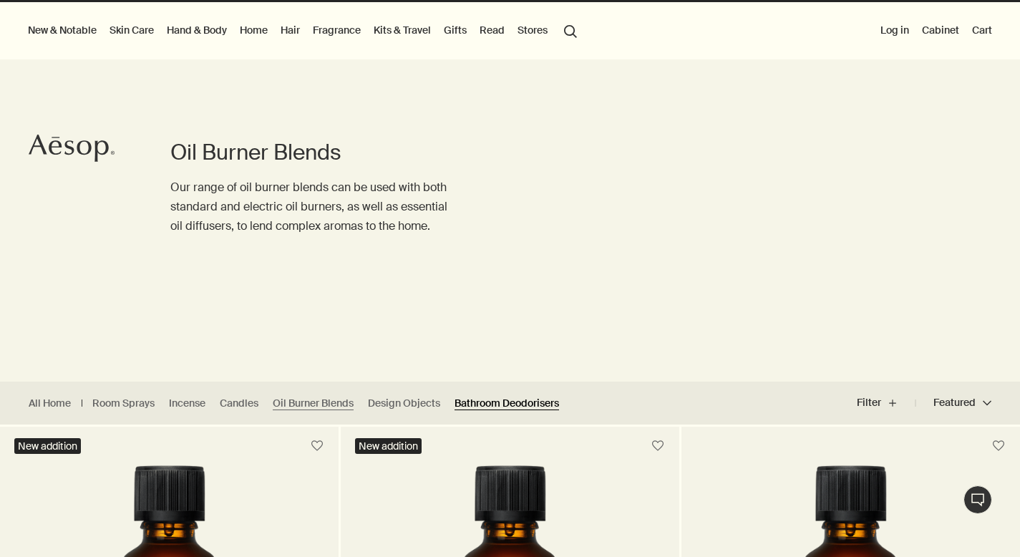
click at [470, 397] on link "Bathroom Deodorisers" at bounding box center [507, 404] width 105 height 14
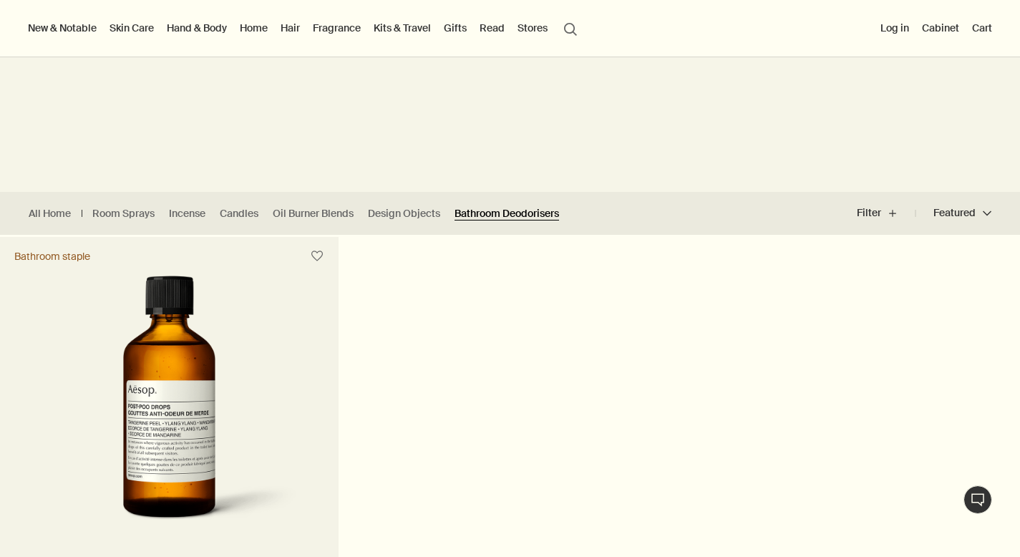
scroll to position [109, 0]
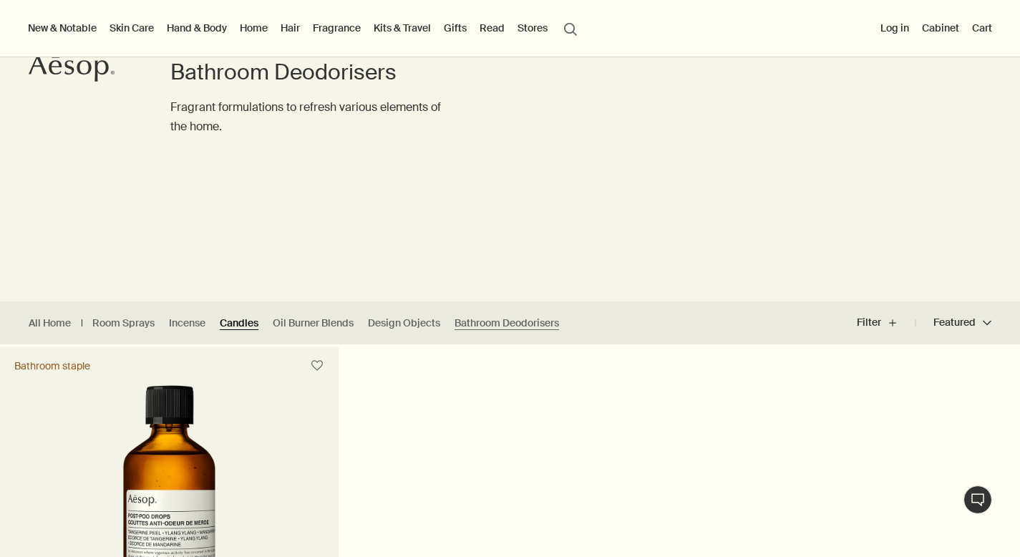
click at [236, 319] on link "Candles" at bounding box center [239, 323] width 39 height 14
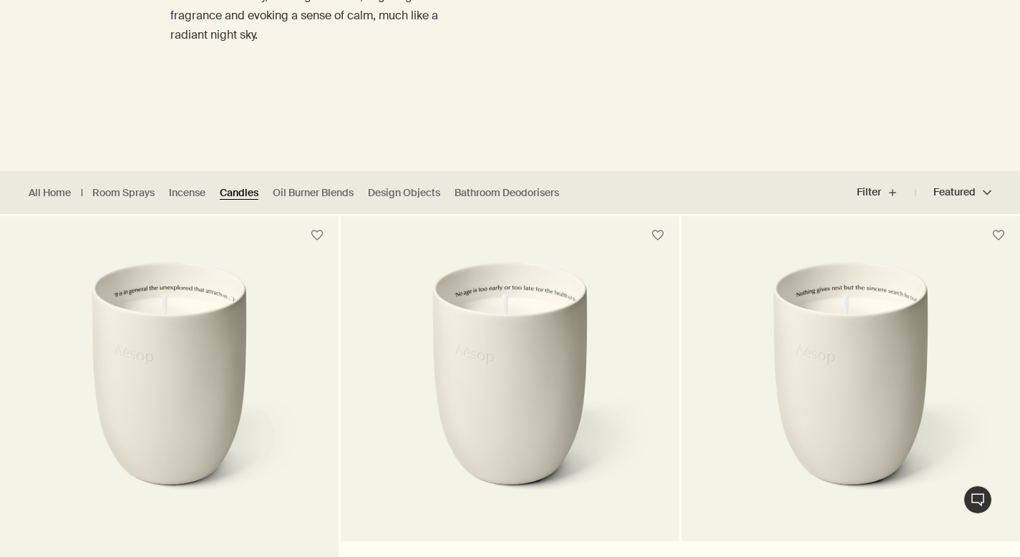
scroll to position [248, 0]
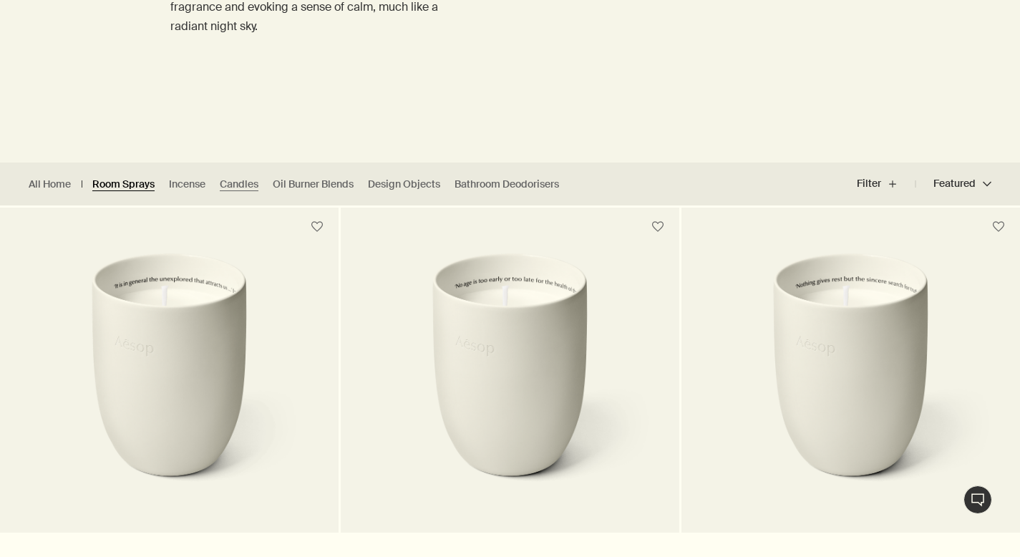
click at [140, 185] on link "Room Sprays" at bounding box center [123, 185] width 62 height 14
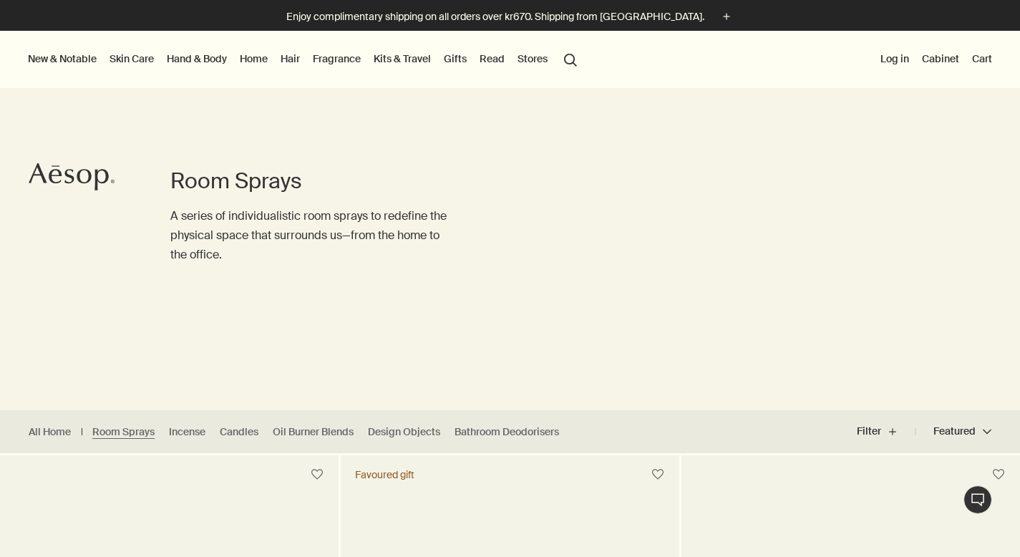
click at [71, 58] on button "New & Notable" at bounding box center [62, 58] width 74 height 19
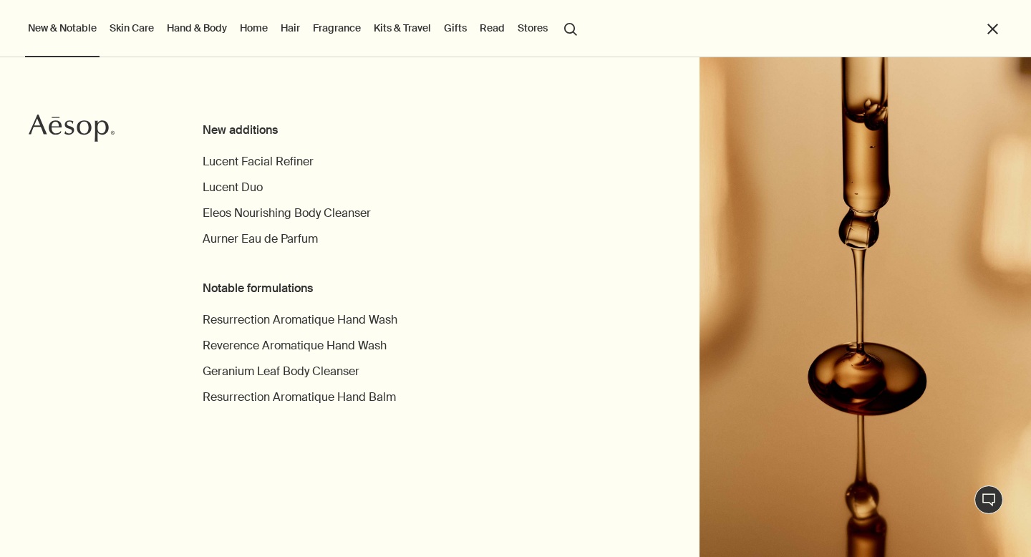
click at [249, 26] on link "Home" at bounding box center [254, 28] width 34 height 19
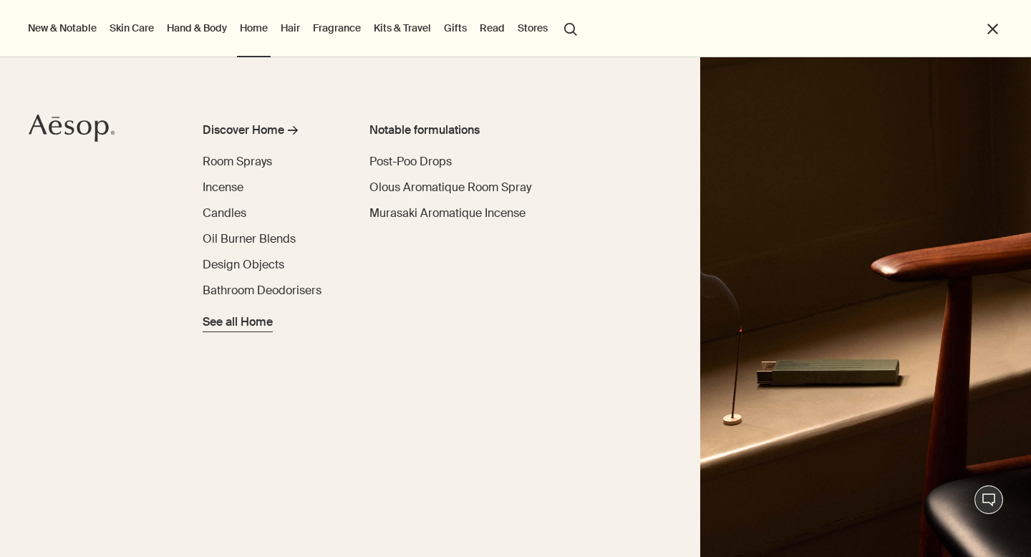
click at [244, 326] on span "See all Home" at bounding box center [238, 322] width 70 height 17
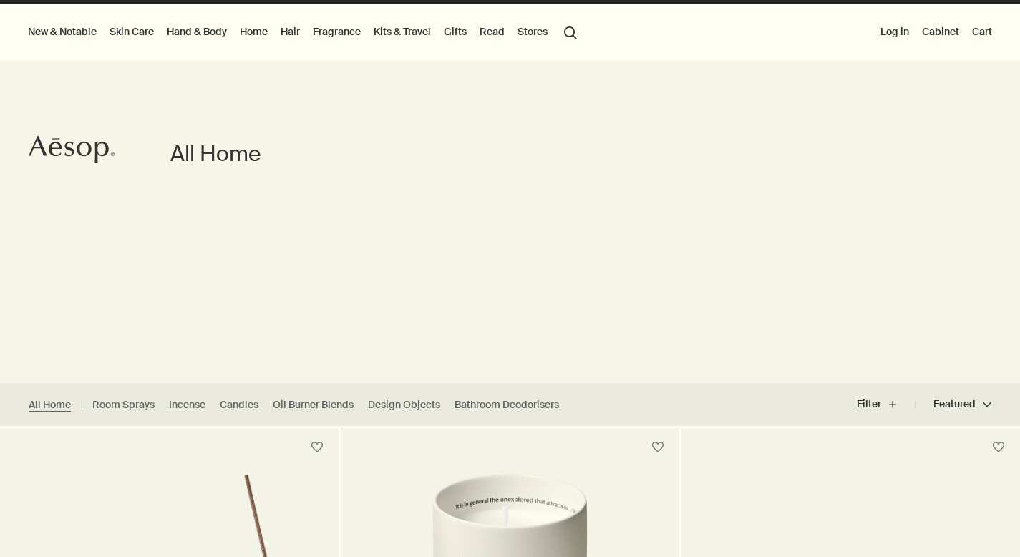
scroll to position [84, 0]
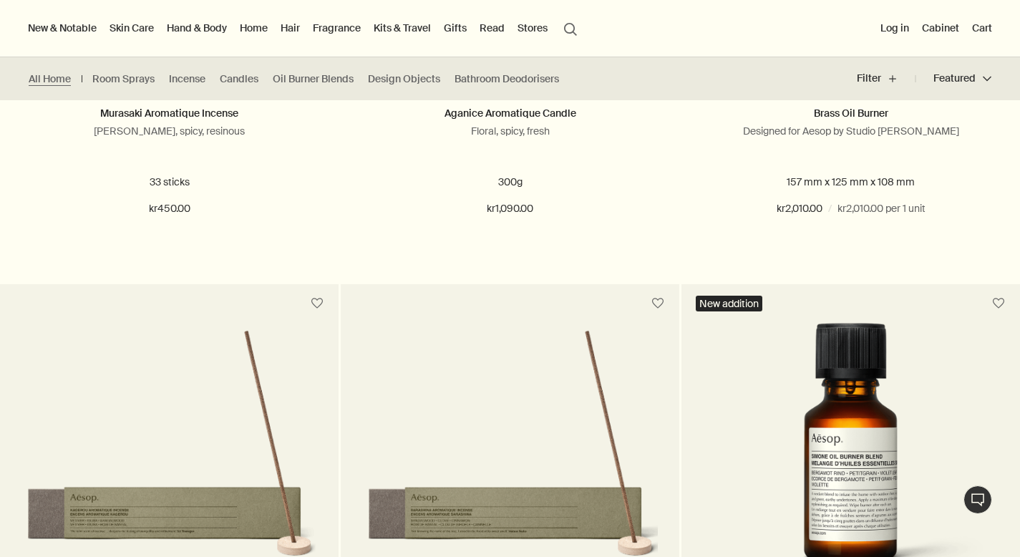
scroll to position [535, 0]
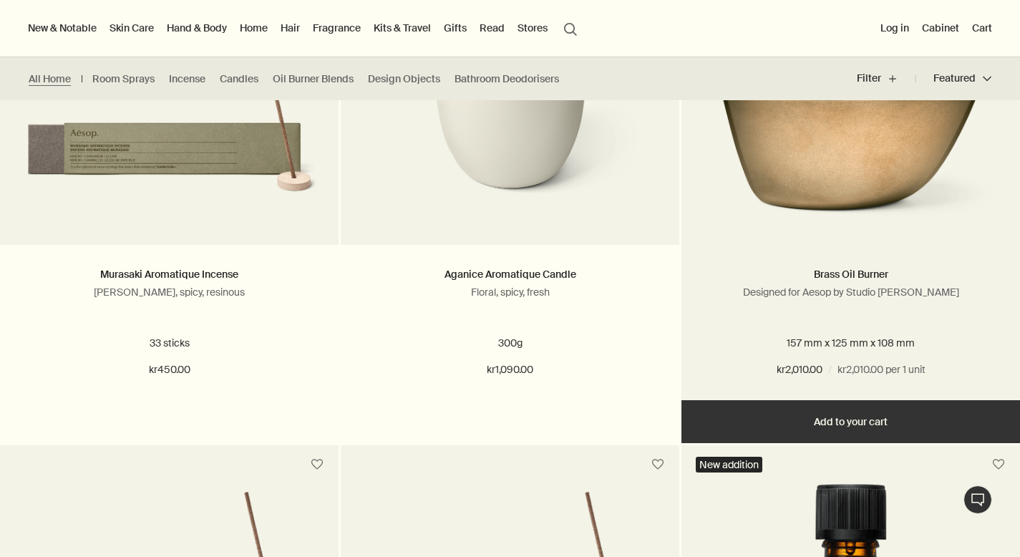
click at [765, 223] on img at bounding box center [851, 134] width 296 height 180
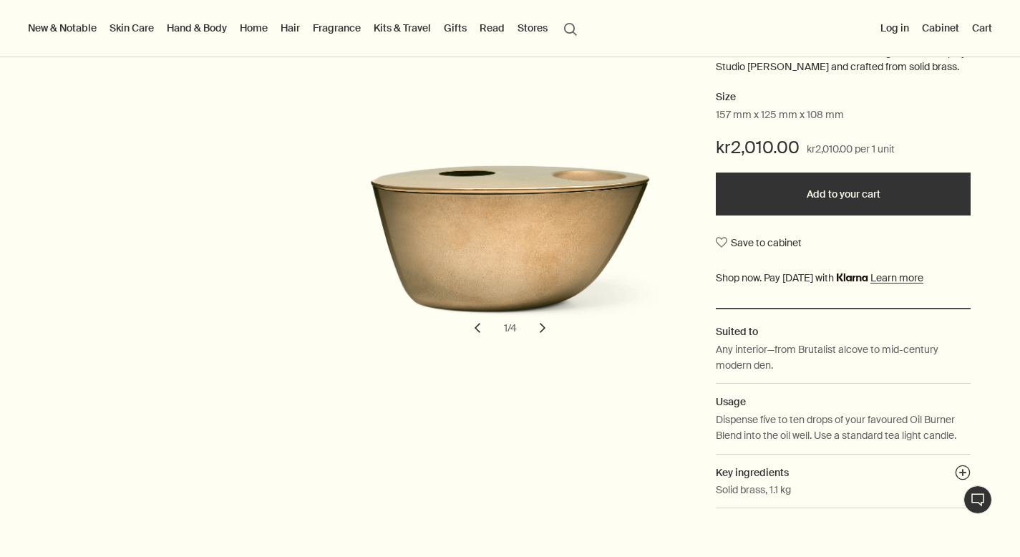
scroll to position [236, 0]
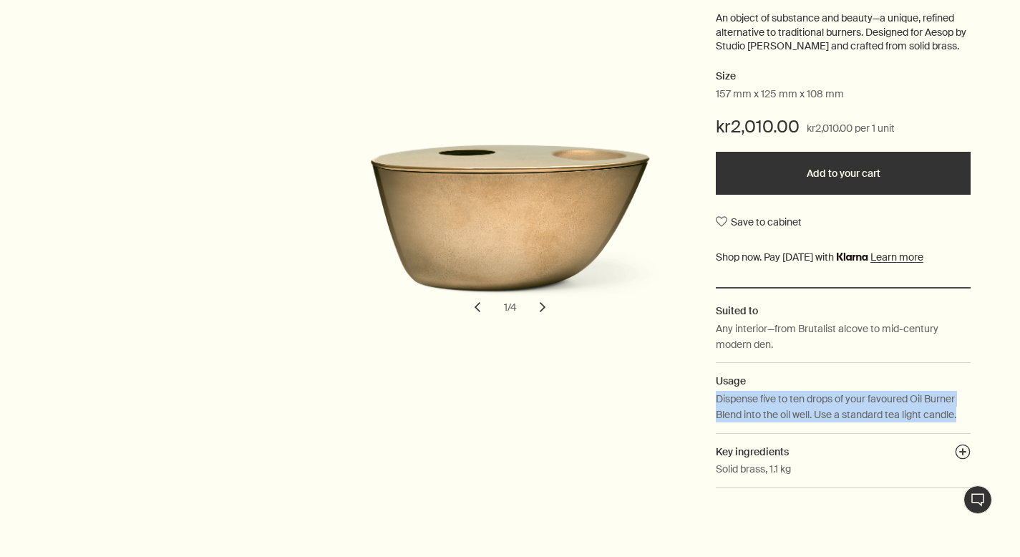
drag, startPoint x: 966, startPoint y: 416, endPoint x: 717, endPoint y: 399, distance: 250.4
click at [717, 399] on p "Dispense five to ten drops of your favoured Oil Burner Blend into the oil well.…" at bounding box center [843, 407] width 255 height 32
copy p "Dispense five to ten drops of your favoured Oil Burner Blend into the oil well.…"
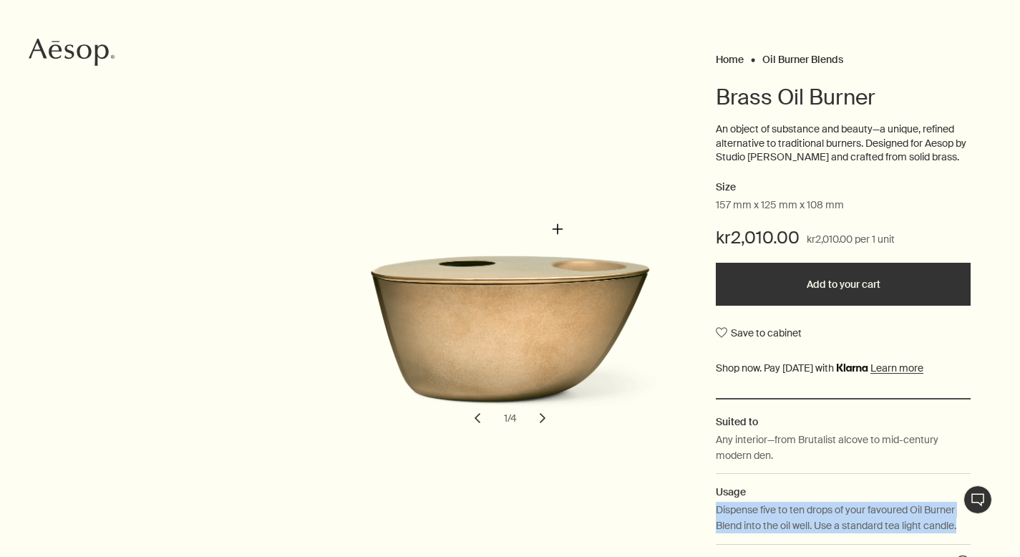
scroll to position [16, 0]
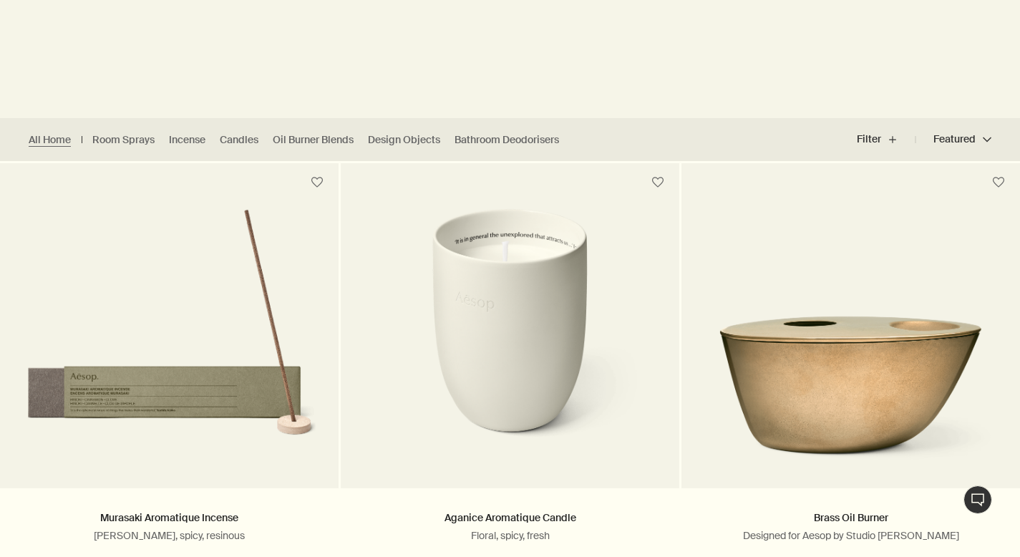
scroll to position [290, 0]
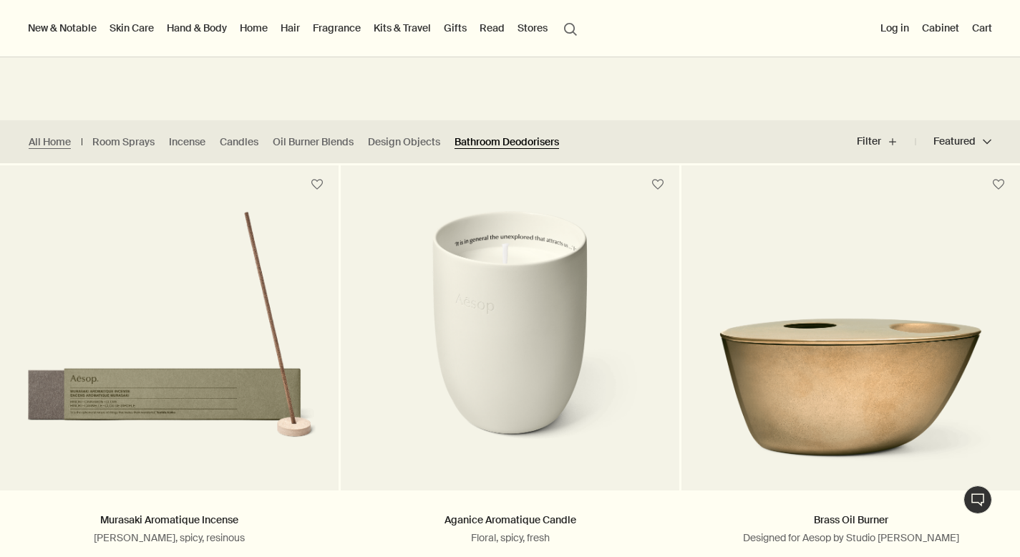
click at [490, 143] on link "Bathroom Deodorisers" at bounding box center [507, 142] width 105 height 14
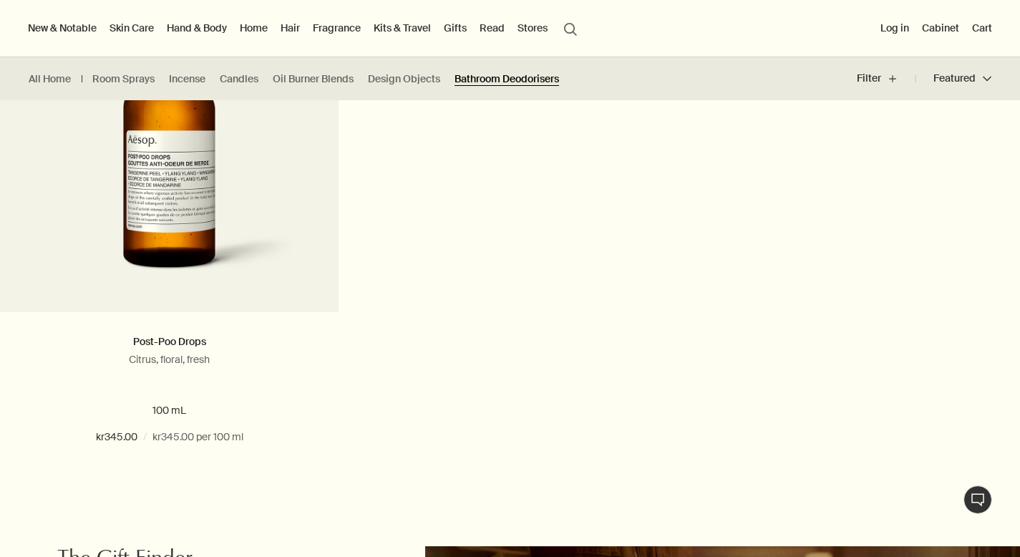
scroll to position [419, 0]
